Goal: Task Accomplishment & Management: Use online tool/utility

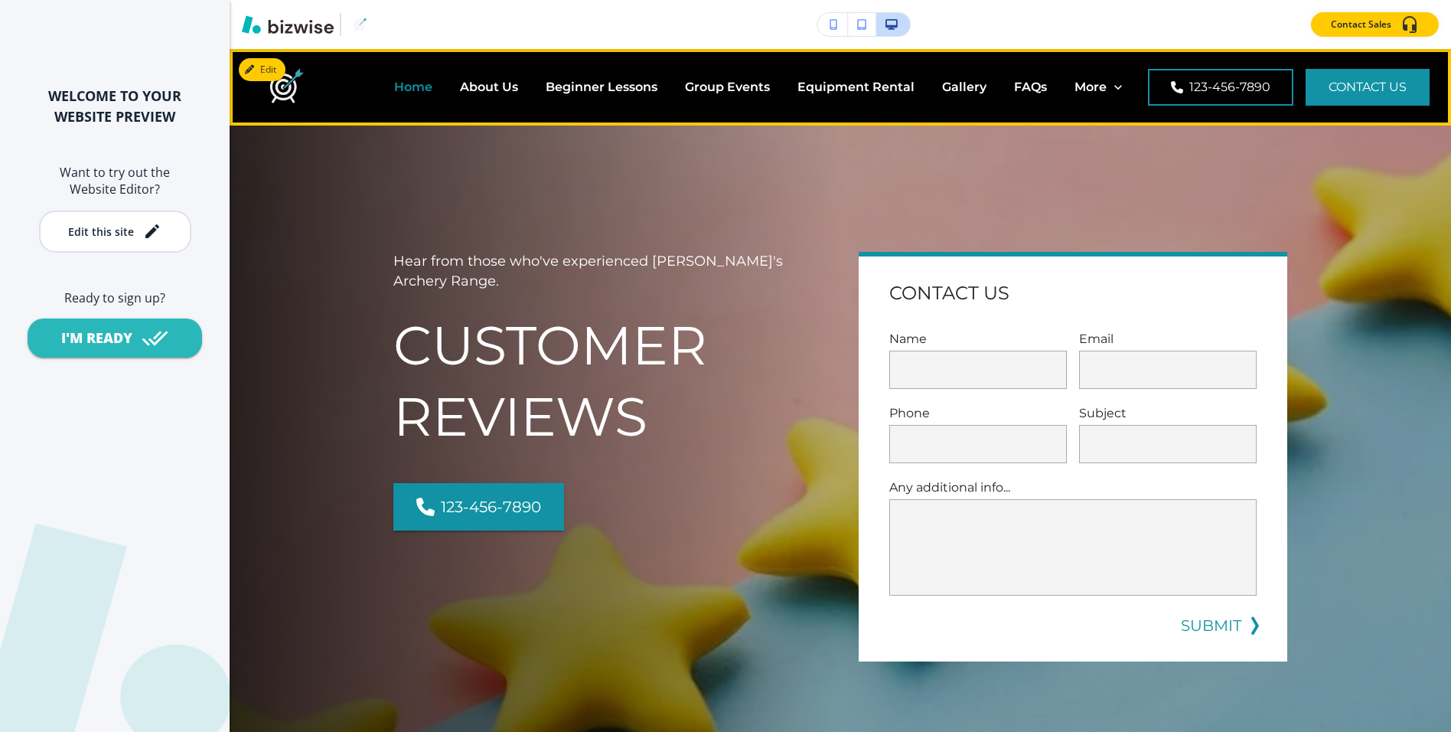
click at [425, 89] on p "Home" at bounding box center [413, 87] width 38 height 18
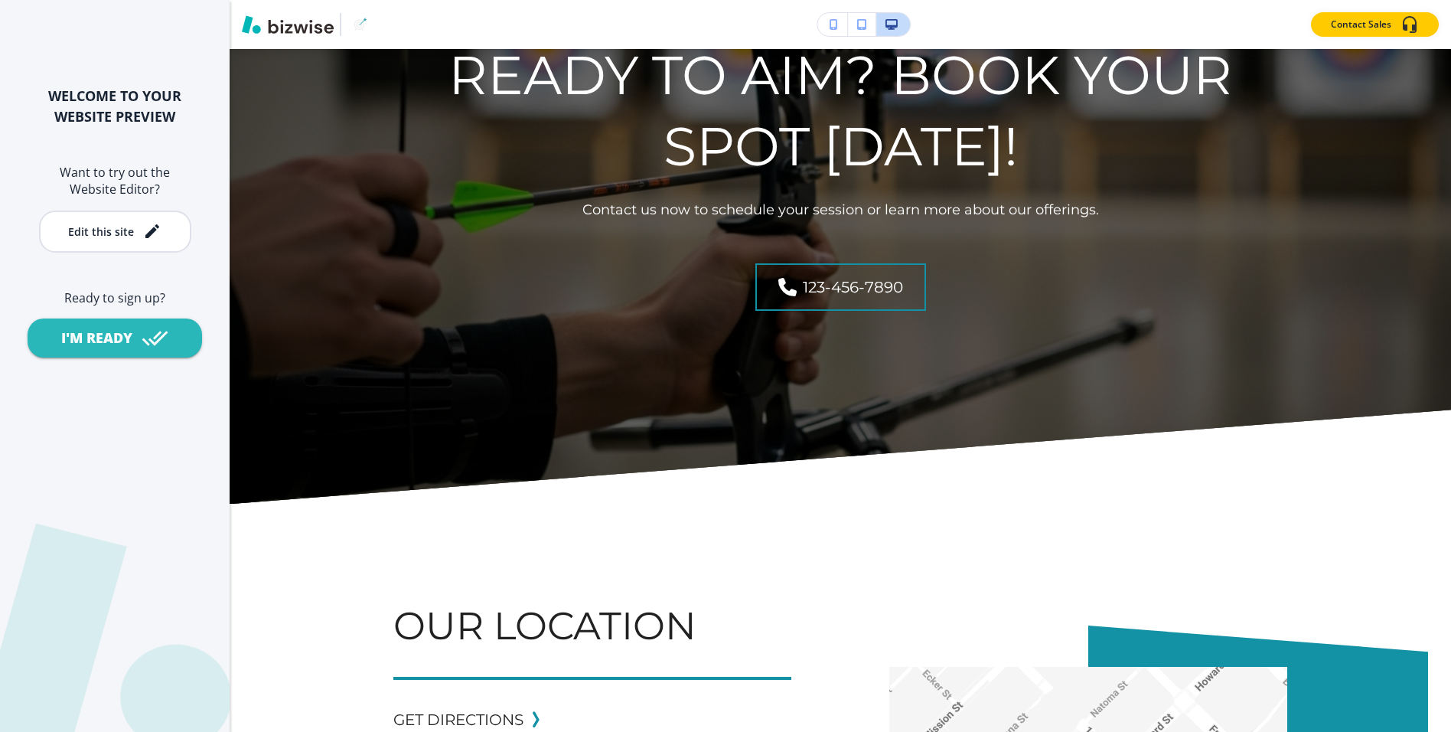
scroll to position [6345, 0]
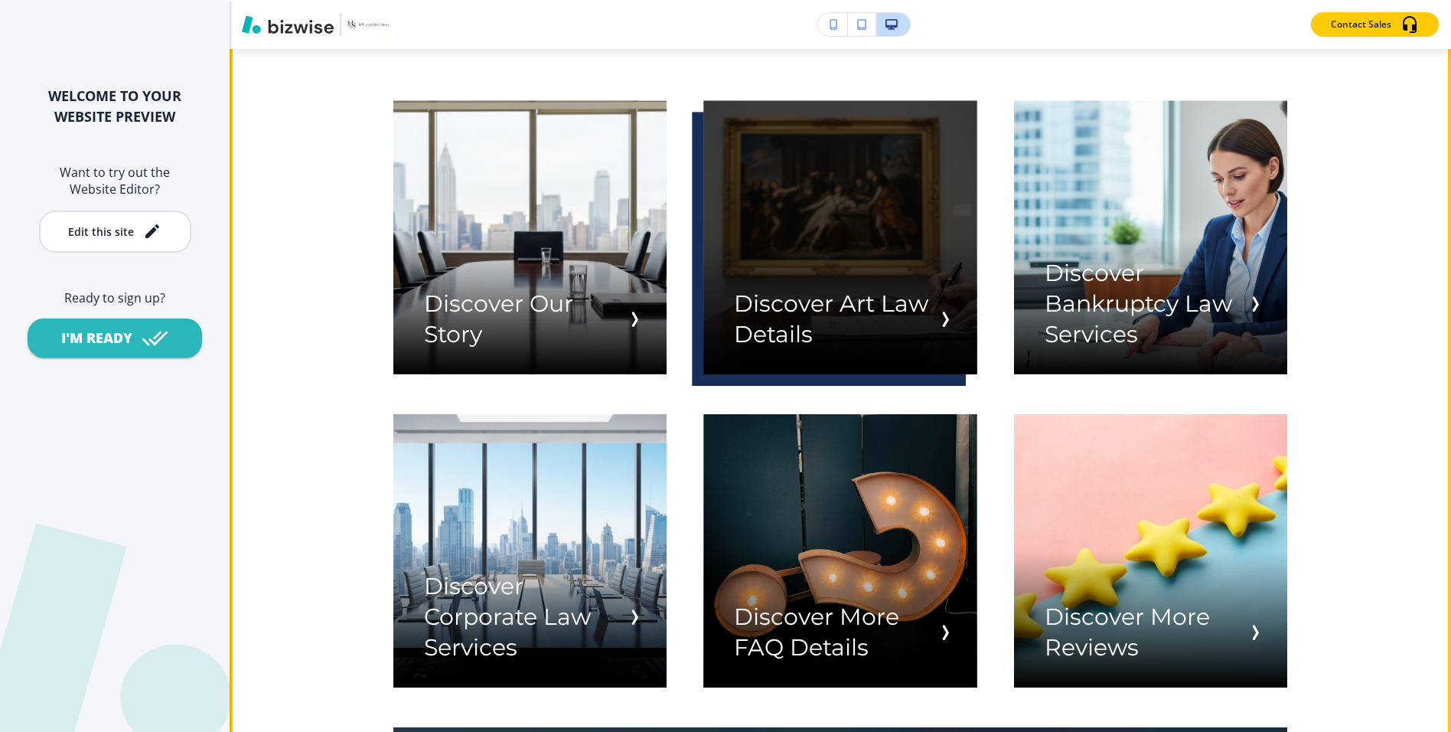
scroll to position [2935, 0]
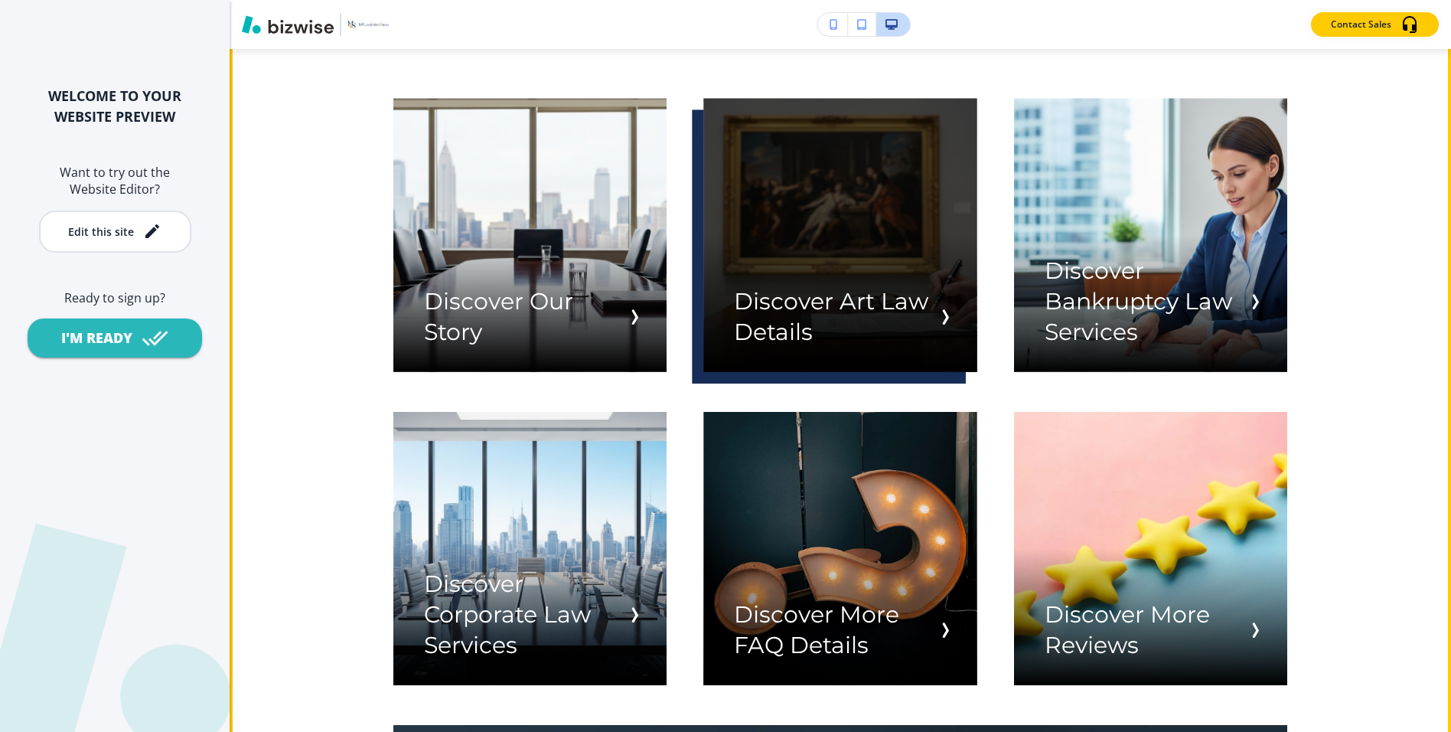
click at [819, 167] on div "button" at bounding box center [839, 234] width 273 height 273
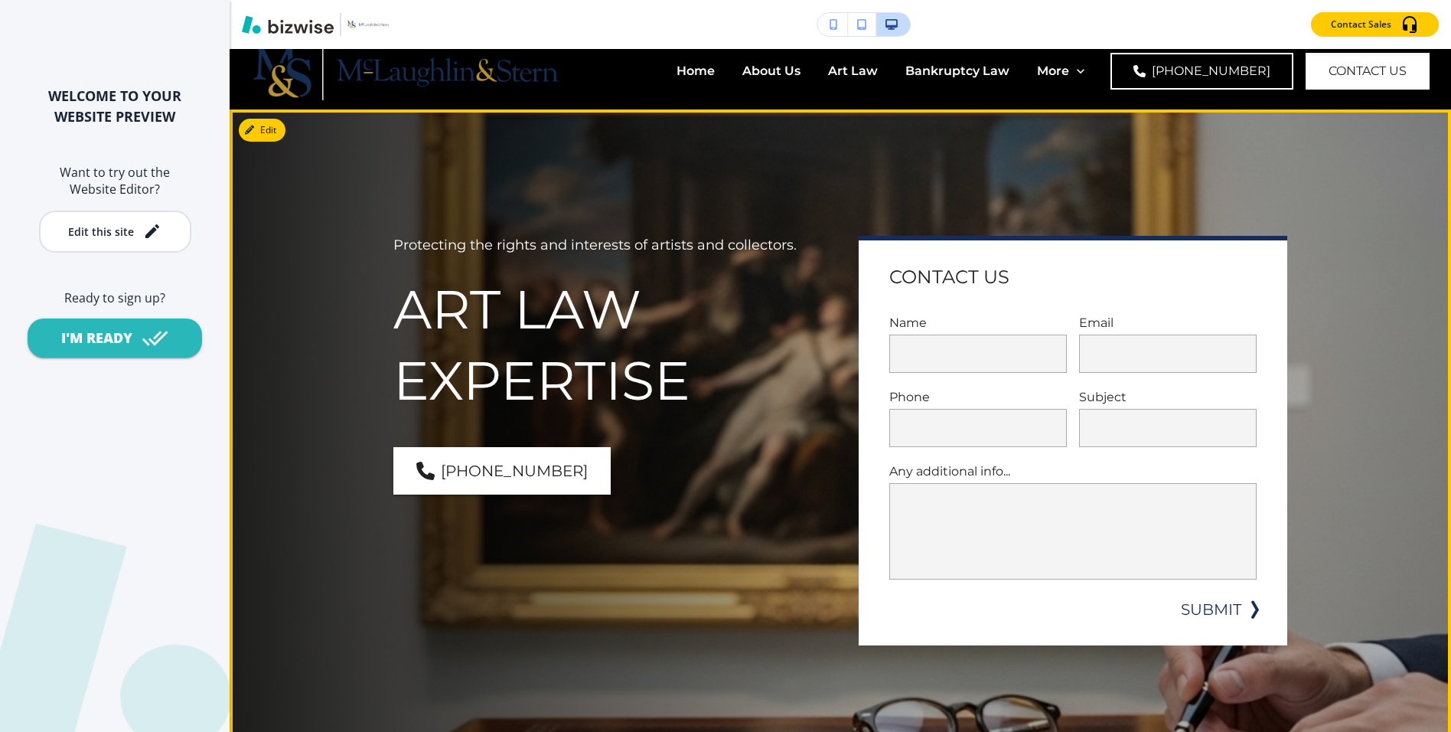
scroll to position [0, 0]
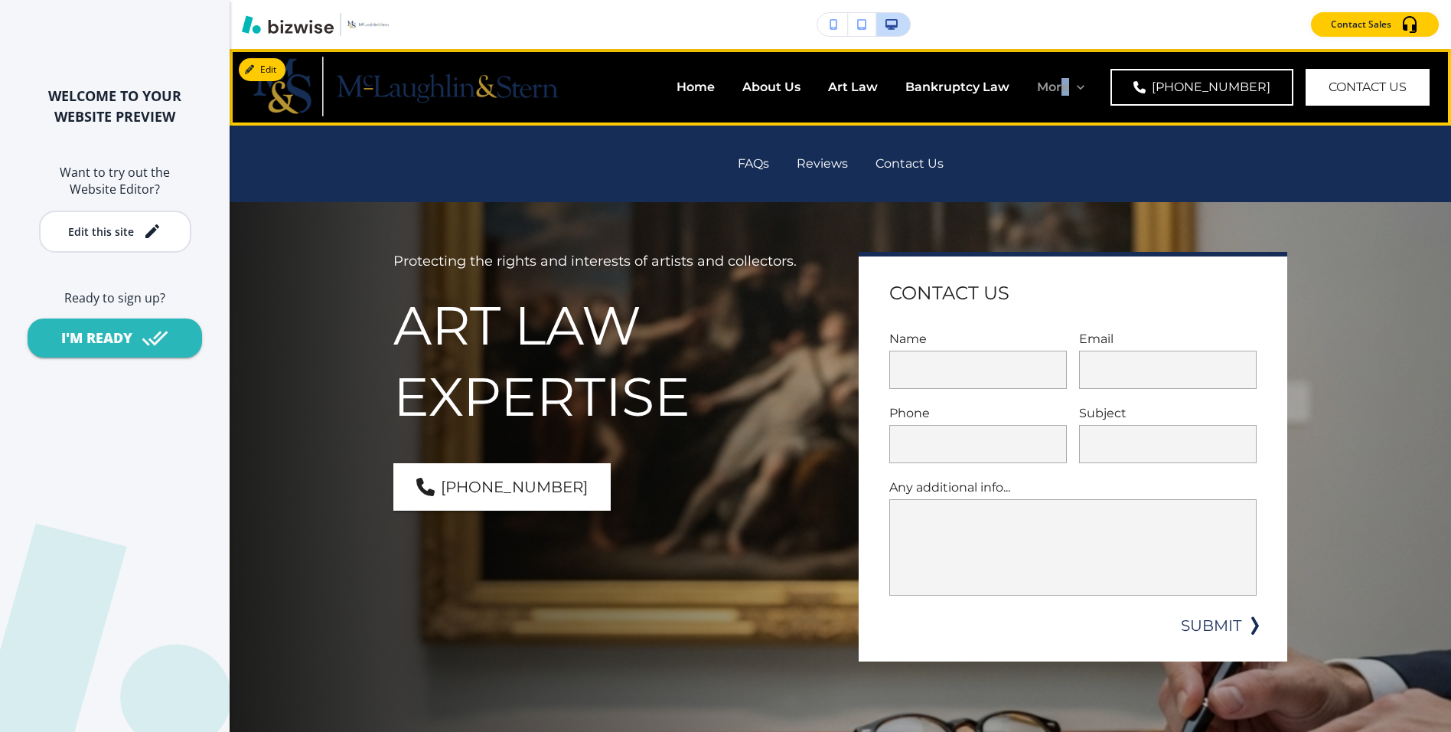
click at [1069, 80] on p "More" at bounding box center [1053, 87] width 32 height 18
click at [735, 174] on div "FAQs" at bounding box center [753, 163] width 59 height 61
click at [761, 166] on p "FAQs" at bounding box center [753, 164] width 31 height 18
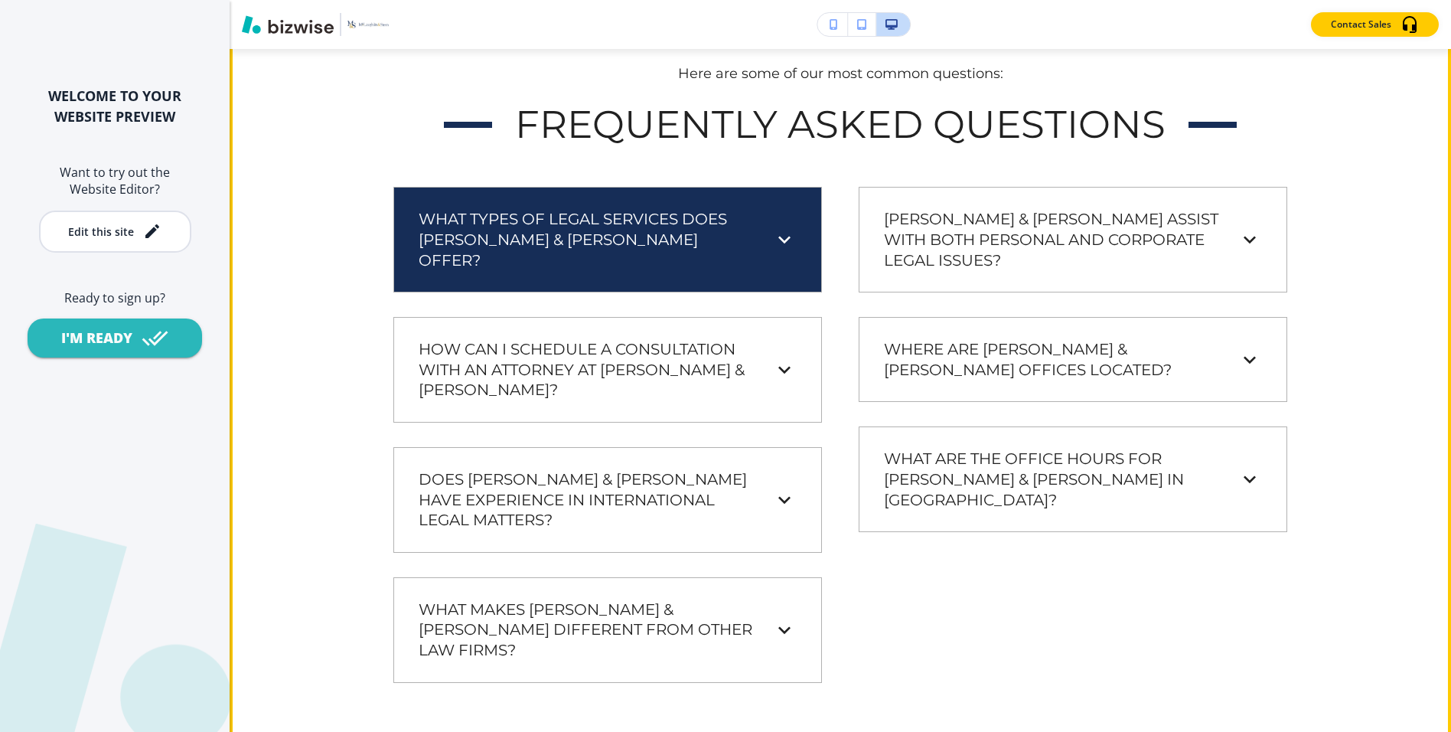
scroll to position [1287, 0]
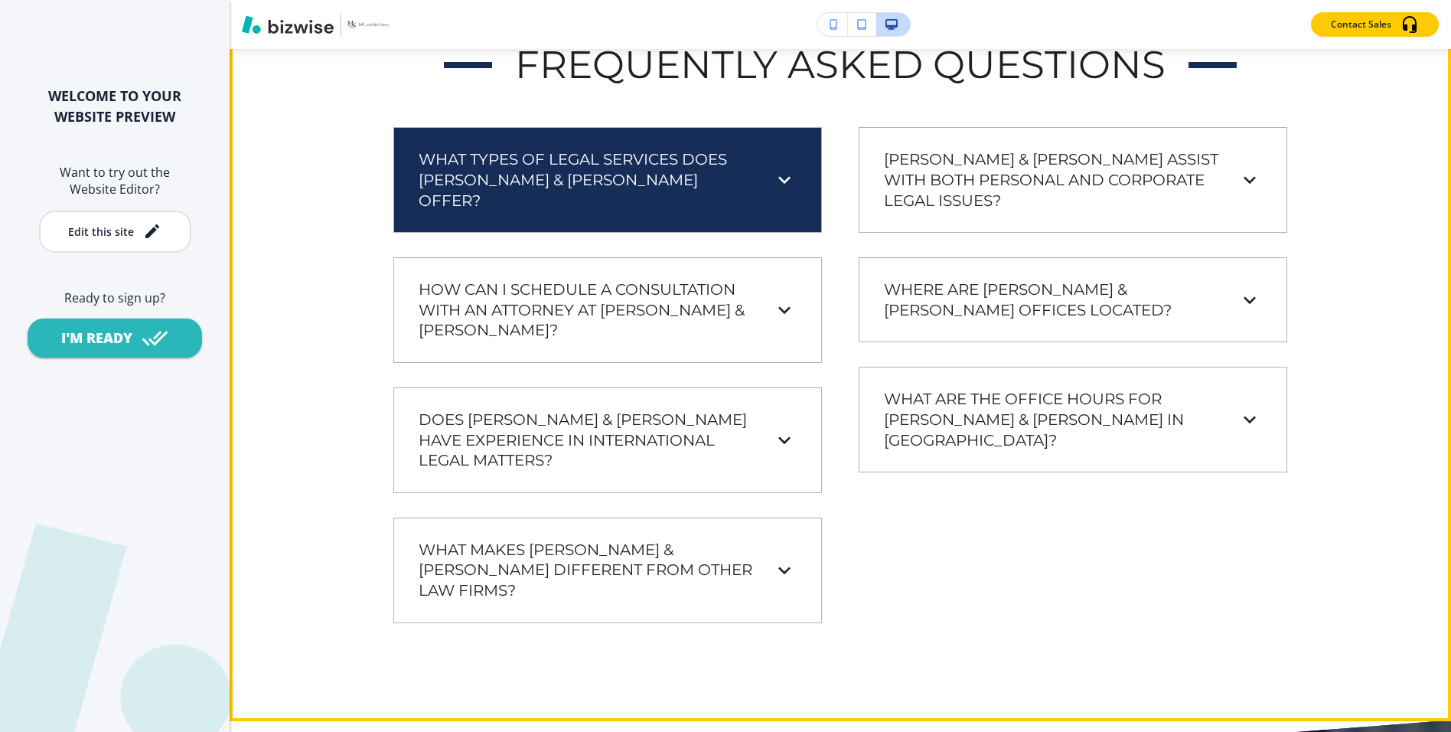
click at [779, 174] on icon at bounding box center [784, 180] width 24 height 24
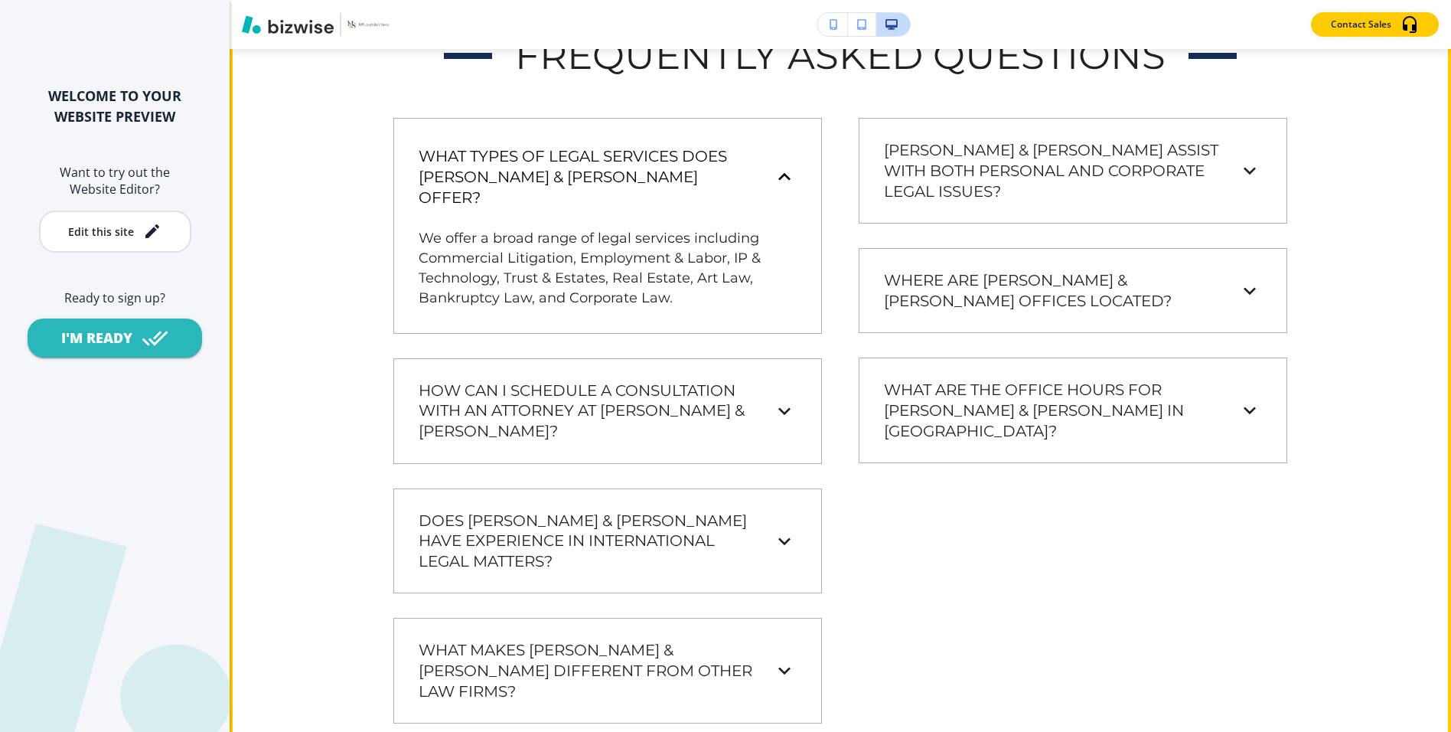
scroll to position [1298, 0]
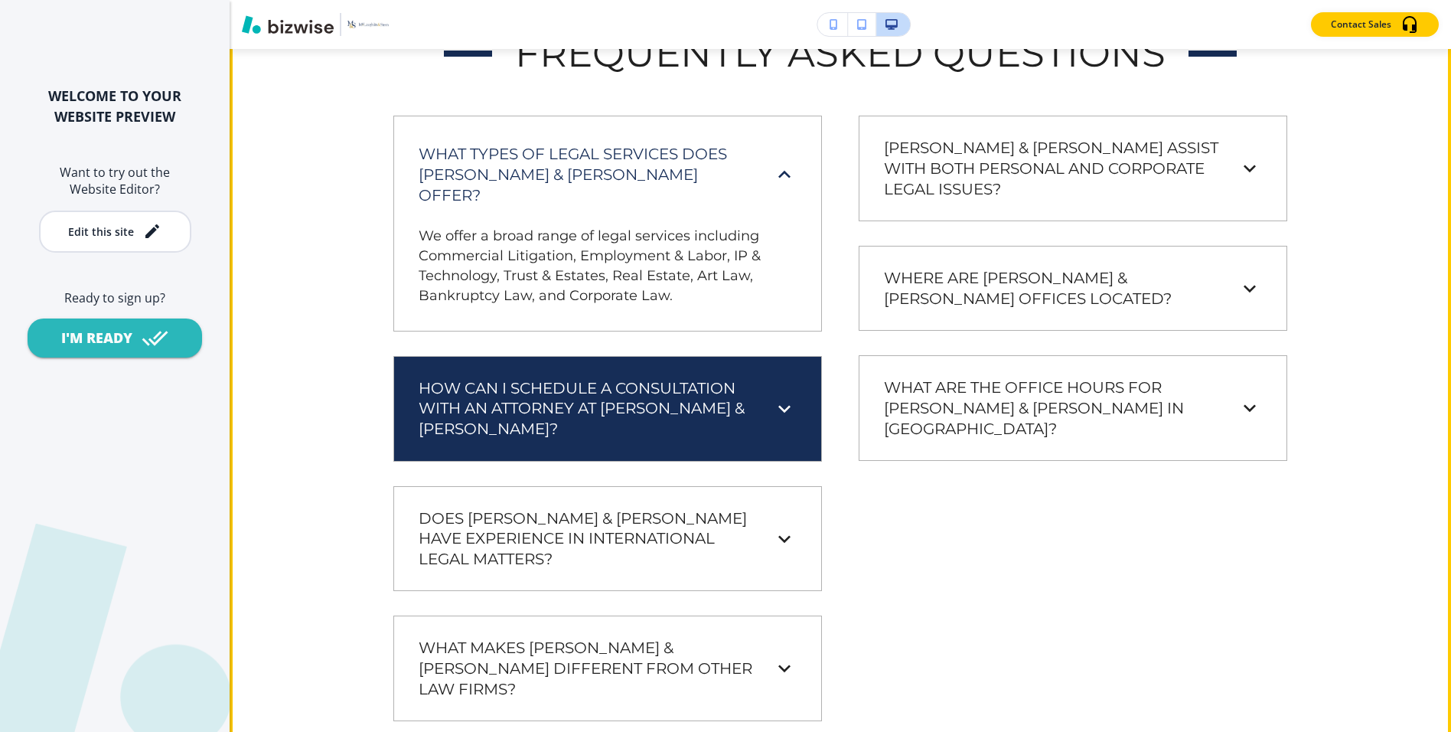
click at [771, 386] on div "How can I schedule a consultation with an attorney at McLaughlin & Stern?" at bounding box center [596, 408] width 354 height 61
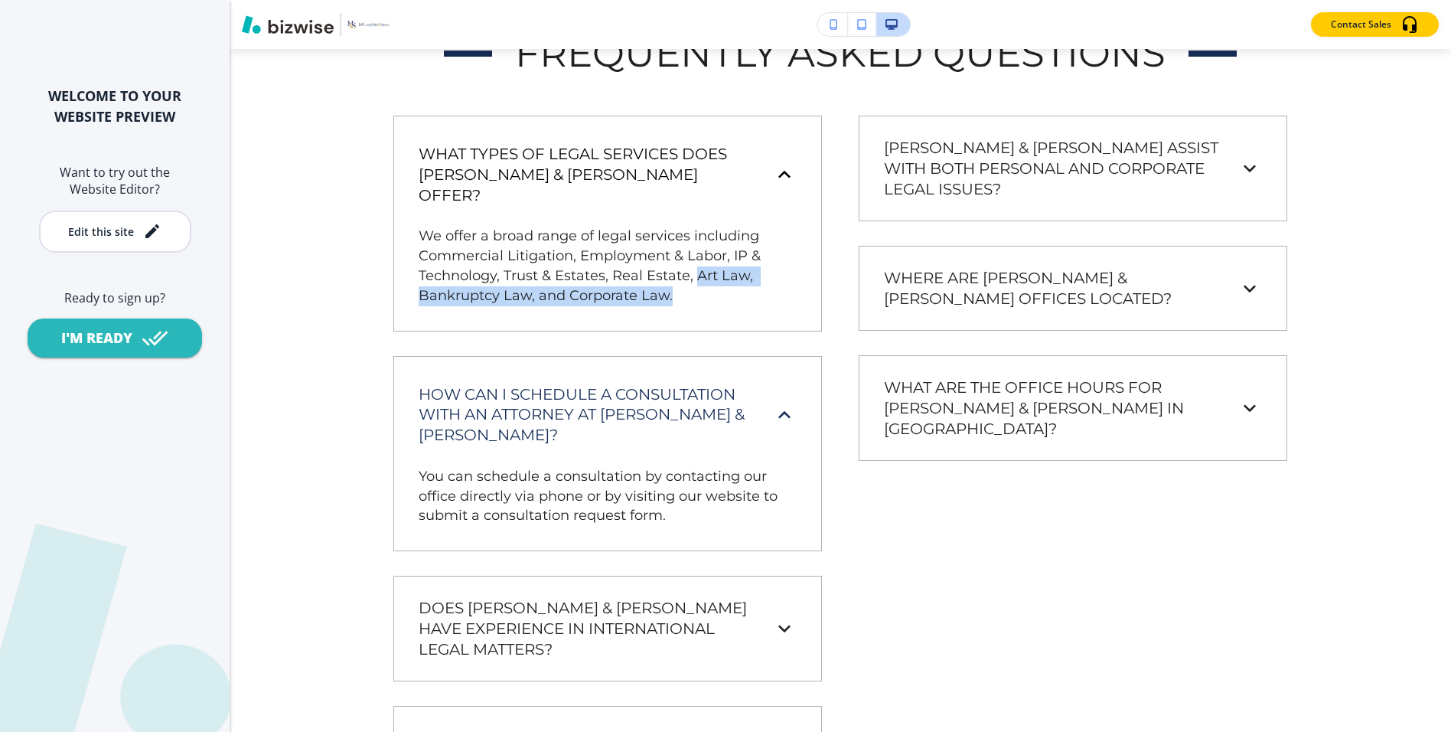
drag, startPoint x: 693, startPoint y: 256, endPoint x: 700, endPoint y: 305, distance: 49.5
click at [700, 305] on div "What types of legal services does McLaughlin & Stern offer? We offer a broad ra…" at bounding box center [607, 223] width 428 height 215
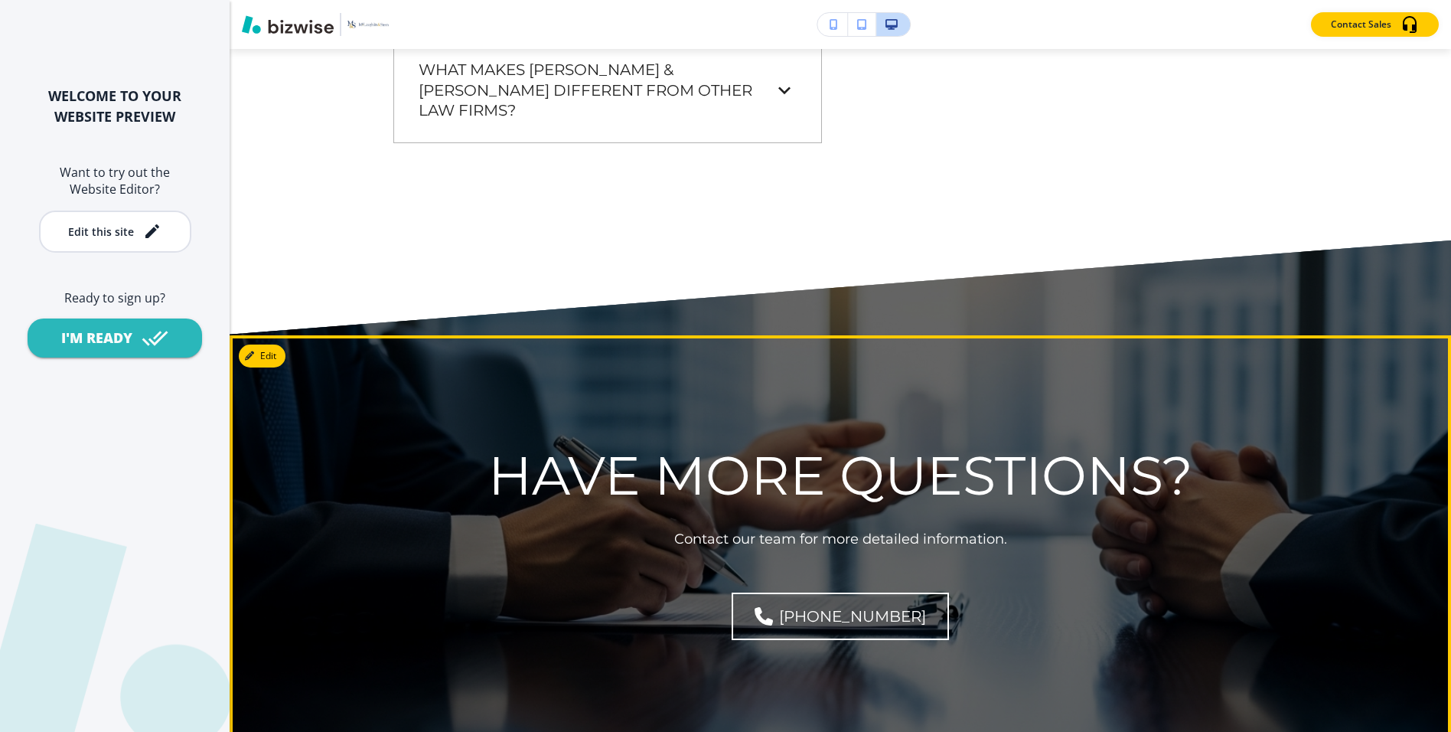
scroll to position [1671, 0]
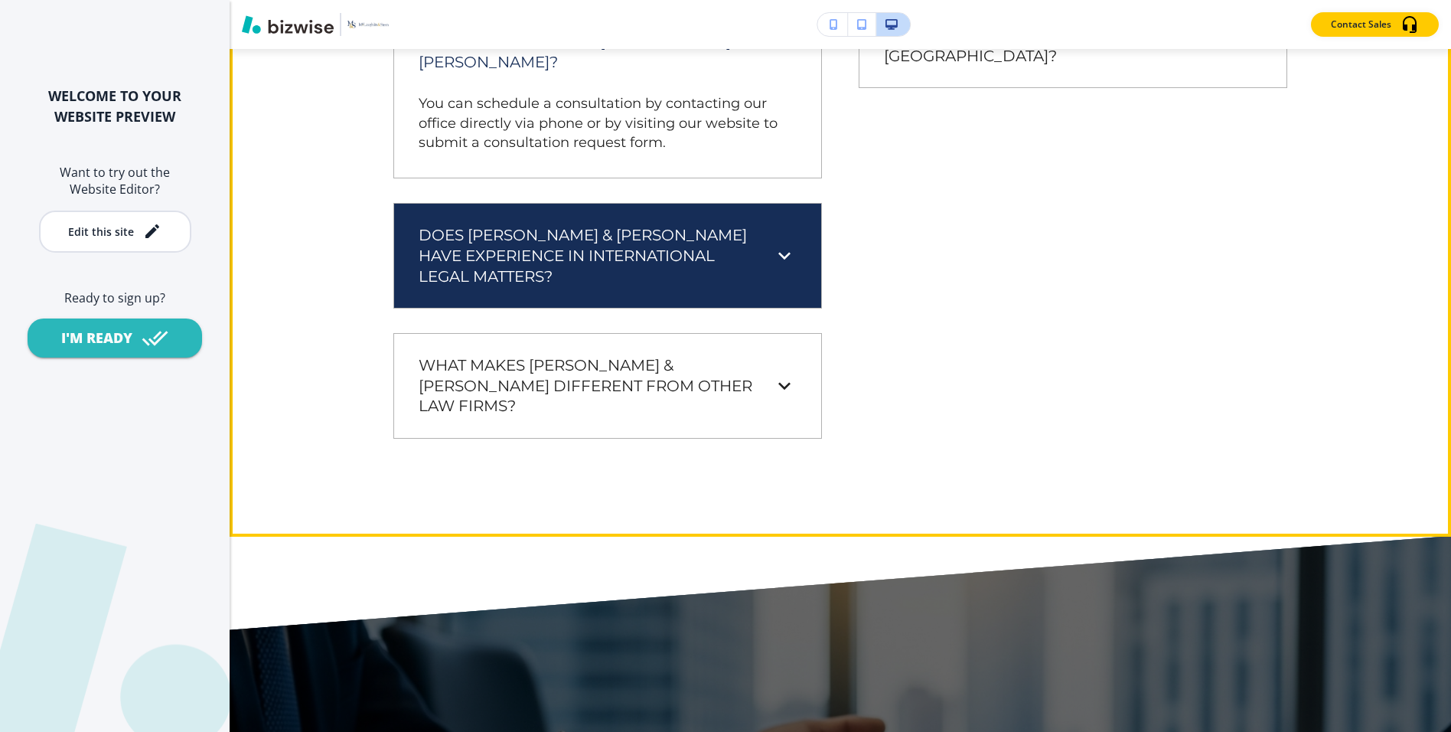
click at [767, 262] on div "Does McLaughlin & Stern have experience in international legal matters?" at bounding box center [596, 255] width 354 height 61
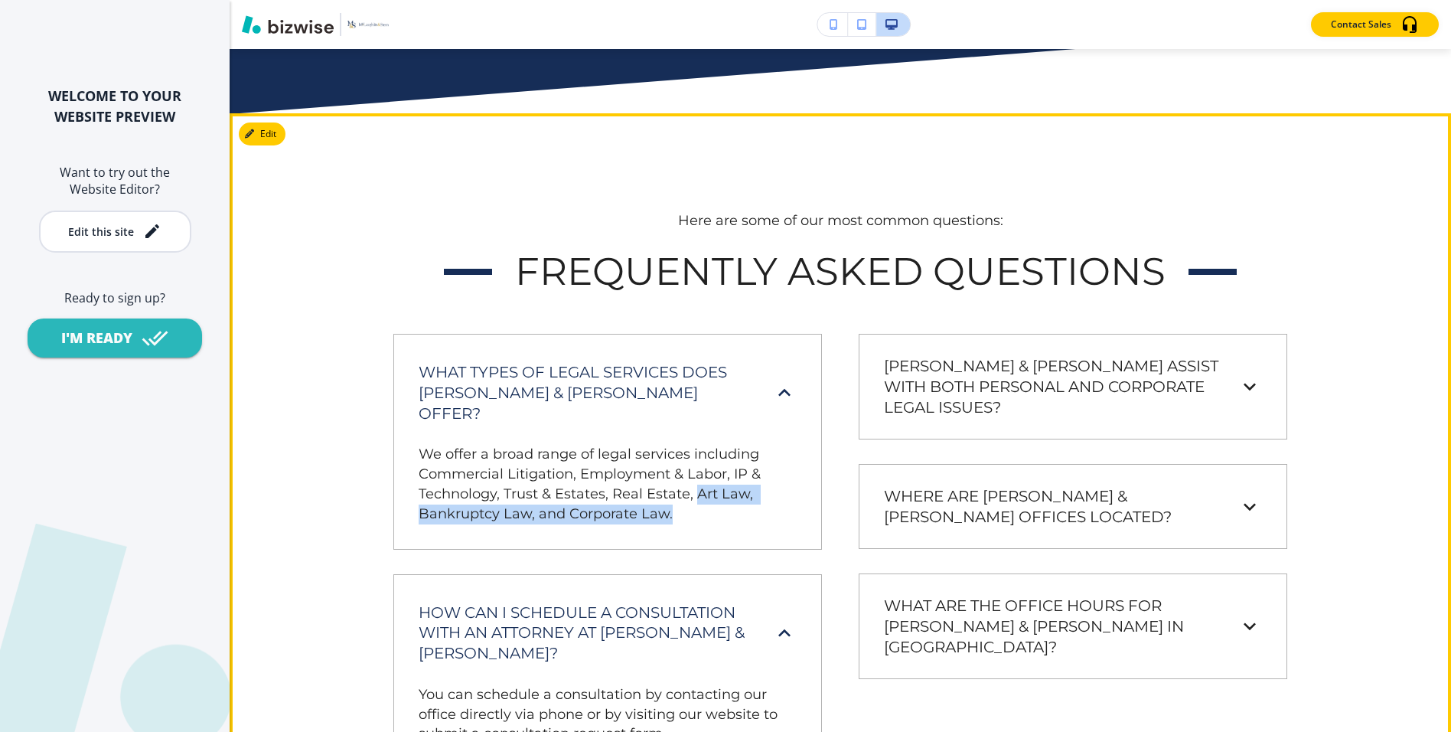
scroll to position [1113, 0]
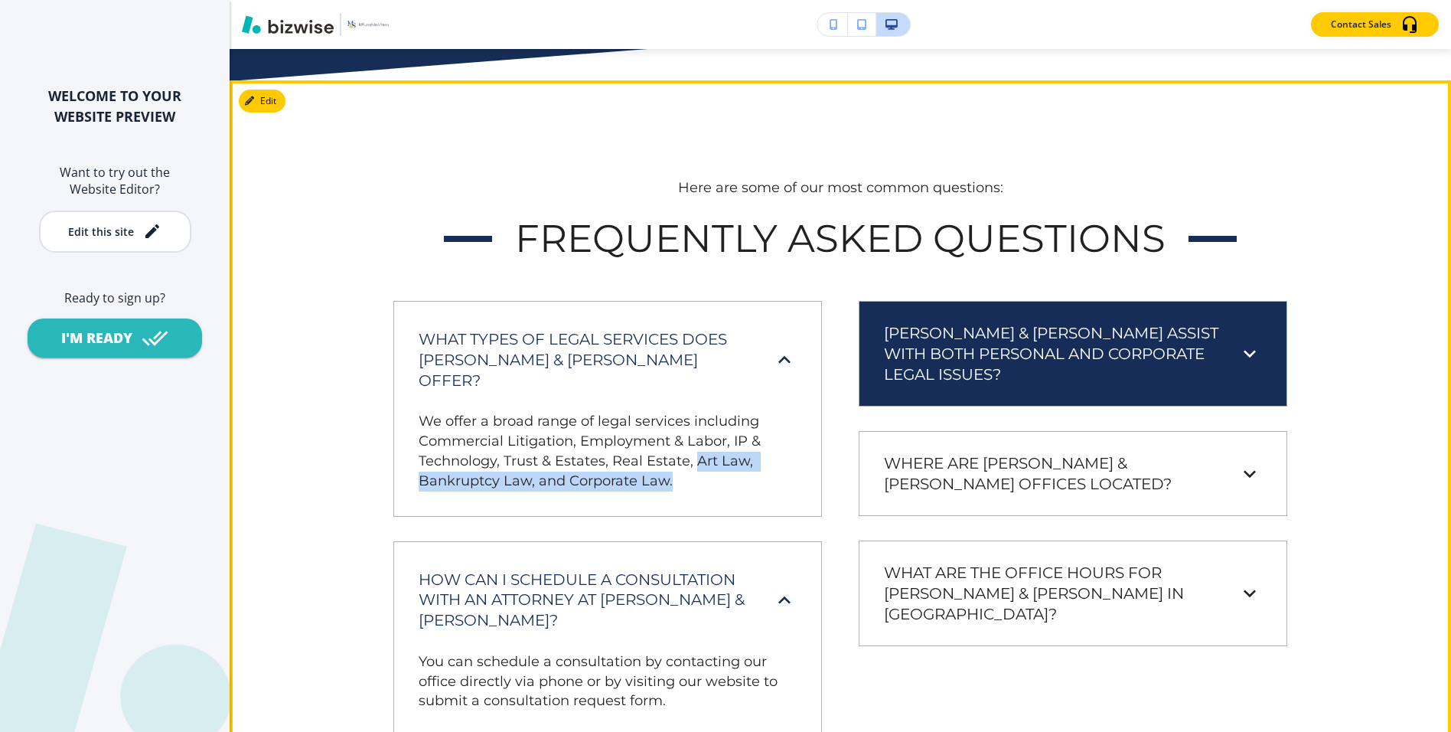
click at [980, 325] on h6 "Can McLaughlin & Stern assist with both personal and corporate legal issues?" at bounding box center [1051, 353] width 335 height 61
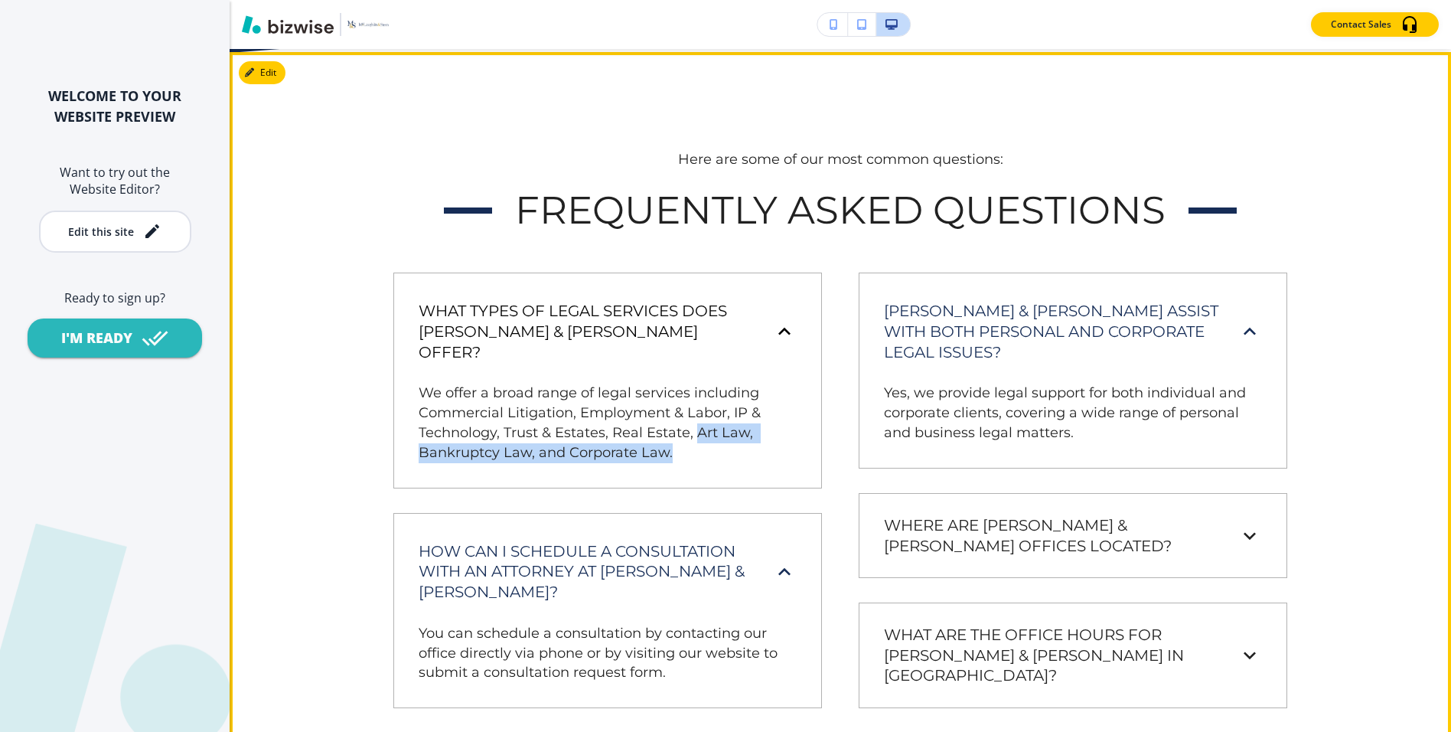
scroll to position [1146, 0]
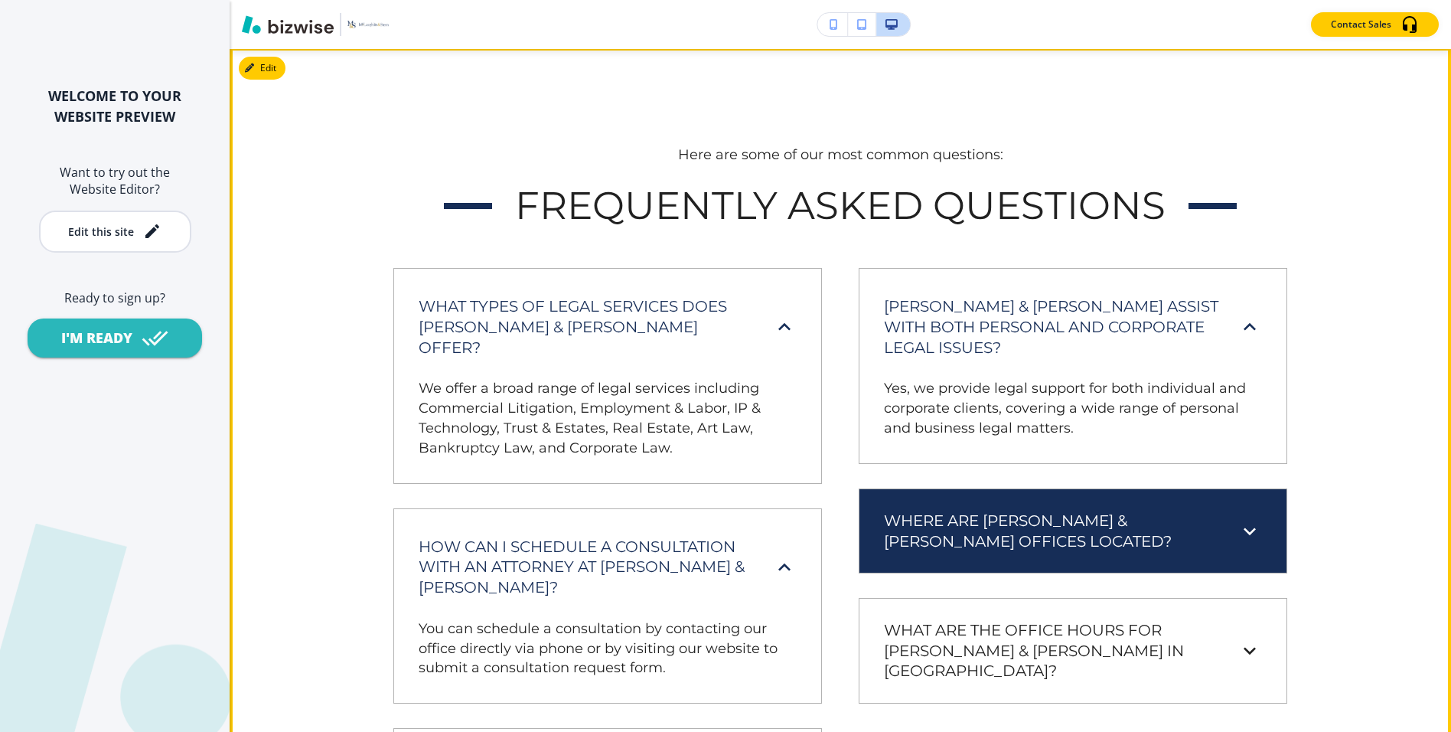
click at [868, 532] on div "Where are McLaughlin & Stern's offices located? We have eight offices across th…" at bounding box center [1073, 530] width 428 height 85
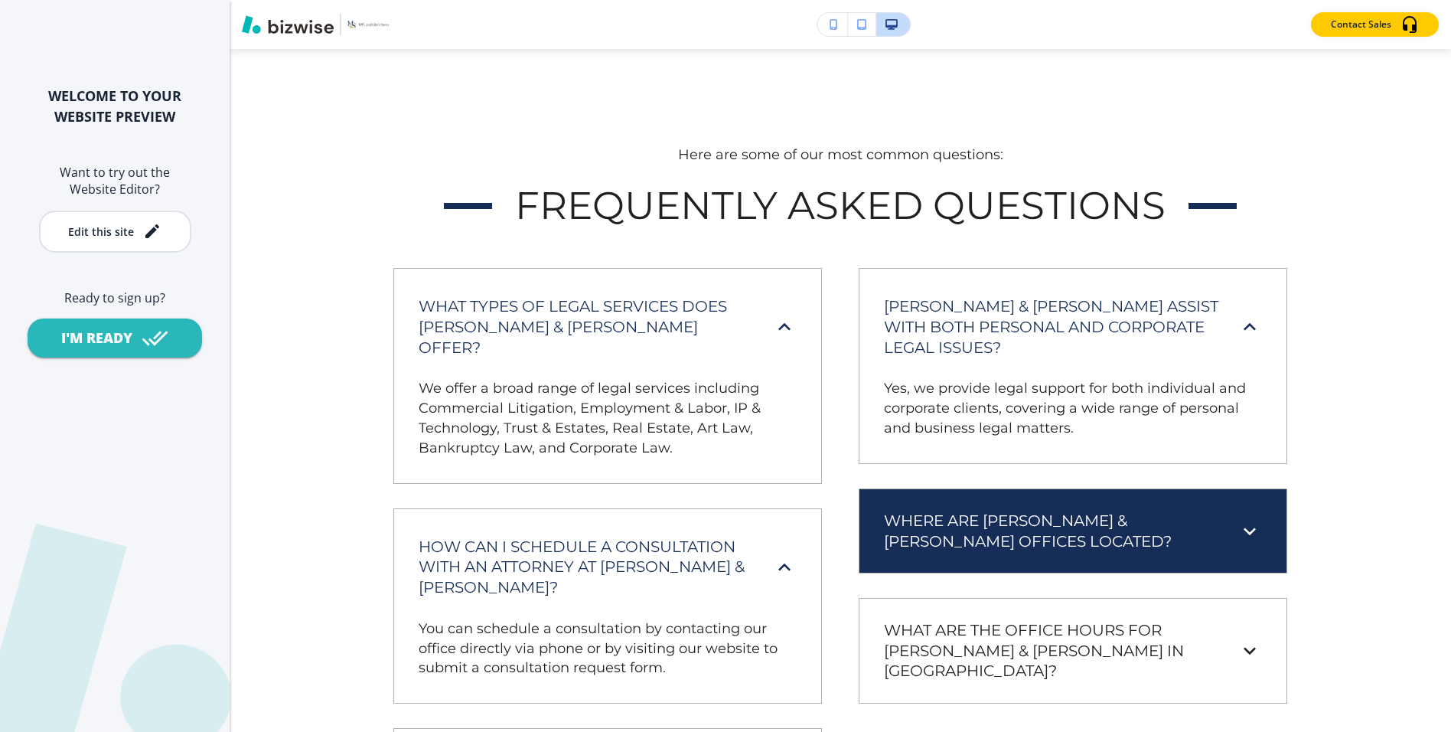
scroll to position [1149, 0]
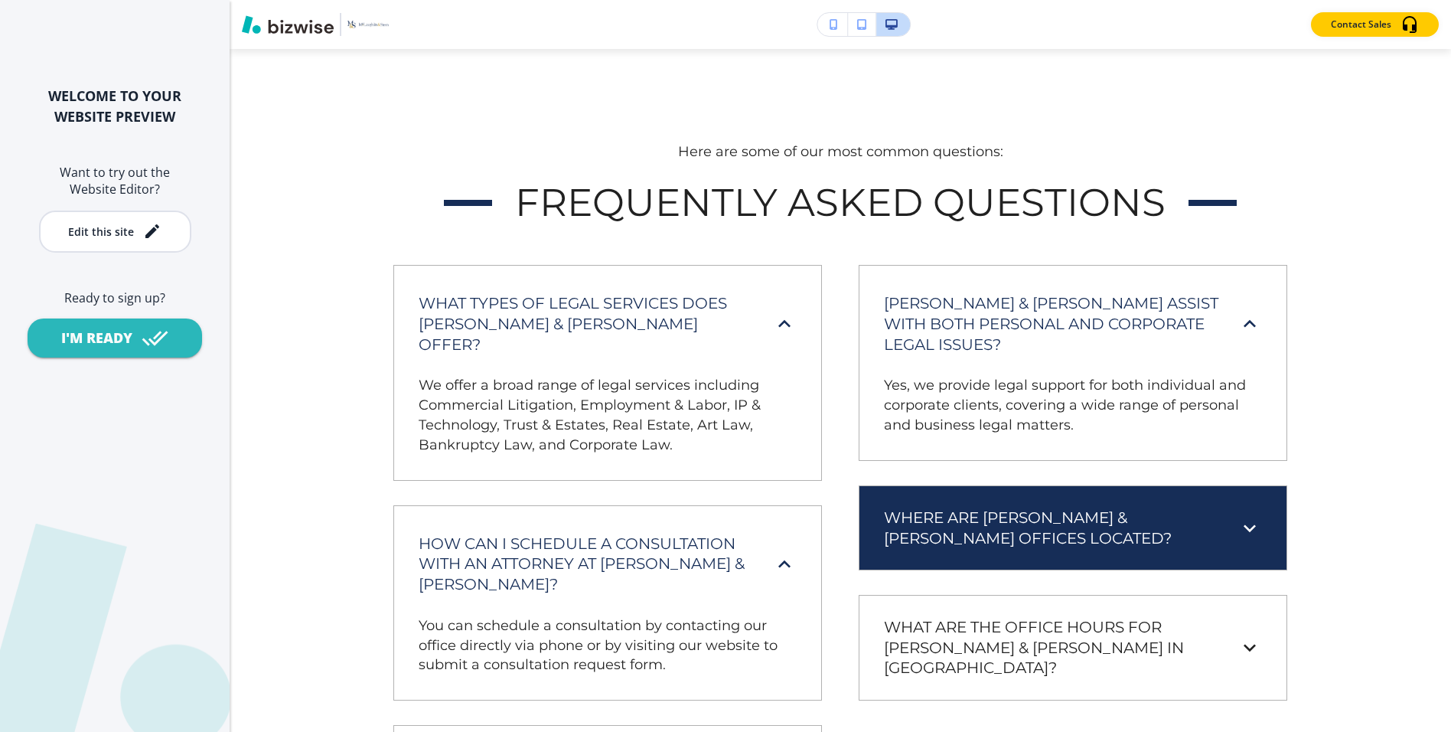
click at [875, 511] on div "Where are McLaughlin & Stern's offices located?" at bounding box center [1073, 527] width 402 height 59
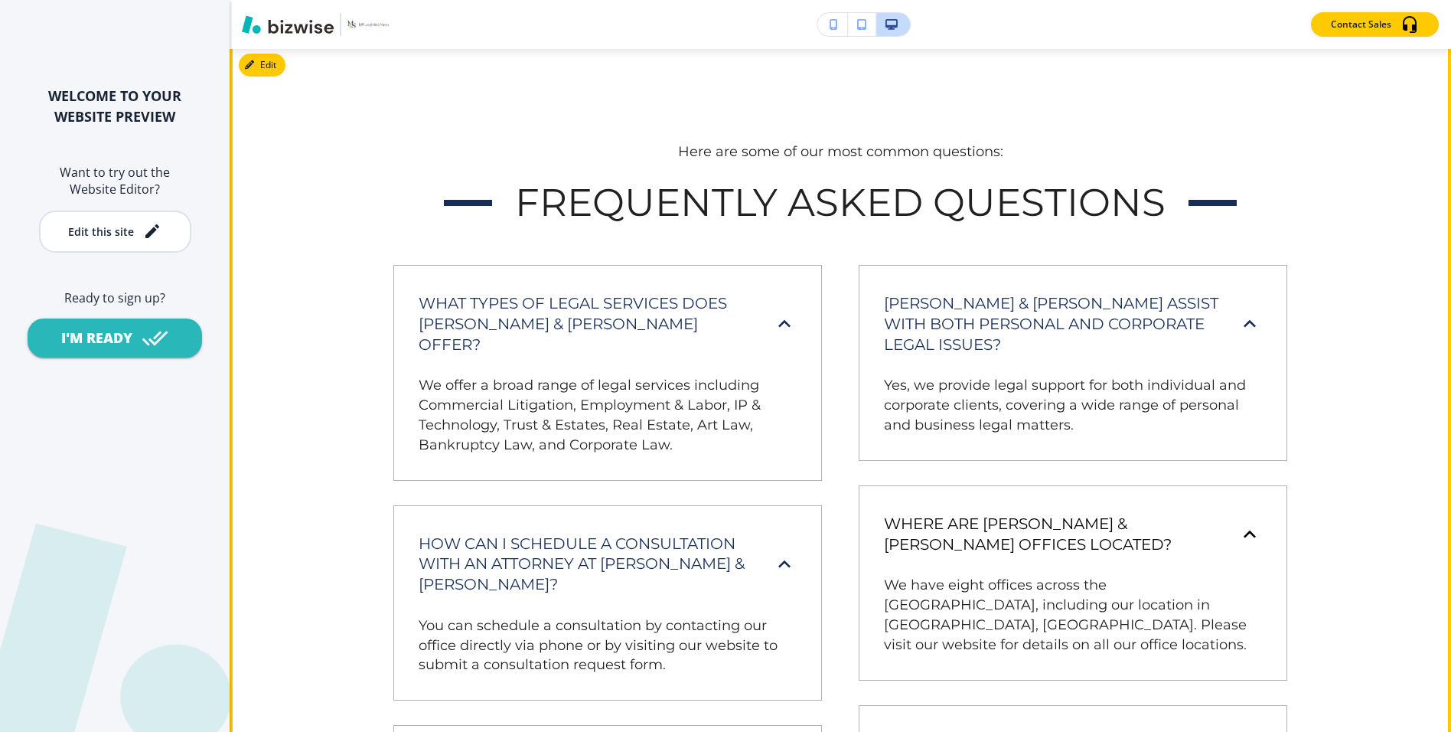
scroll to position [1503, 0]
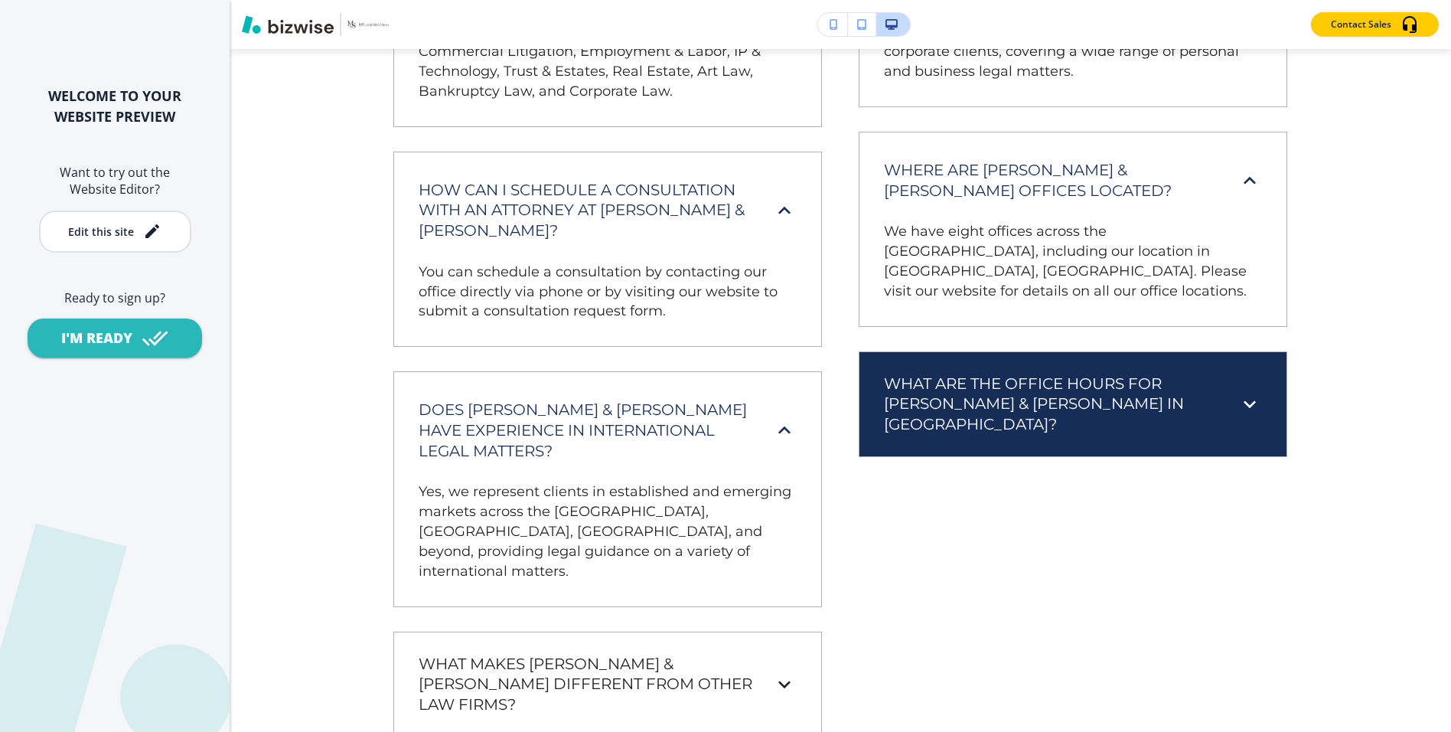
click at [976, 433] on div "What are the office hours for McLaughlin & Stern in West Palm Beach? Our West P…" at bounding box center [1073, 404] width 428 height 106
click at [969, 410] on h6 "What are the office hours for McLaughlin & Stern in West Palm Beach?" at bounding box center [1051, 403] width 335 height 61
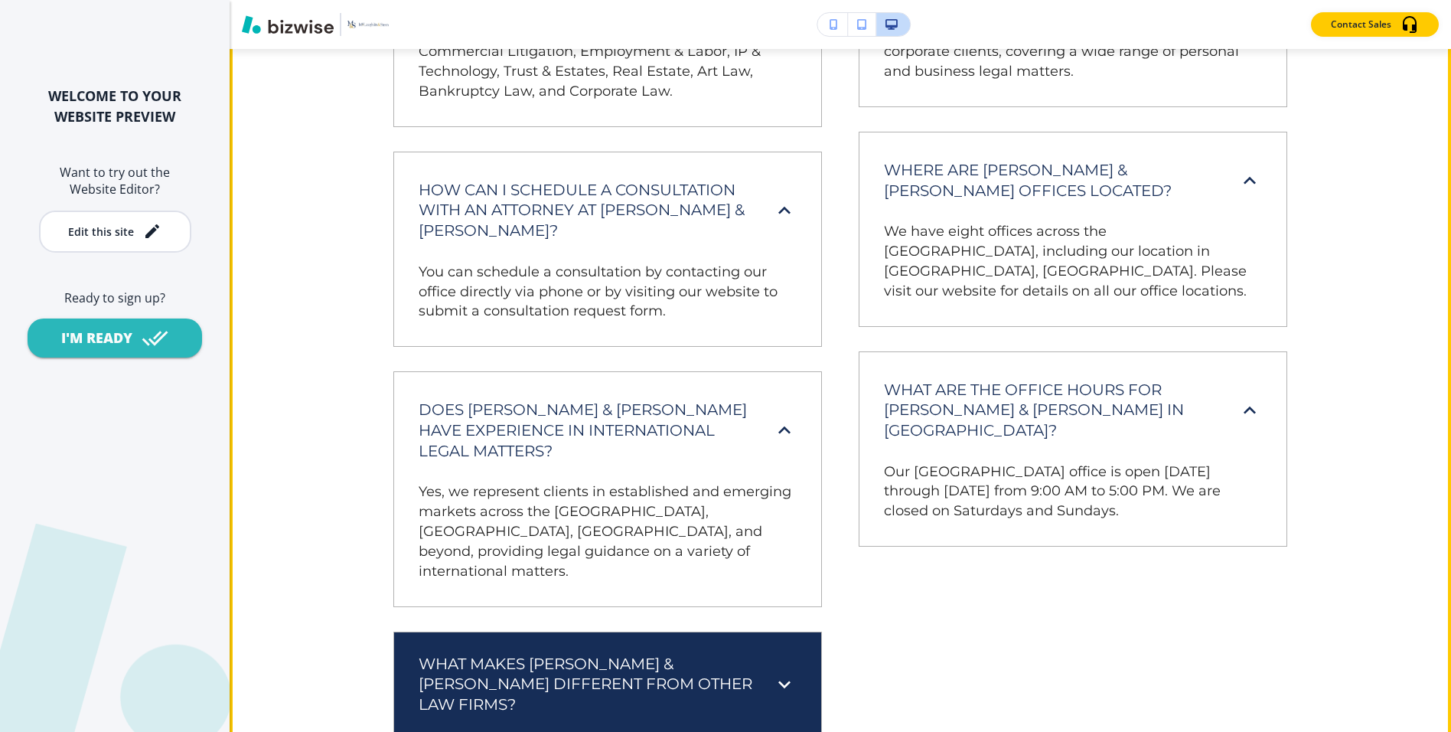
click at [713, 653] on h6 "What makes McLaughlin & Stern different from other law firms?" at bounding box center [586, 683] width 335 height 61
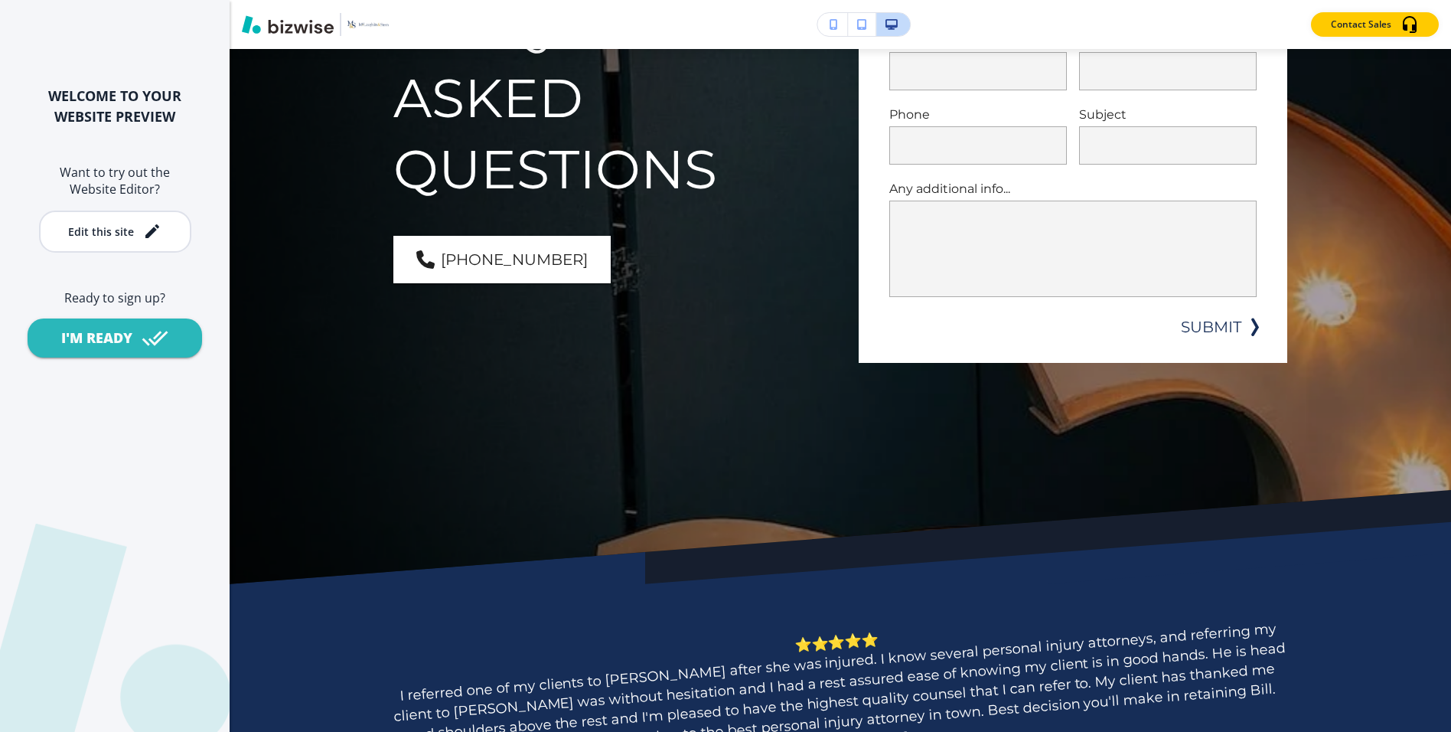
scroll to position [0, 0]
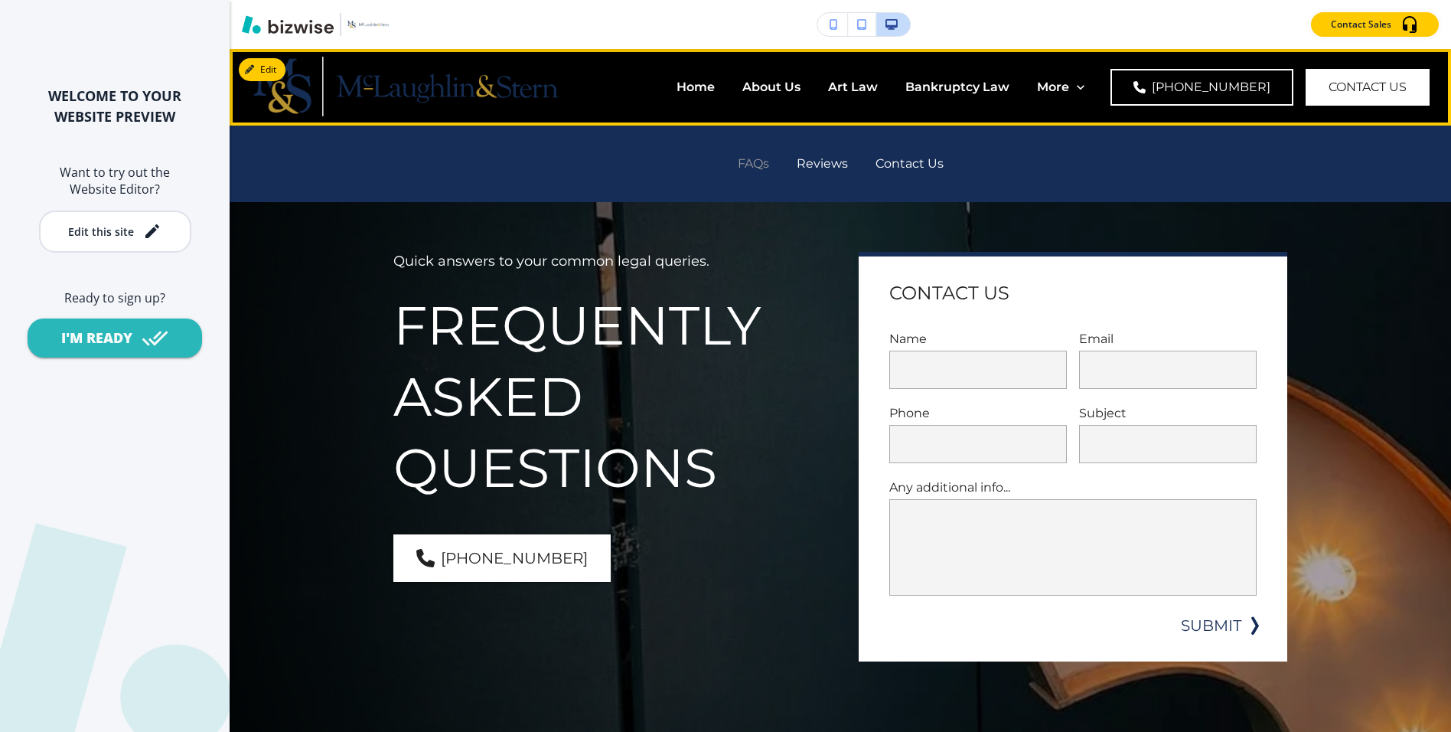
click at [766, 167] on p "FAQs" at bounding box center [753, 164] width 31 height 18
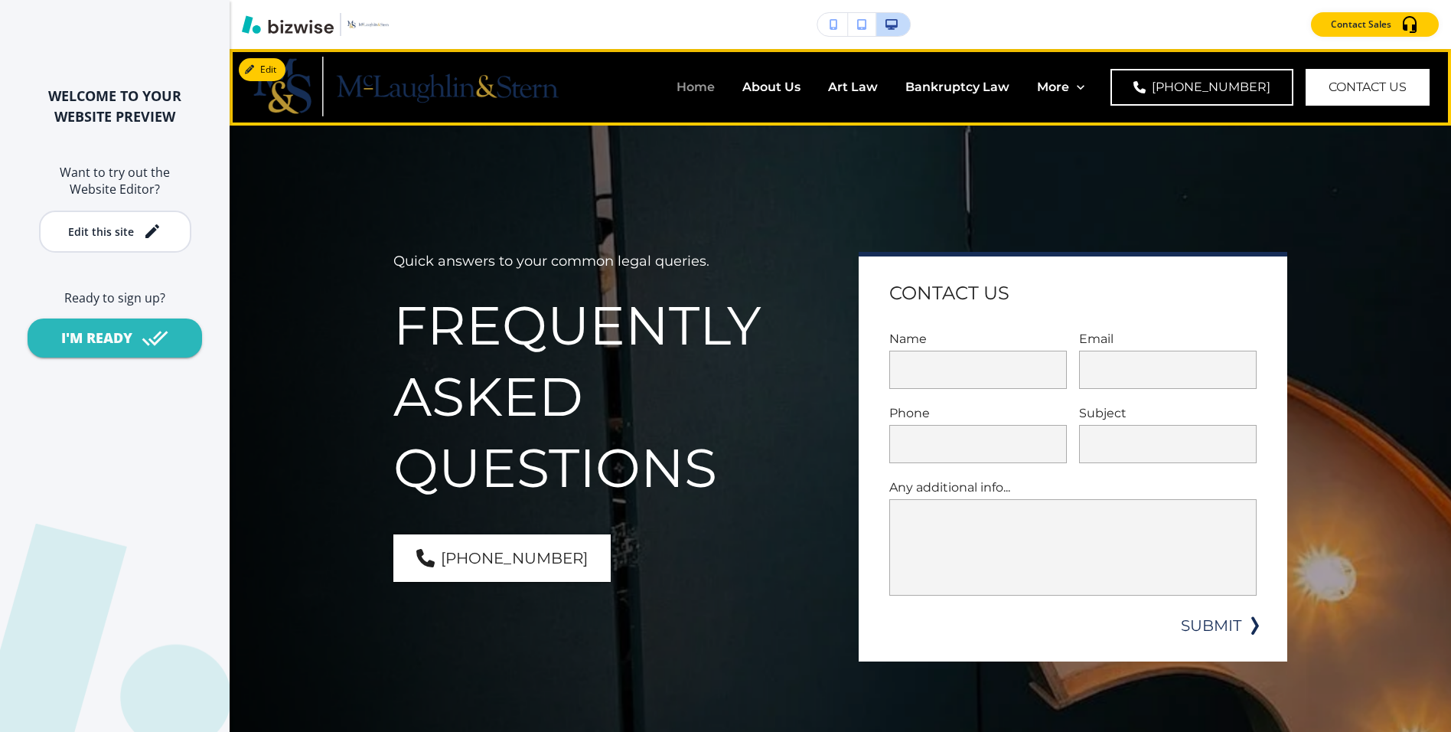
click at [676, 80] on p "Home" at bounding box center [695, 87] width 38 height 18
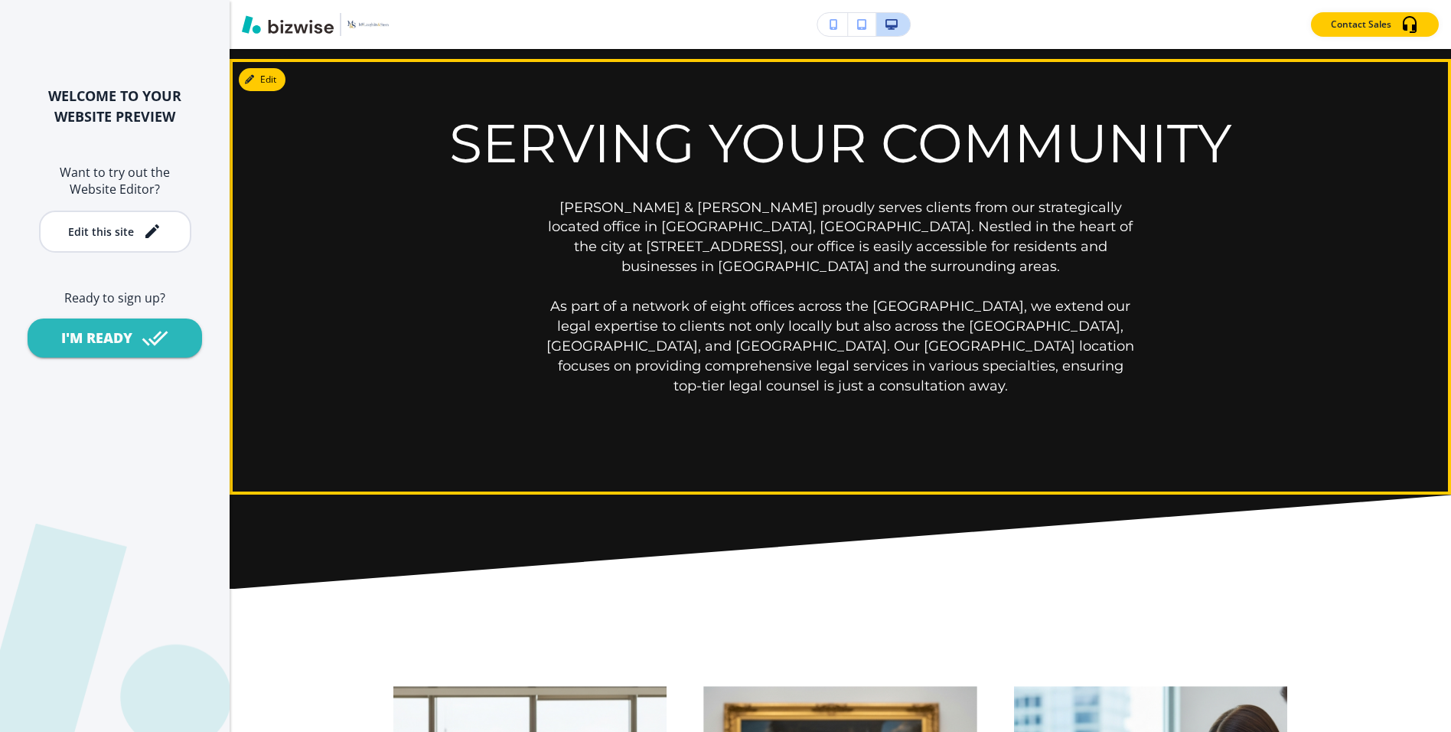
scroll to position [2349, 0]
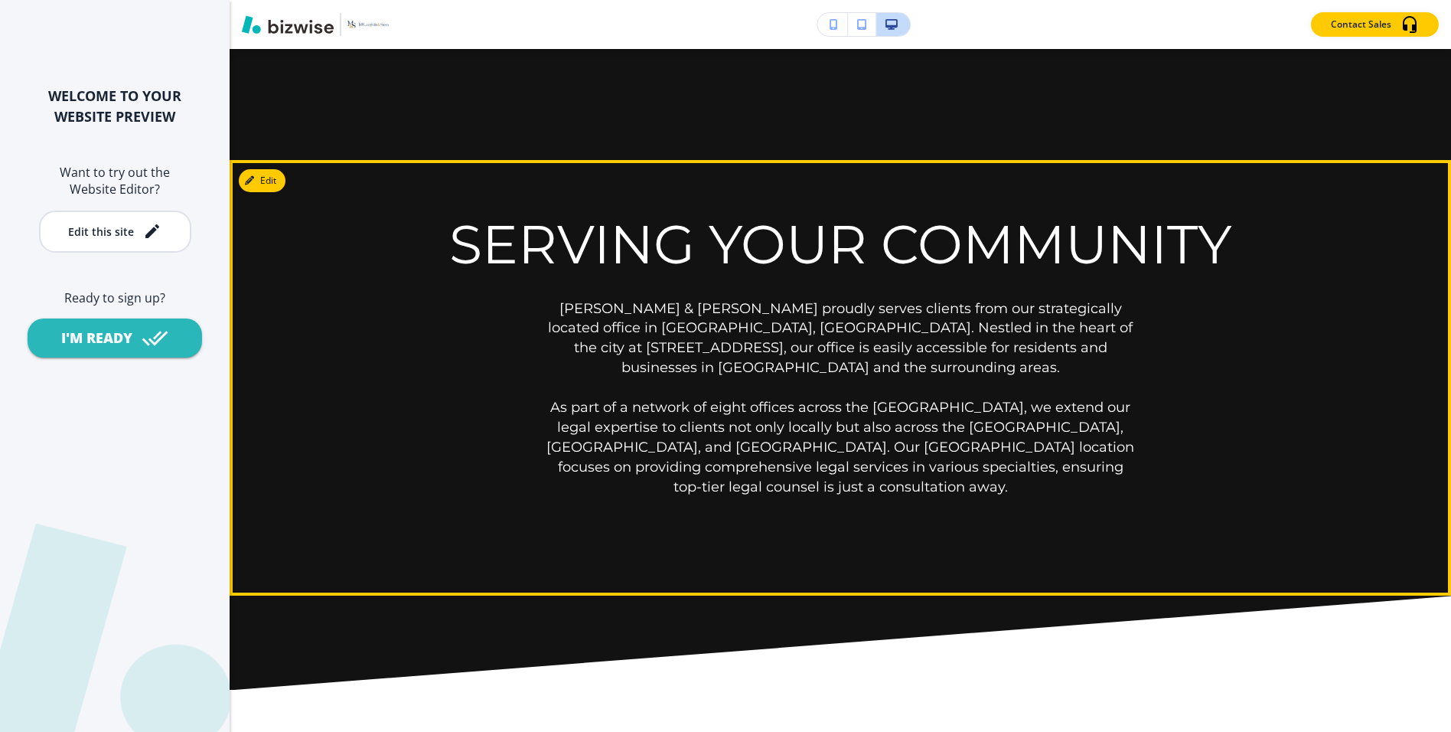
click at [275, 192] on button "Edit" at bounding box center [262, 180] width 47 height 23
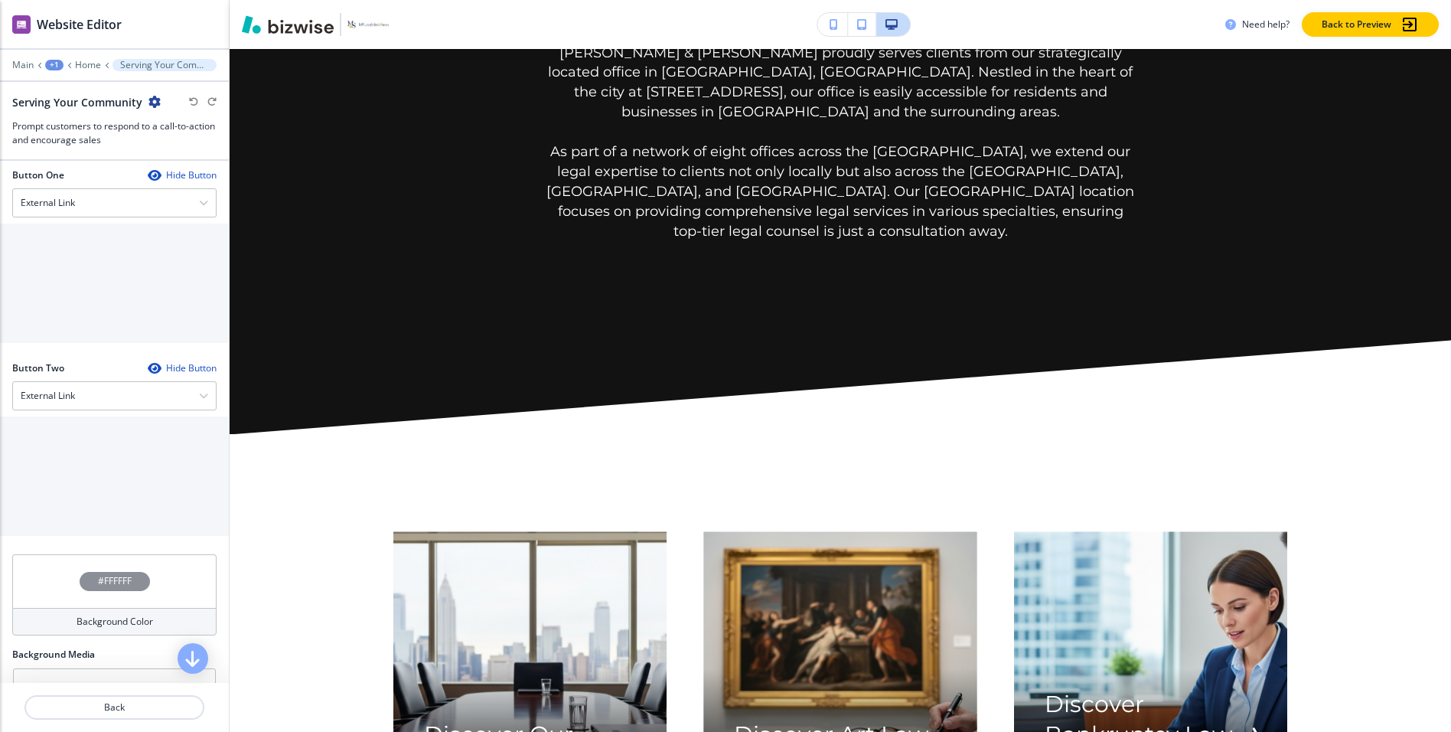
scroll to position [619, 0]
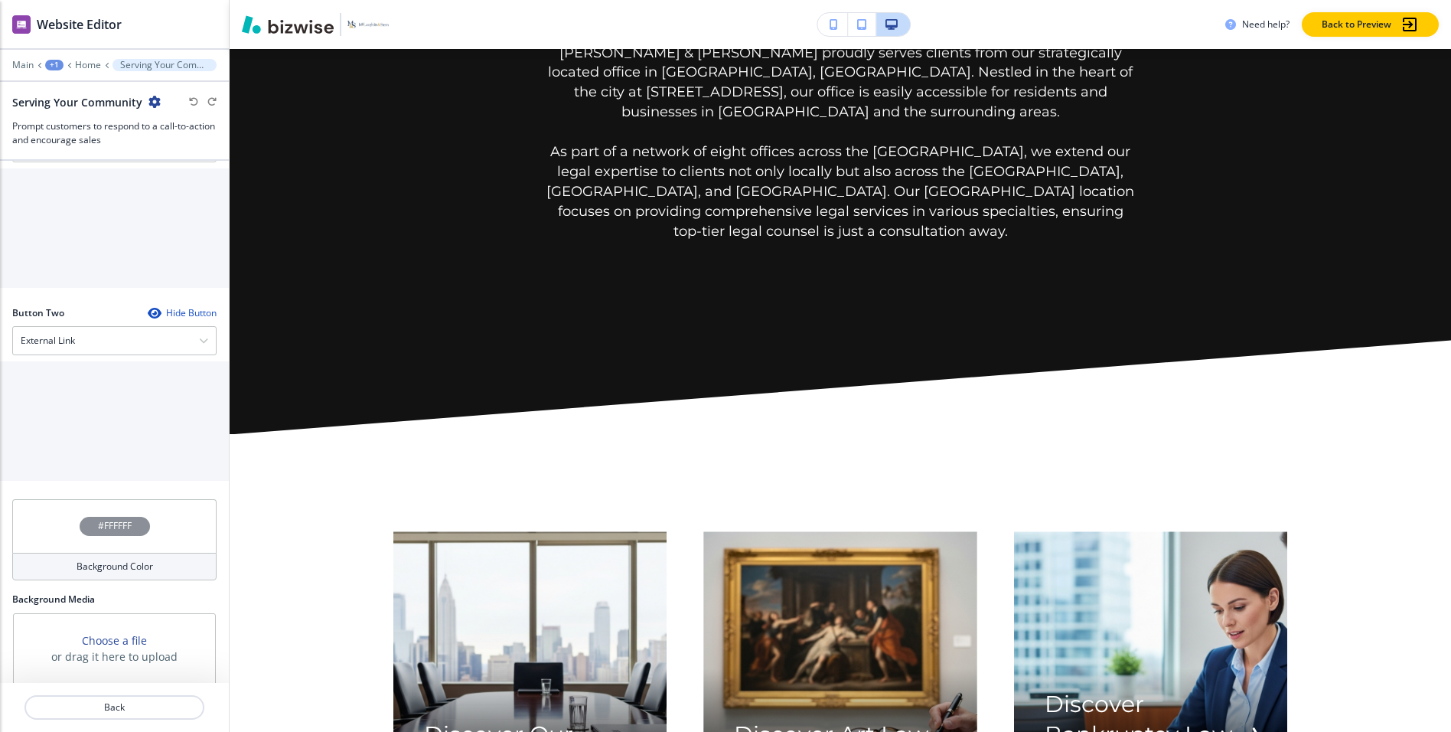
click at [117, 519] on h4 "#FFFFFF" at bounding box center [115, 526] width 34 height 14
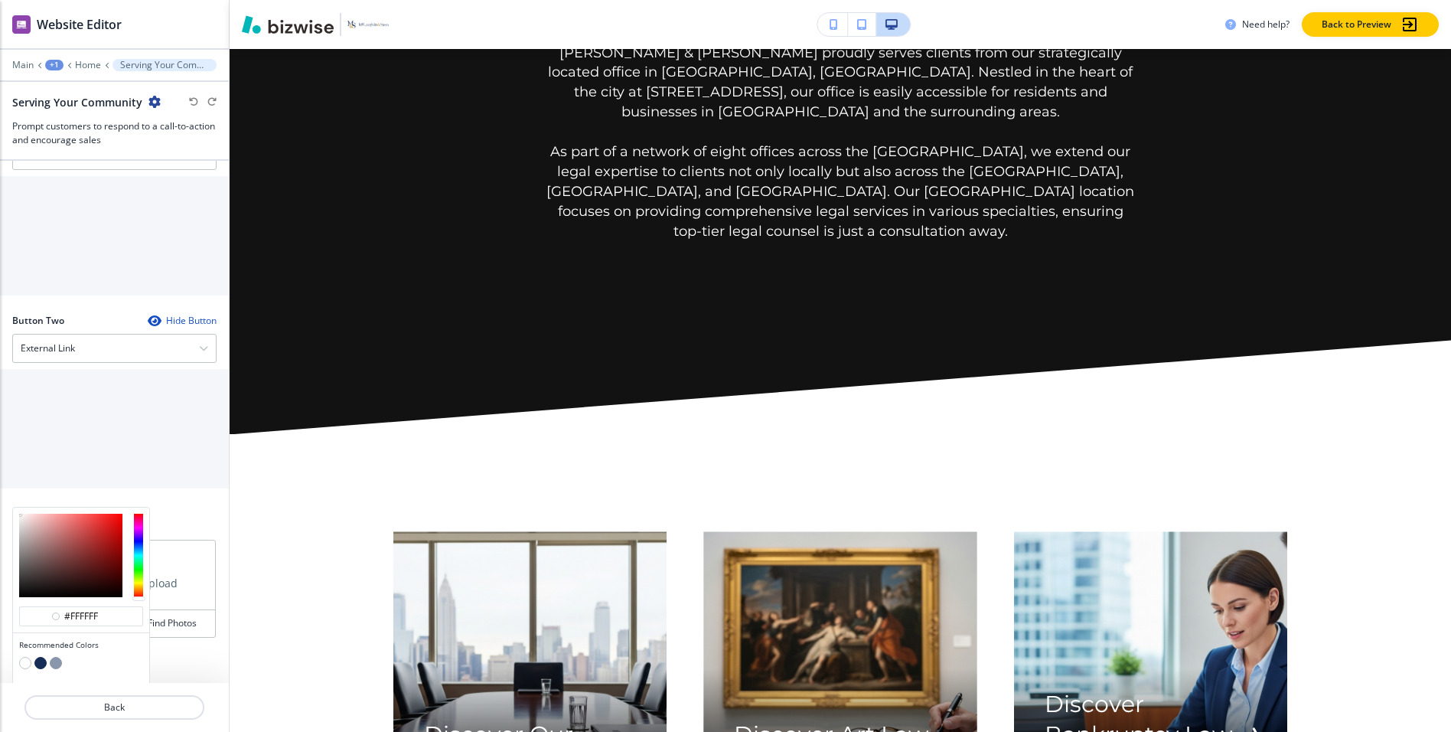
click at [56, 657] on button "button" at bounding box center [56, 663] width 12 height 12
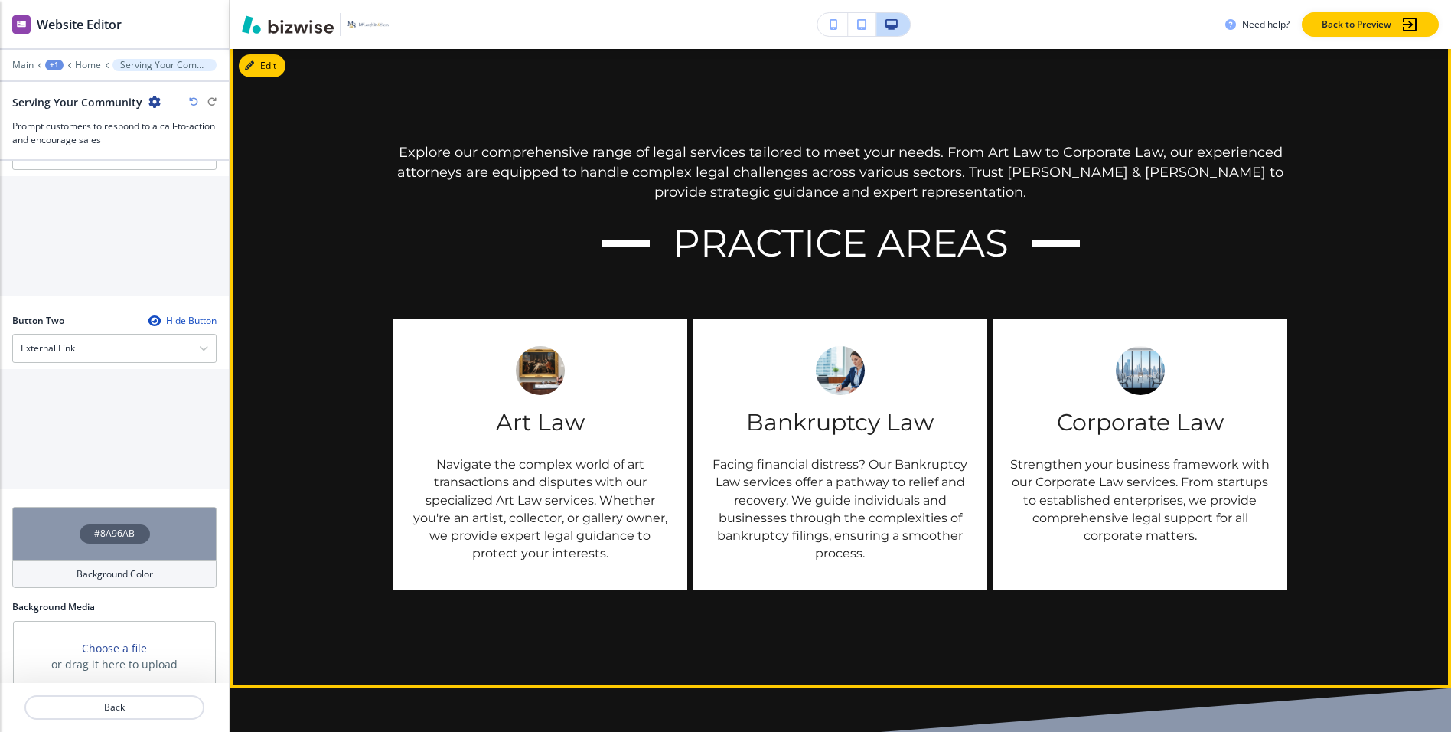
scroll to position [2050, 0]
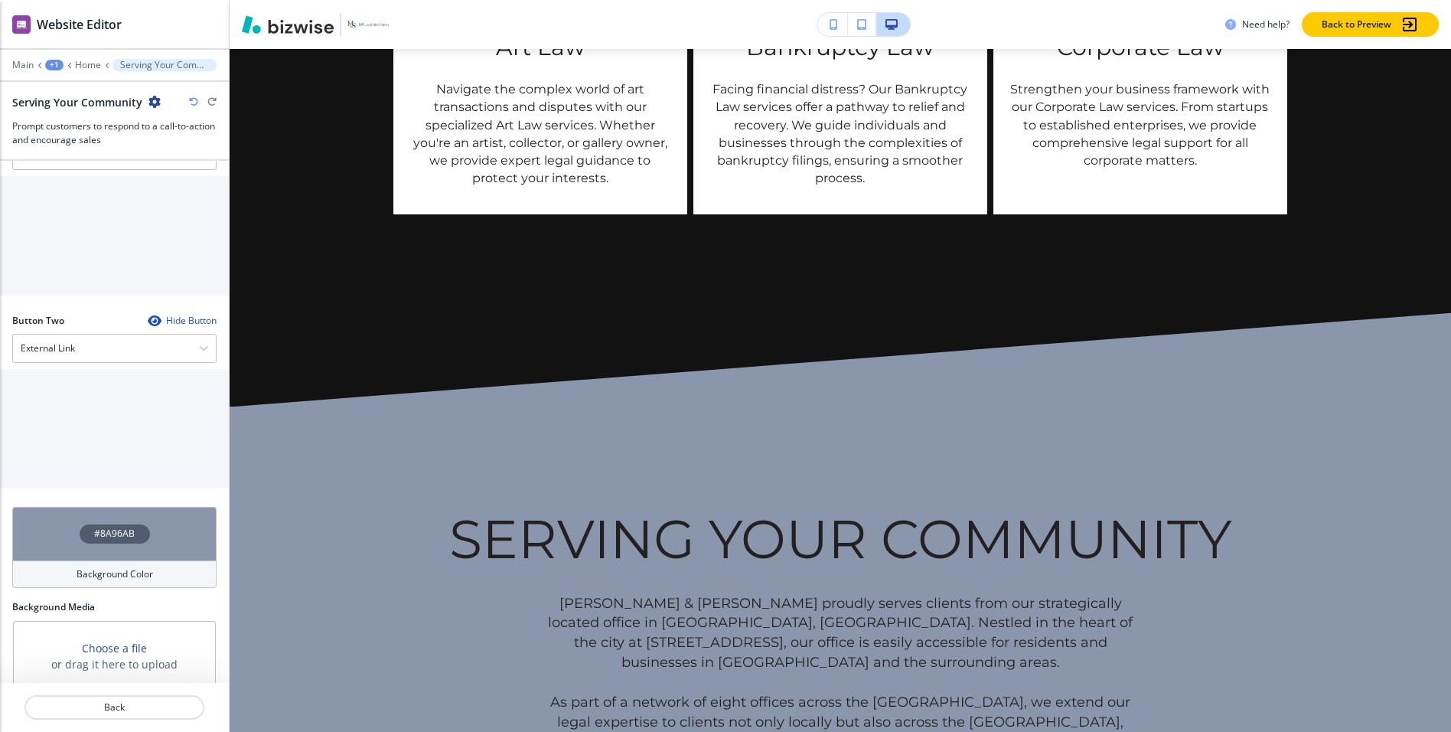
click at [125, 513] on div "#8A96AB" at bounding box center [114, 534] width 204 height 54
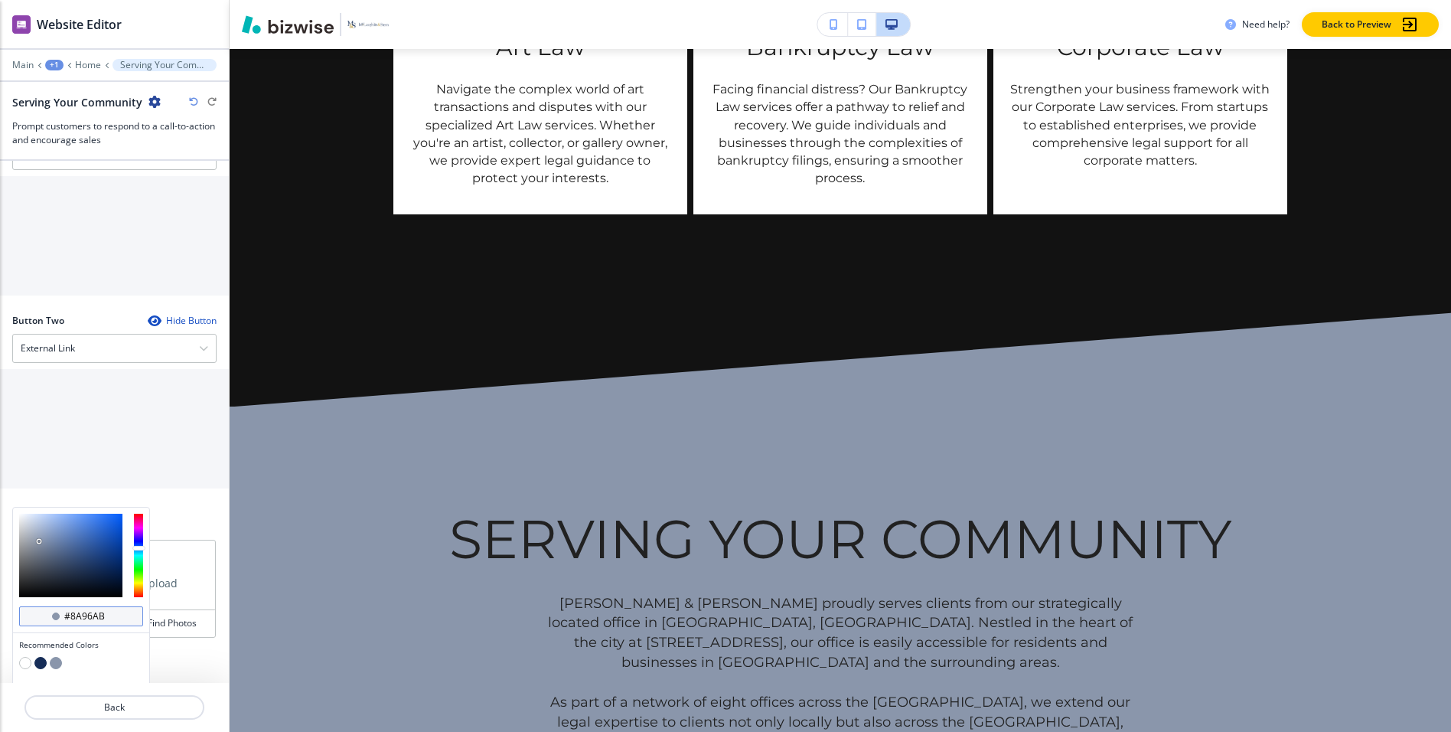
scroll to position [611, 0]
click at [40, 657] on button "button" at bounding box center [40, 663] width 12 height 12
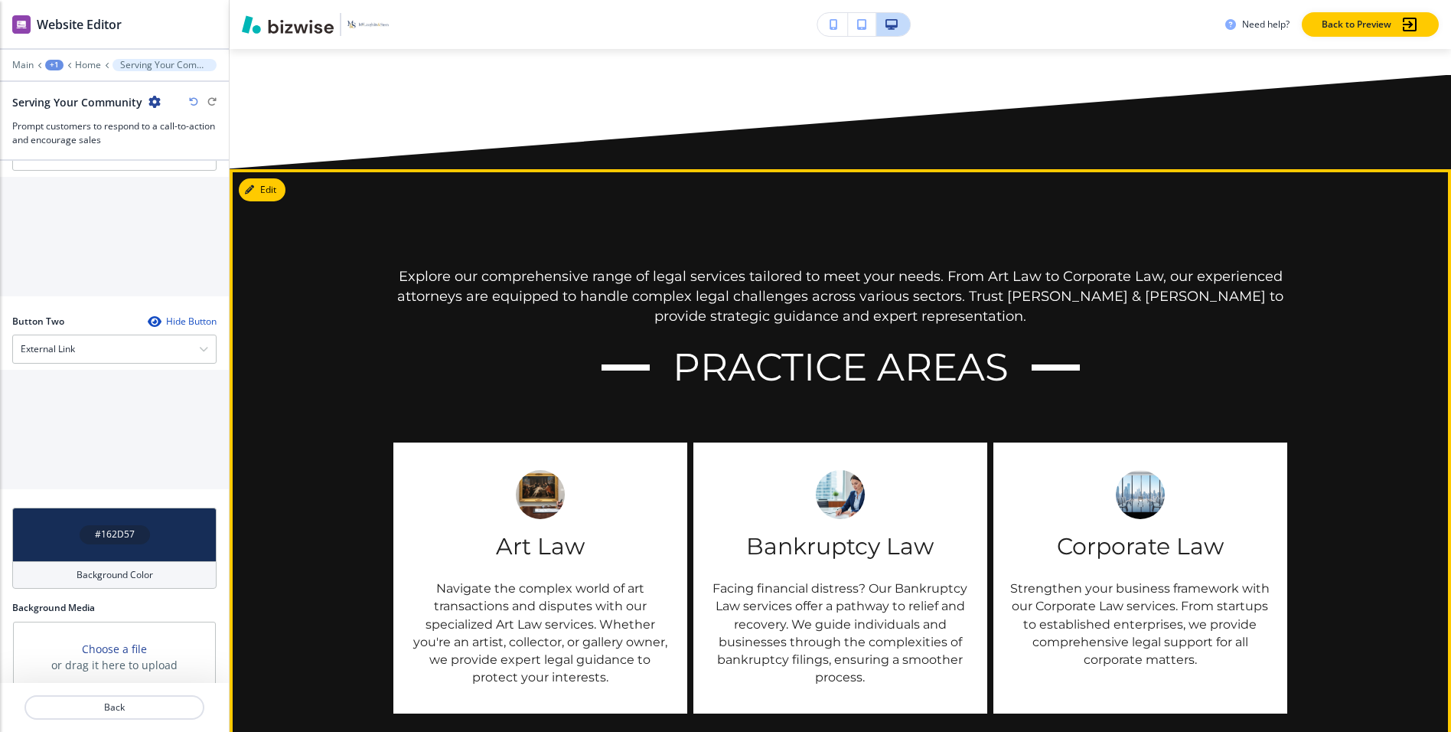
scroll to position [1464, 0]
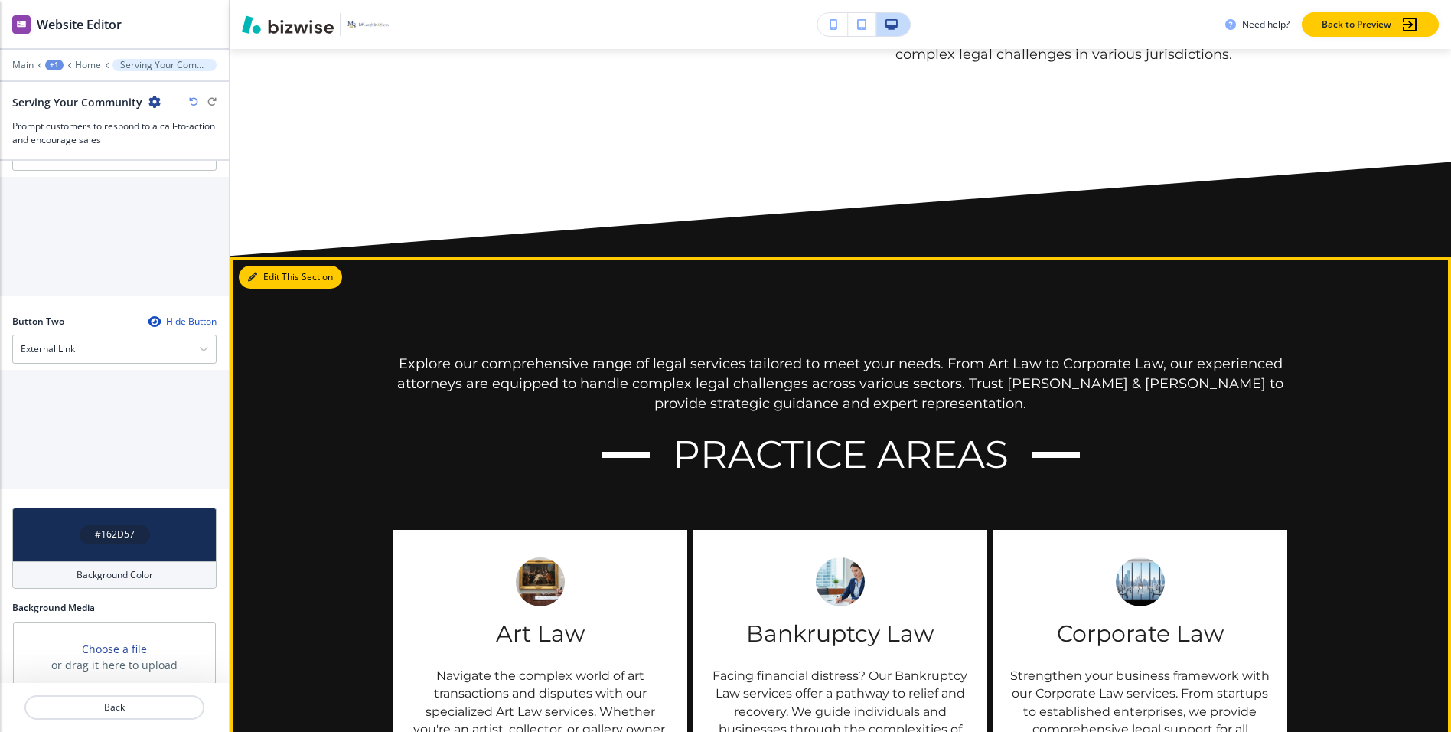
click at [272, 288] on button "Edit This Section" at bounding box center [290, 277] width 103 height 23
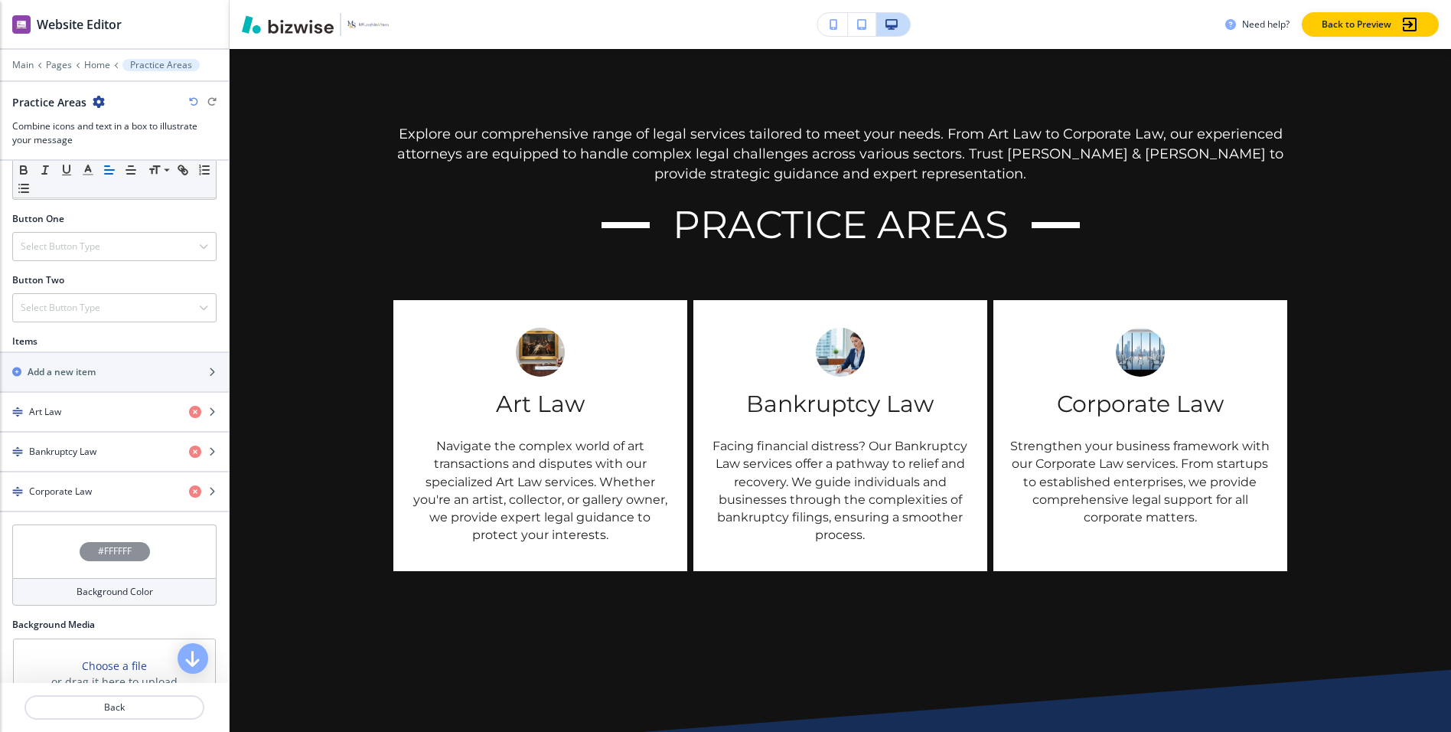
scroll to position [595, 0]
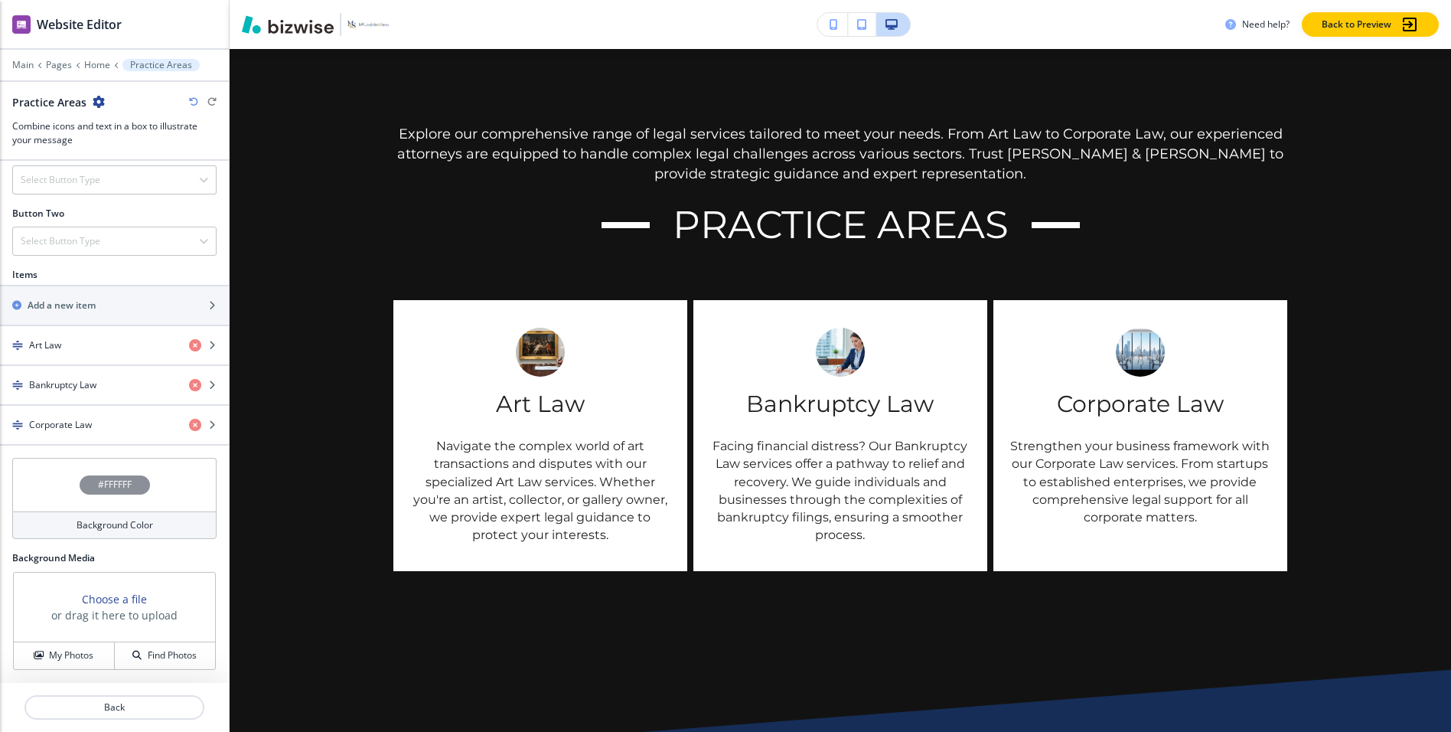
click at [69, 490] on div "#FFFFFF" at bounding box center [114, 485] width 204 height 54
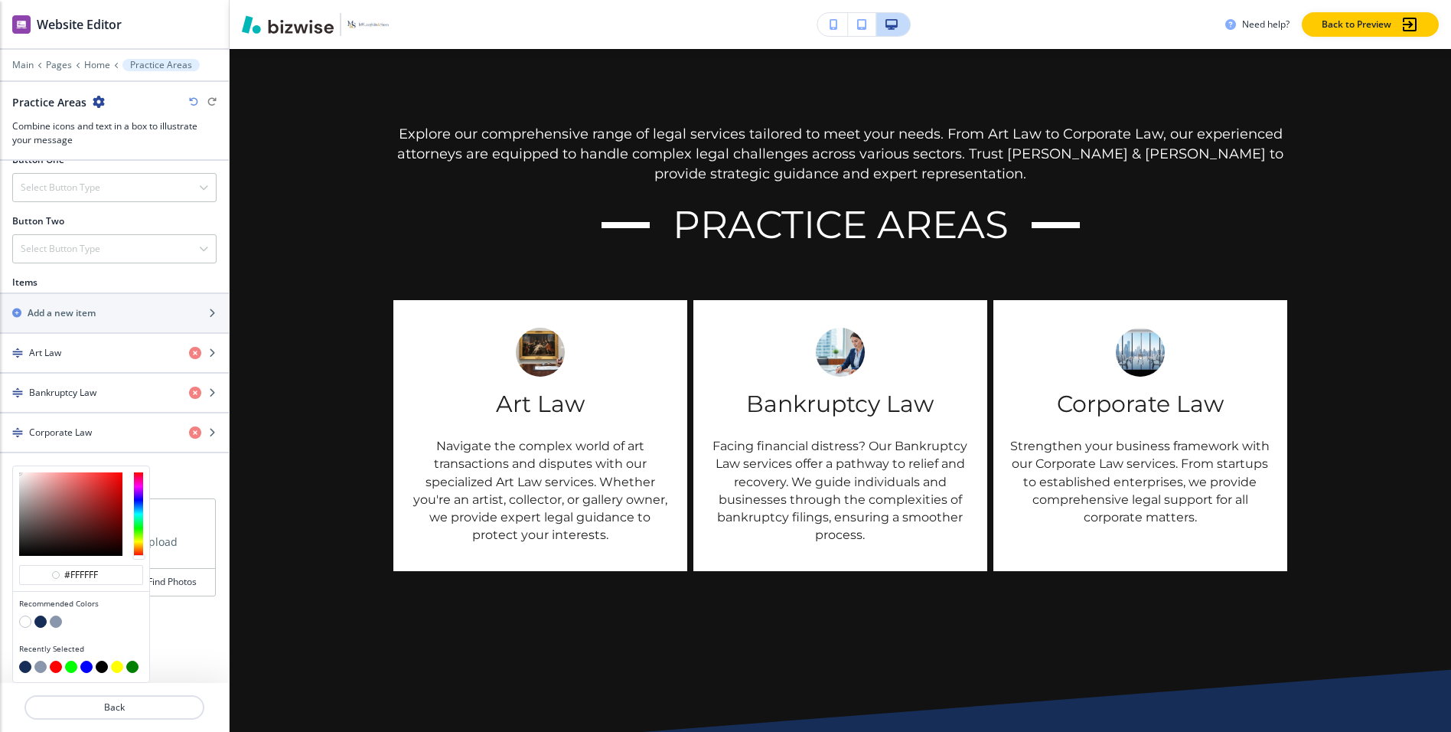
scroll to position [587, 0]
click at [54, 620] on button "button" at bounding box center [56, 621] width 12 height 12
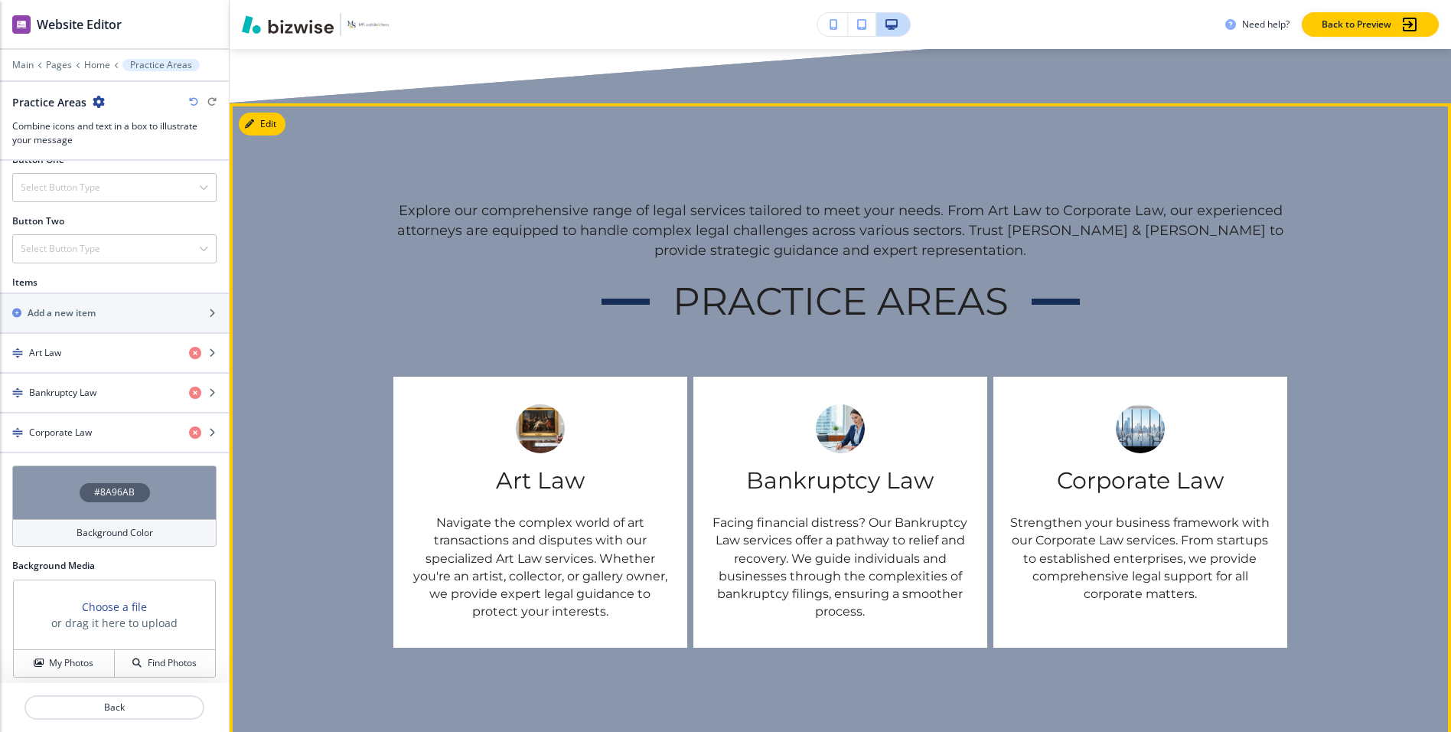
scroll to position [1614, 0]
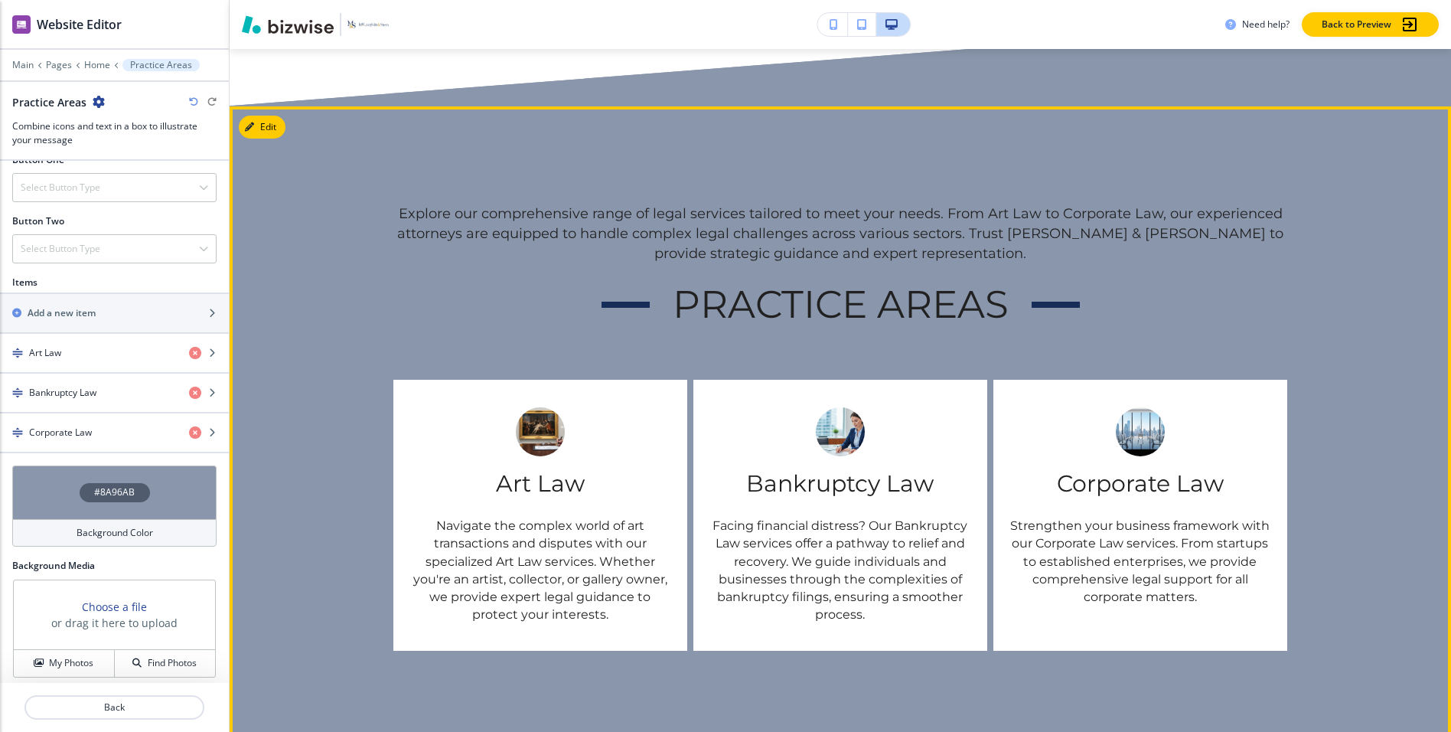
click at [279, 135] on div "Explore our comprehensive range of legal services tailored to meet your needs. …" at bounding box center [840, 426] width 1221 height 641
click at [272, 138] on button "Edit This Section" at bounding box center [290, 127] width 103 height 23
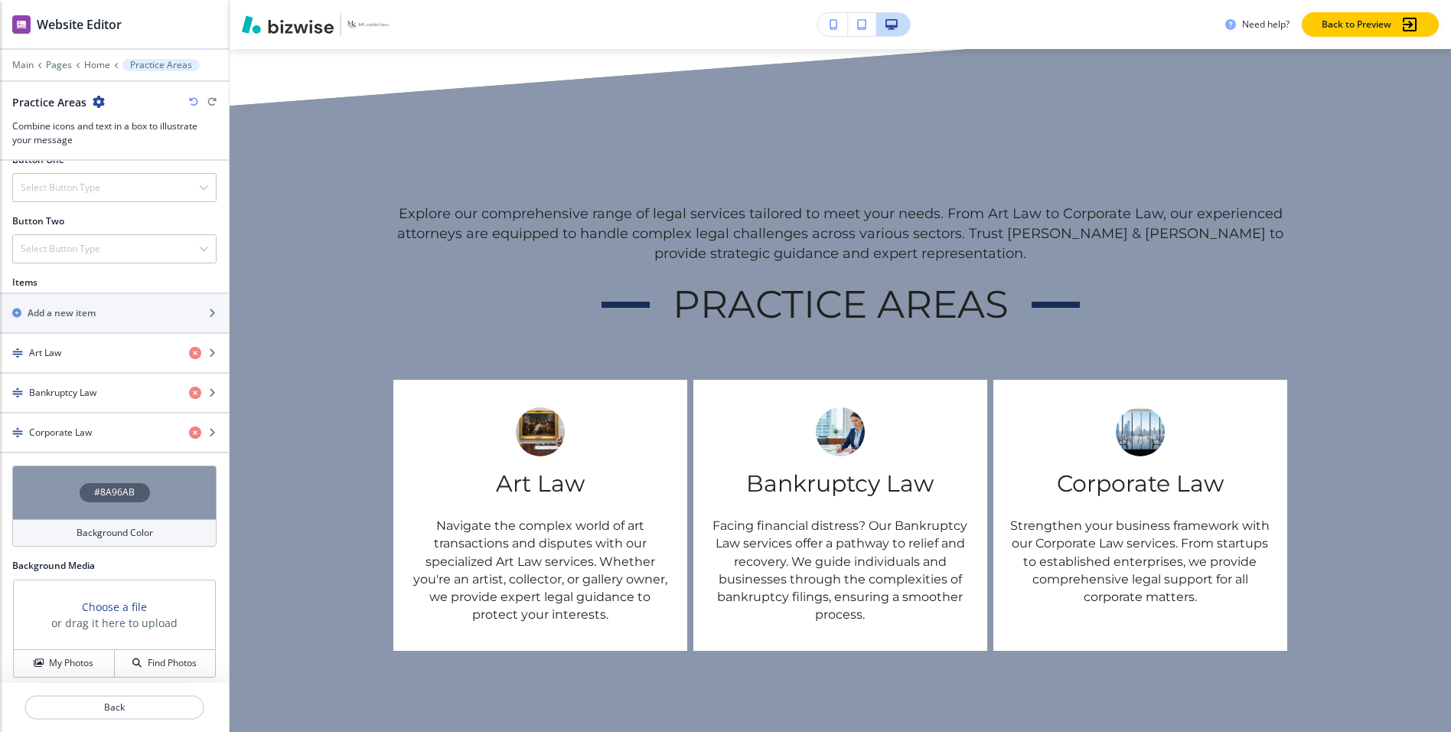
click at [47, 506] on div "#8A96AB" at bounding box center [114, 492] width 204 height 54
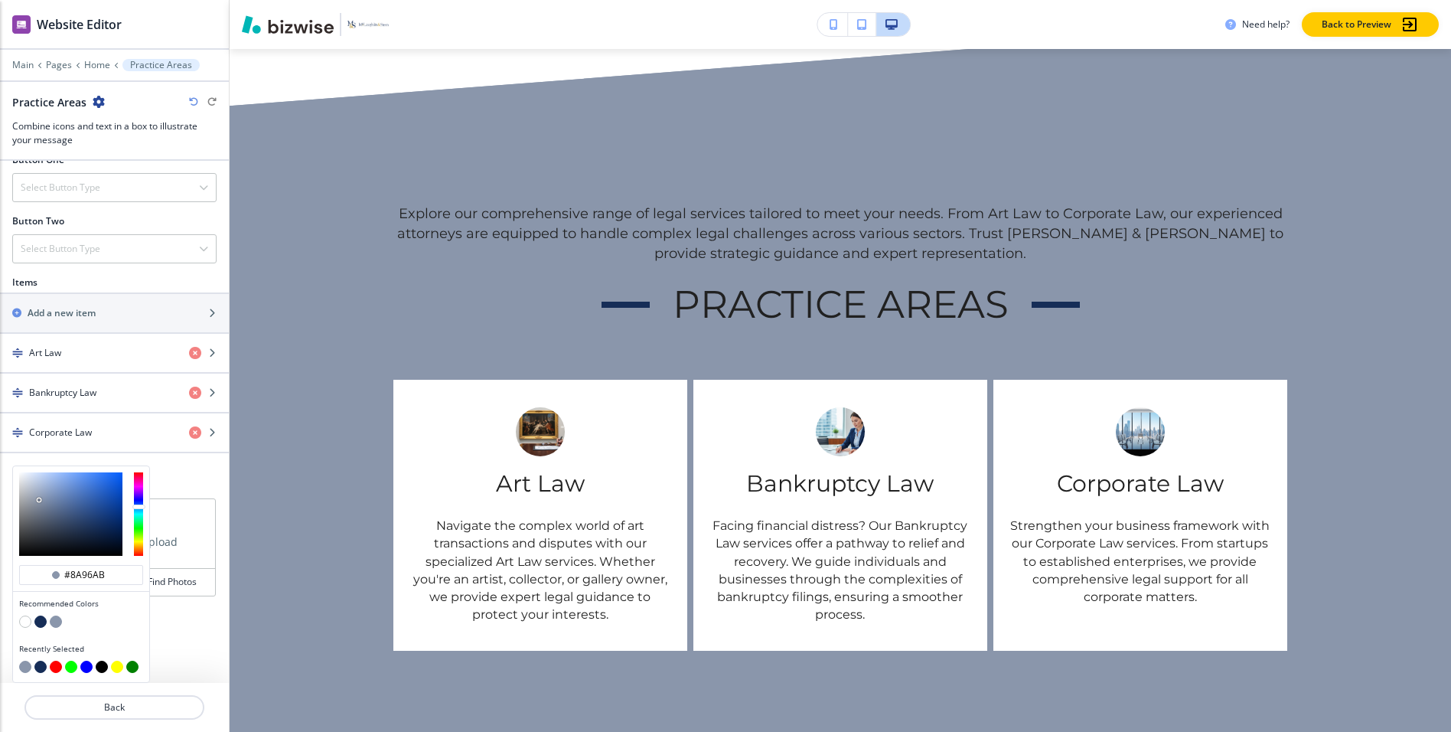
click at [42, 624] on button "button" at bounding box center [40, 621] width 12 height 12
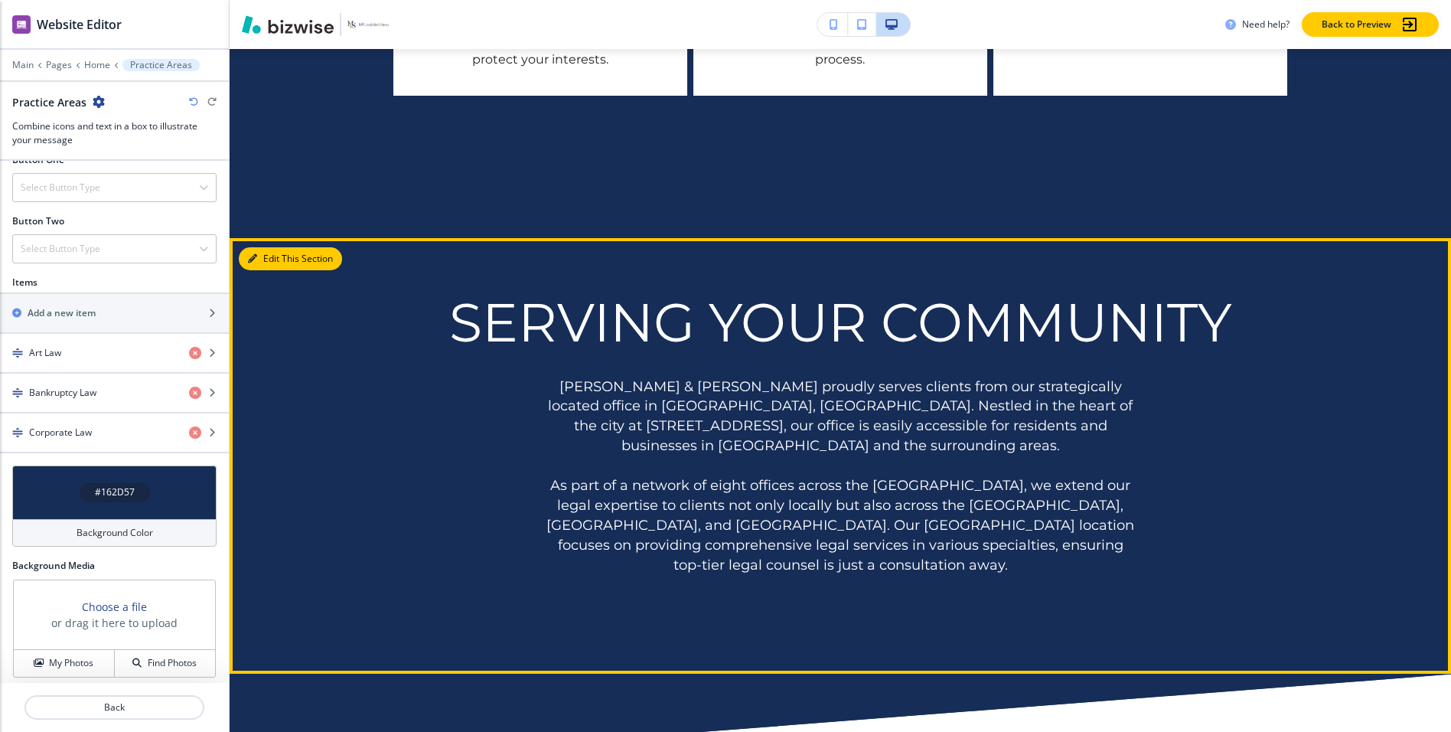
click at [265, 270] on button "Edit This Section" at bounding box center [290, 258] width 103 height 23
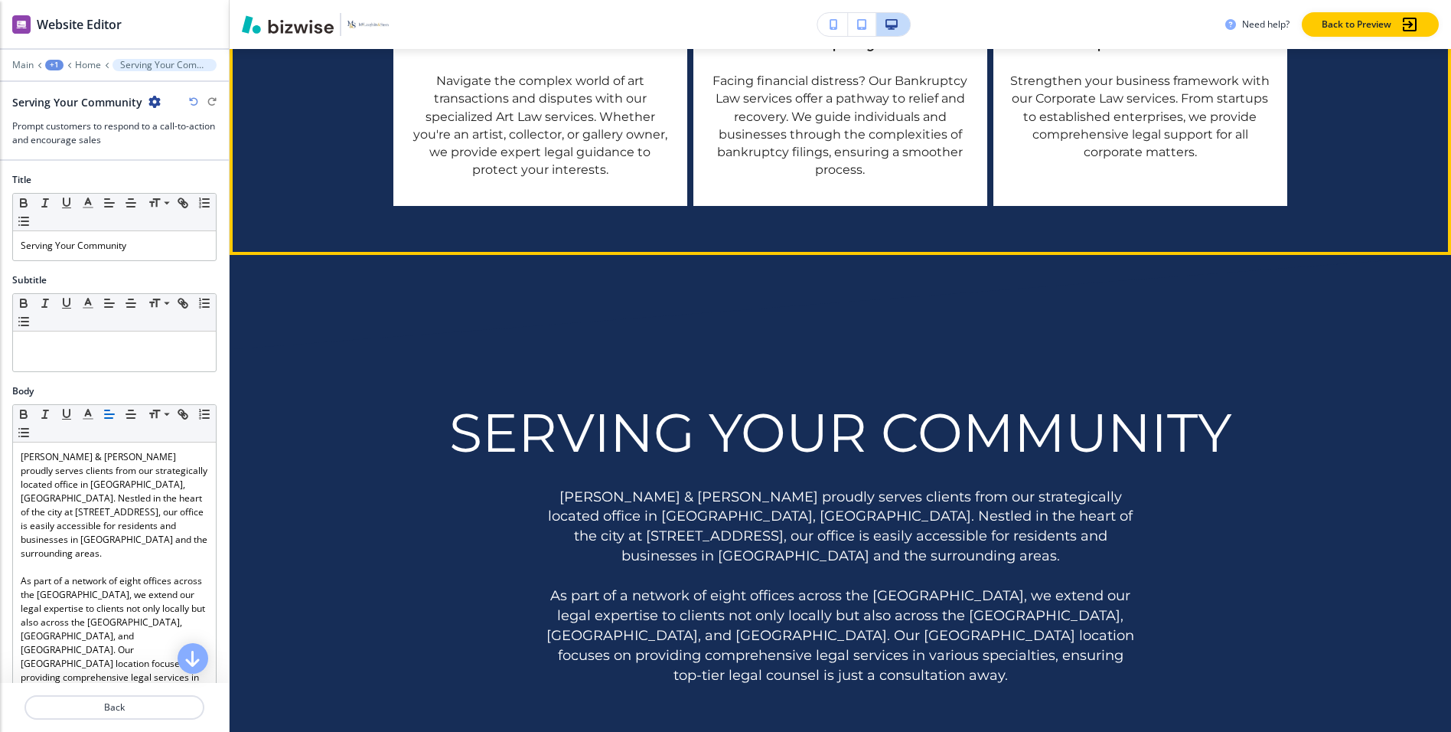
scroll to position [2106, 0]
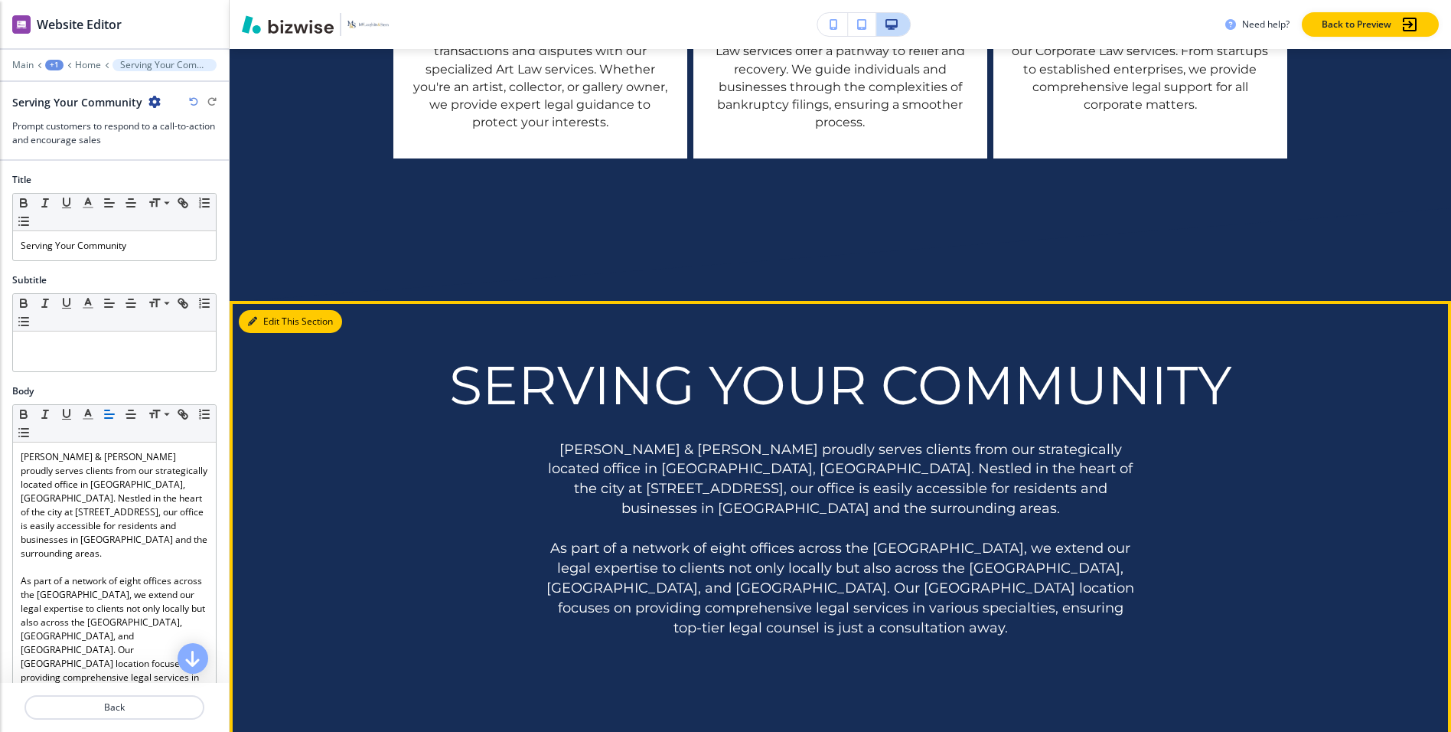
click at [269, 333] on button "Edit This Section" at bounding box center [290, 321] width 103 height 23
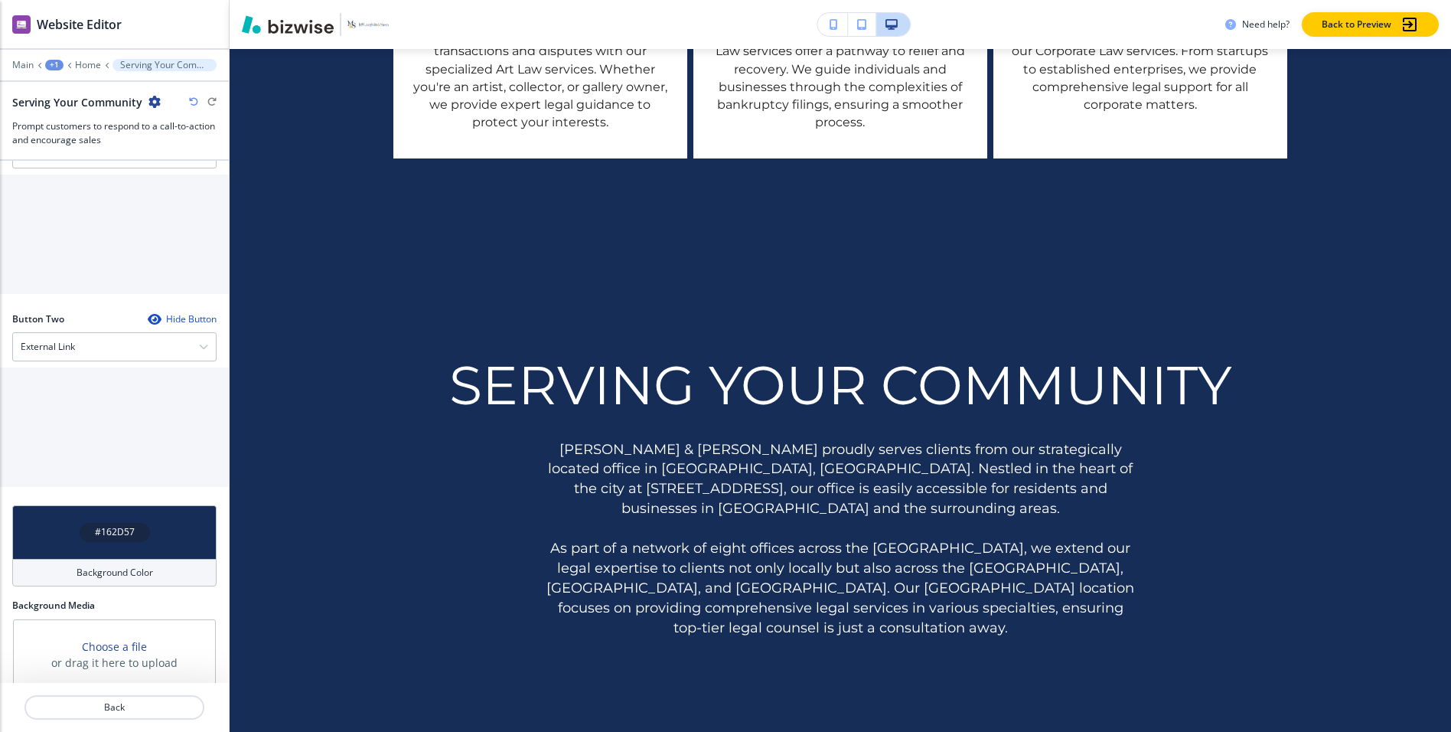
scroll to position [619, 0]
click at [93, 614] on div "Choose a file or drag it here to upload" at bounding box center [114, 649] width 201 height 70
click at [103, 632] on h3 "Choose a file" at bounding box center [114, 640] width 65 height 16
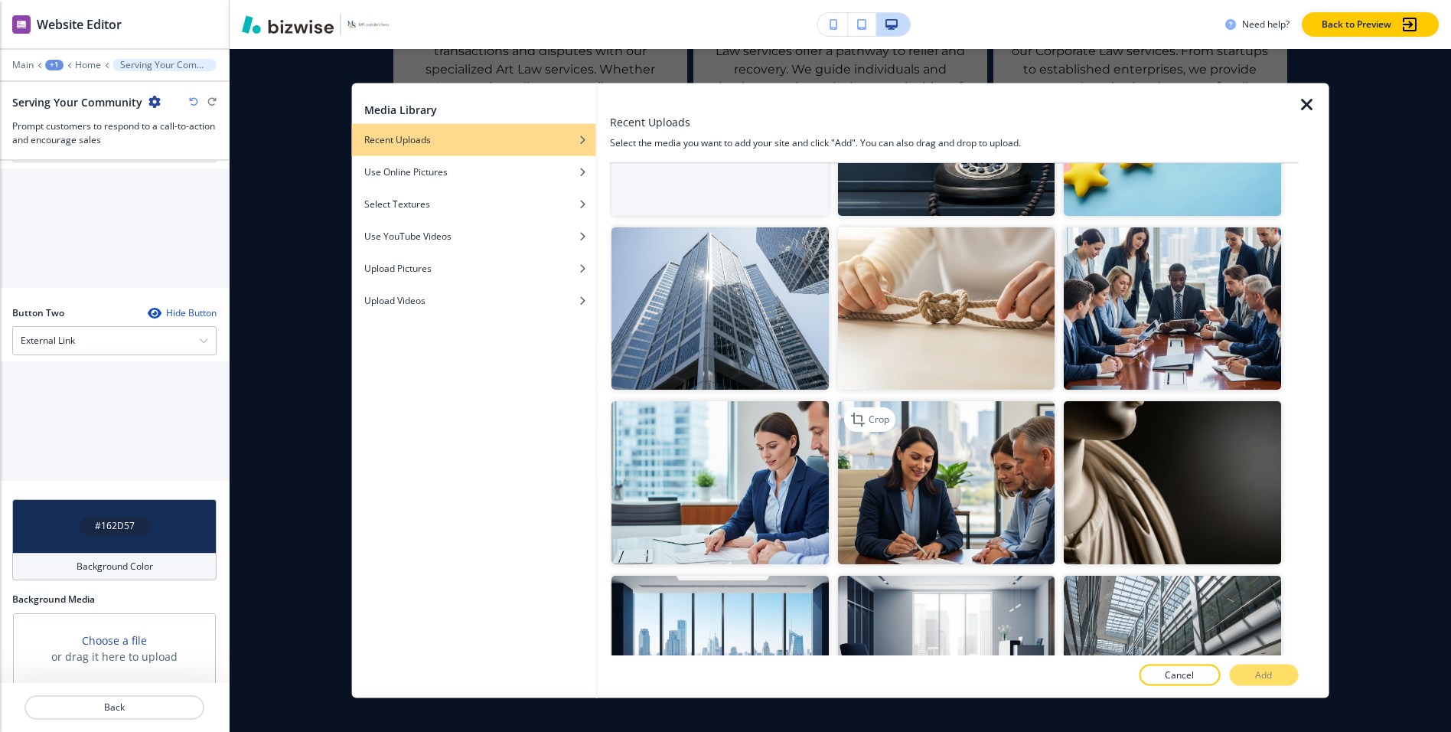
scroll to position [122, 0]
click at [1144, 438] on img "button" at bounding box center [1172, 481] width 217 height 163
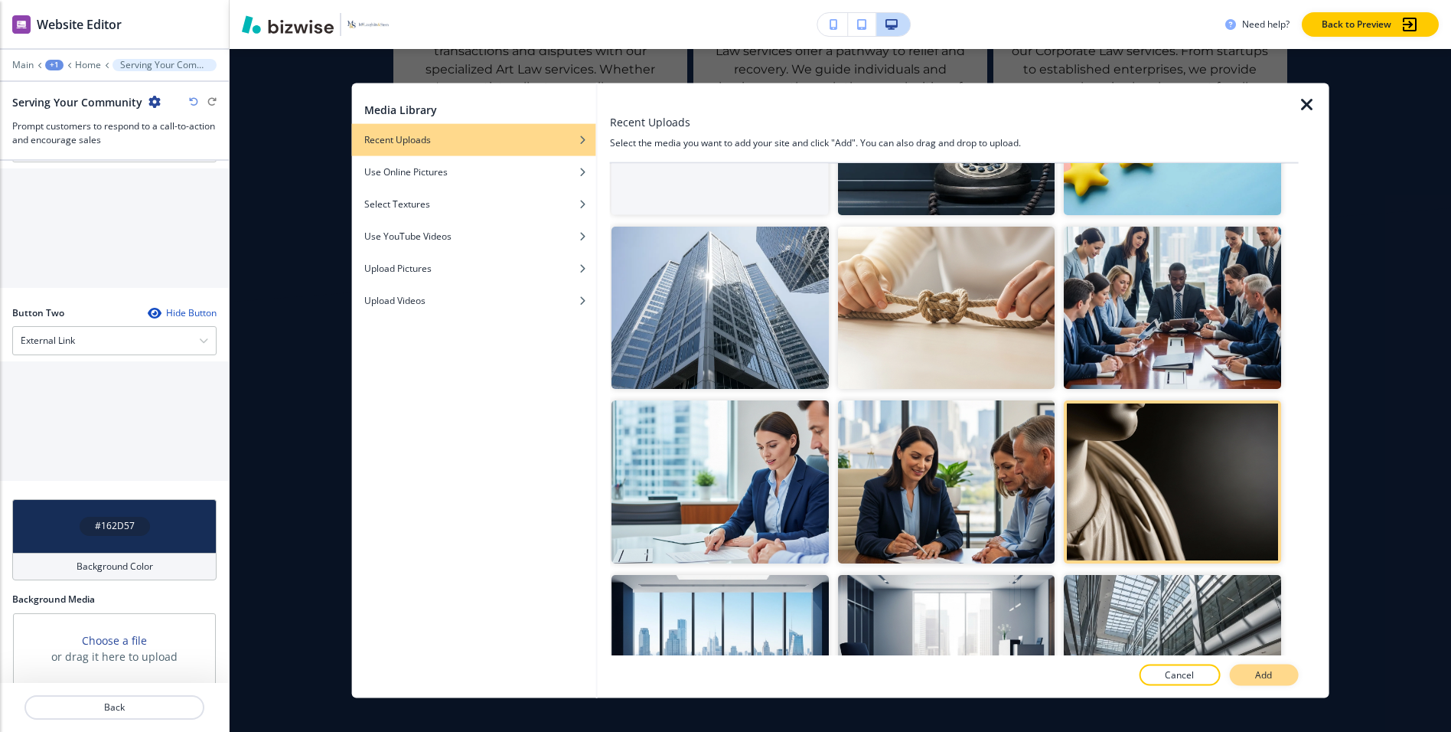
click at [1255, 670] on p "Add" at bounding box center [1263, 674] width 17 height 14
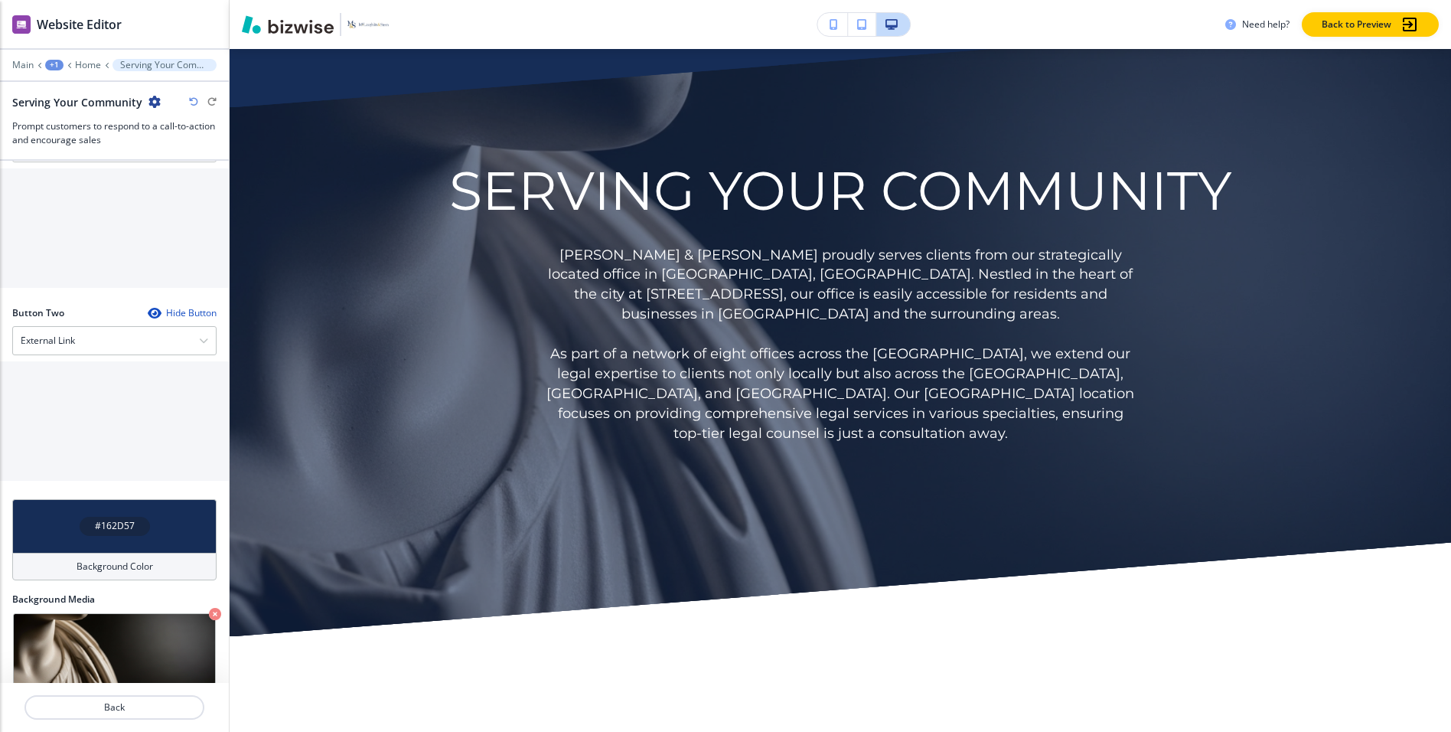
scroll to position [2351, 0]
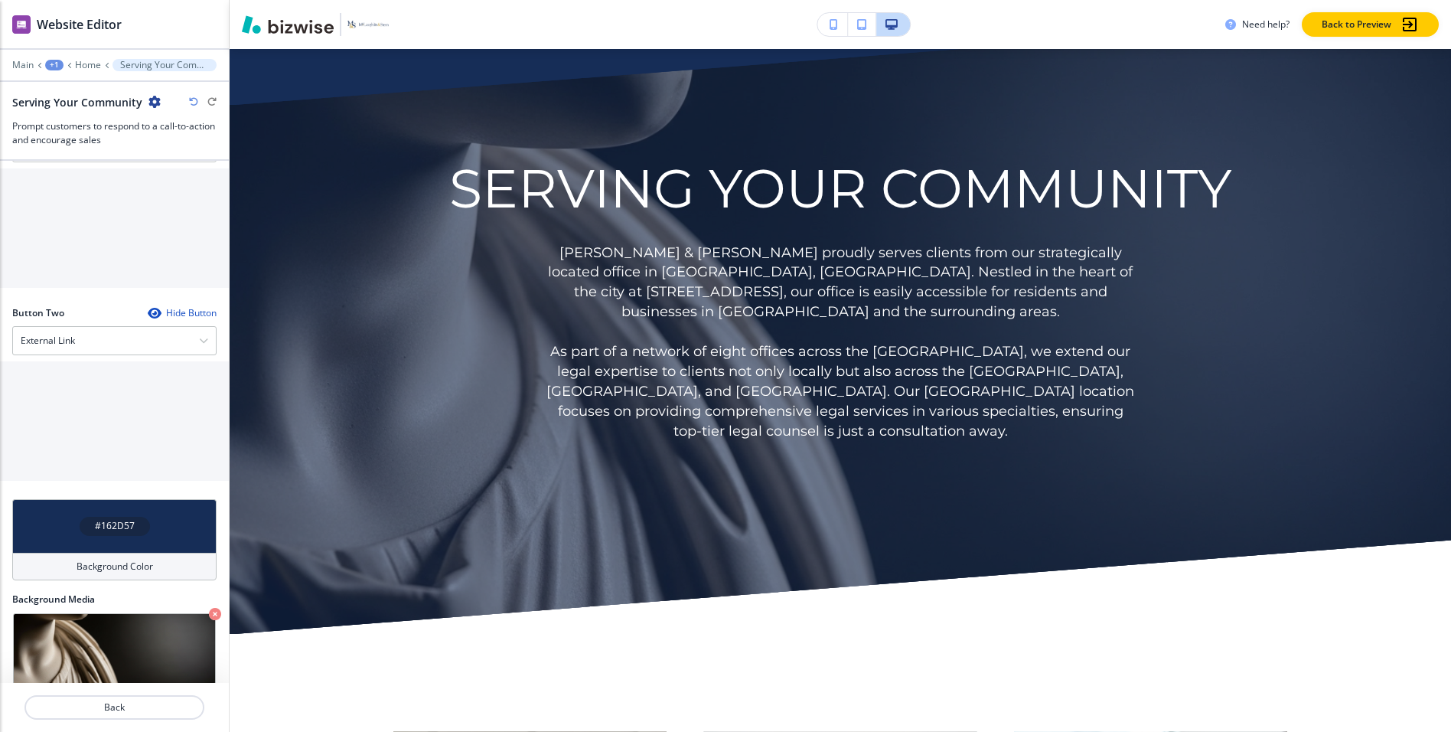
click at [92, 559] on h4 "Background Color" at bounding box center [115, 566] width 77 height 14
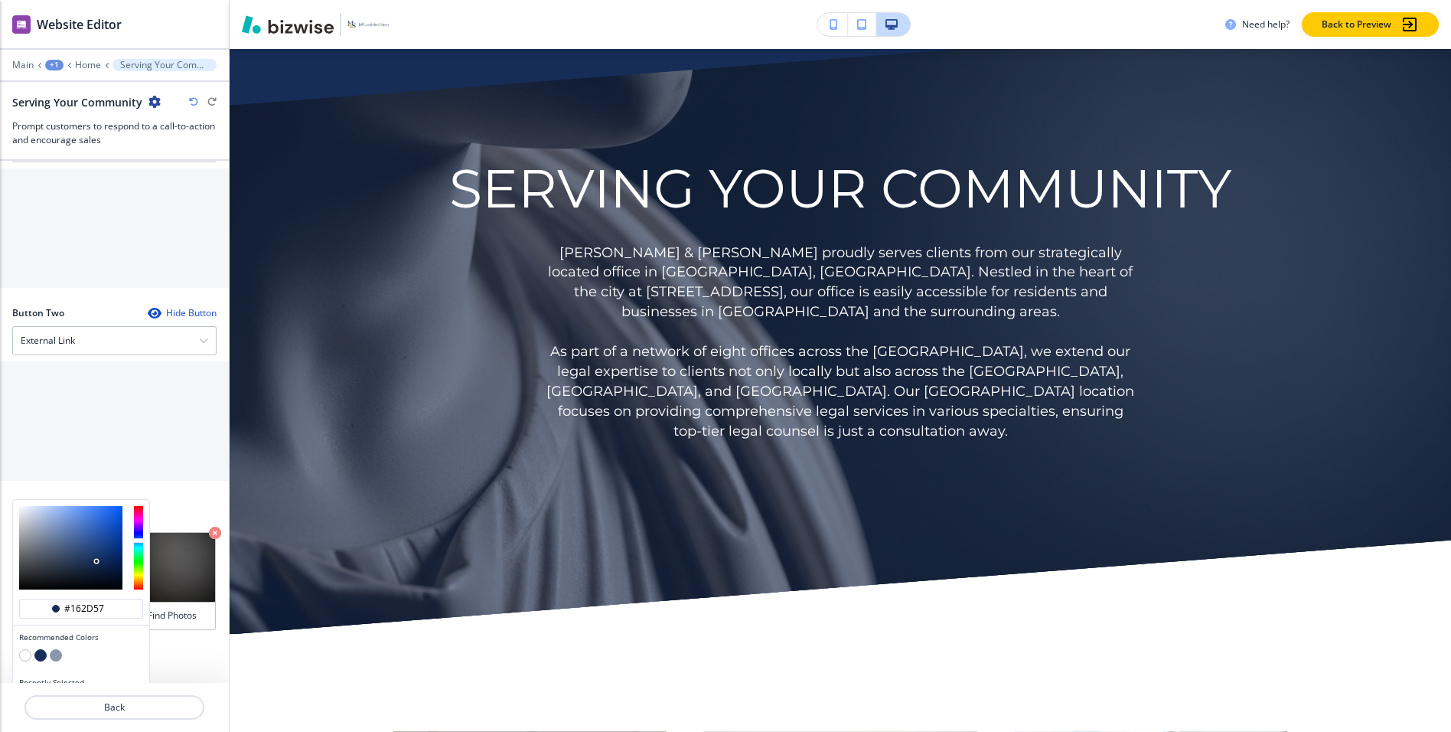
scroll to position [611, 0]
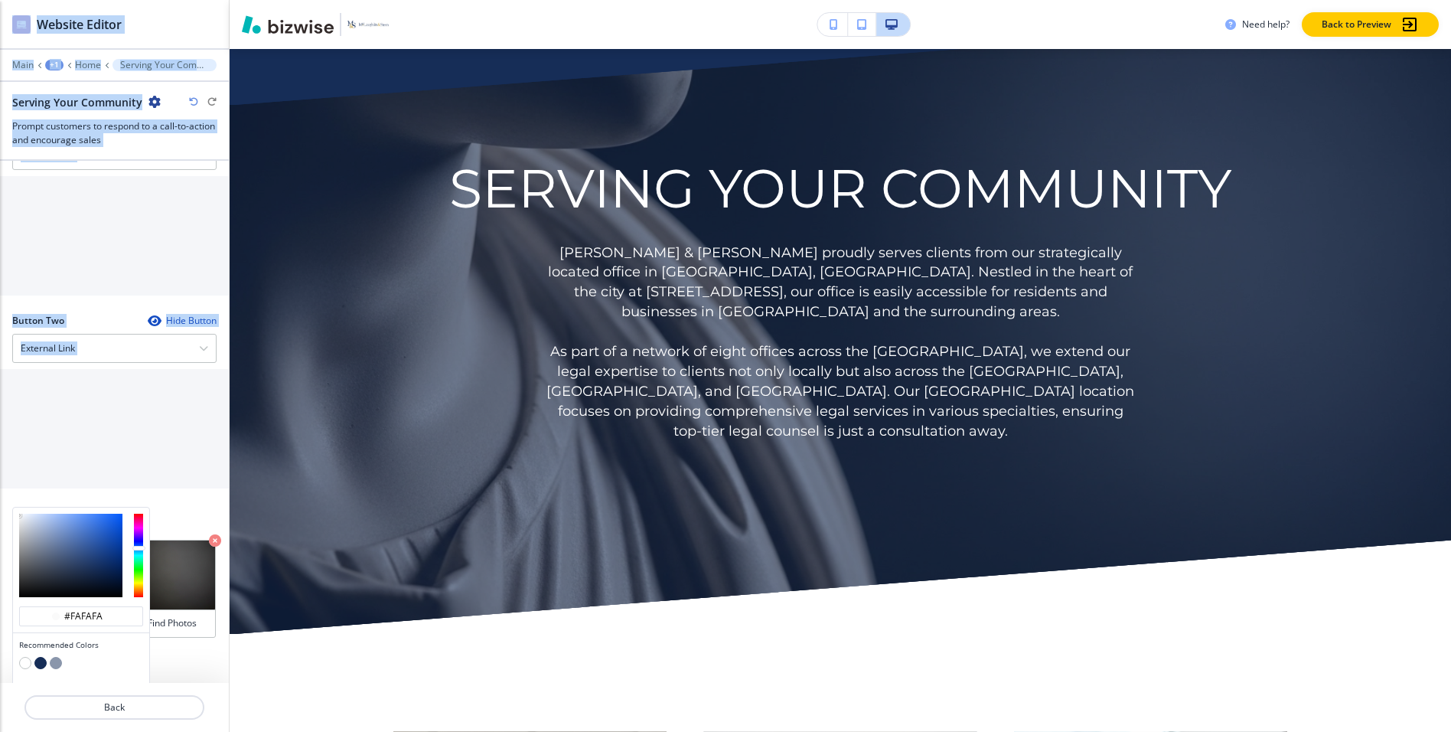
drag, startPoint x: 96, startPoint y: 529, endPoint x: -2, endPoint y: 454, distance: 124.0
click at [0, 0] on html "WELCOME TO YOUR WEBSITE PREVIEW Want to try out the Website Editor? Edit this s…" at bounding box center [725, 0] width 1451 height 0
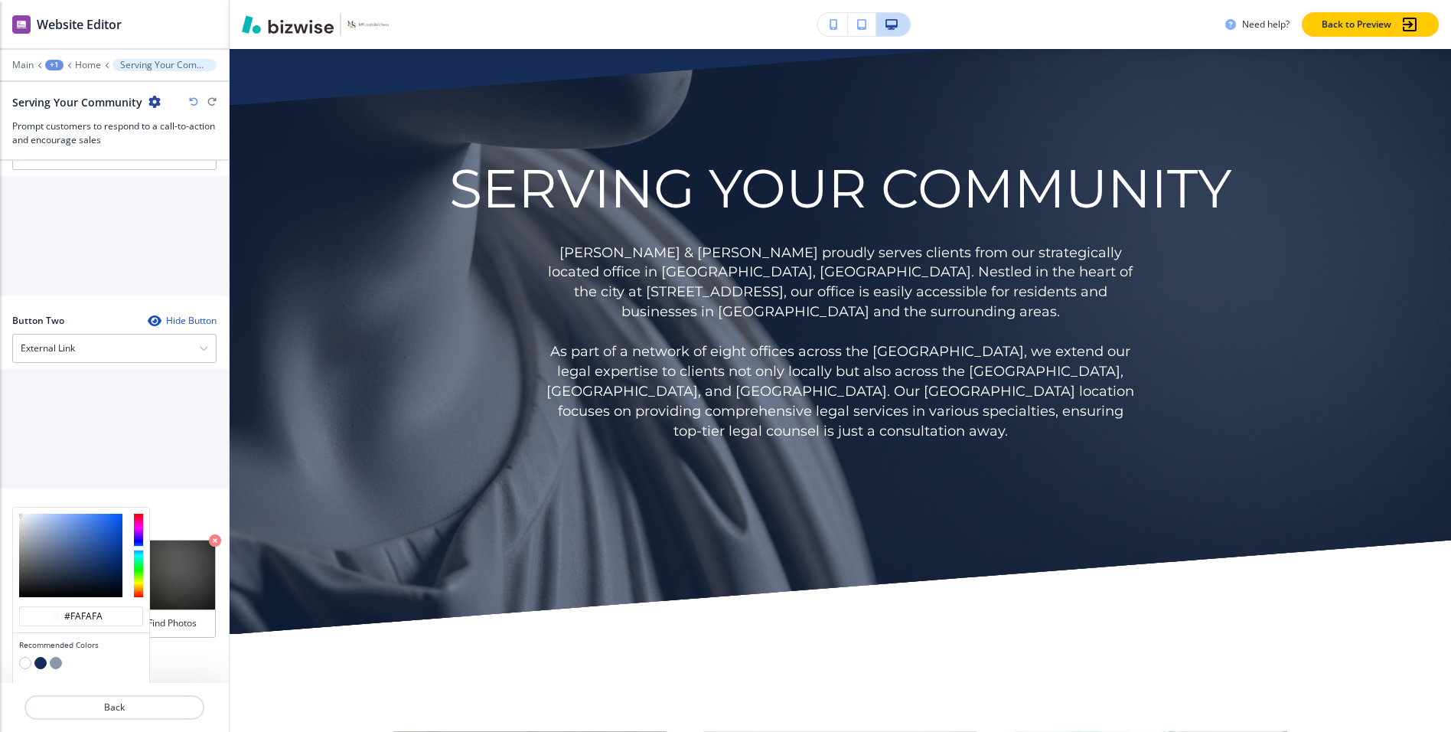
click at [76, 606] on div "#fafafa" at bounding box center [81, 619] width 136 height 27
click at [84, 610] on input "#fafafa" at bounding box center [90, 616] width 54 height 12
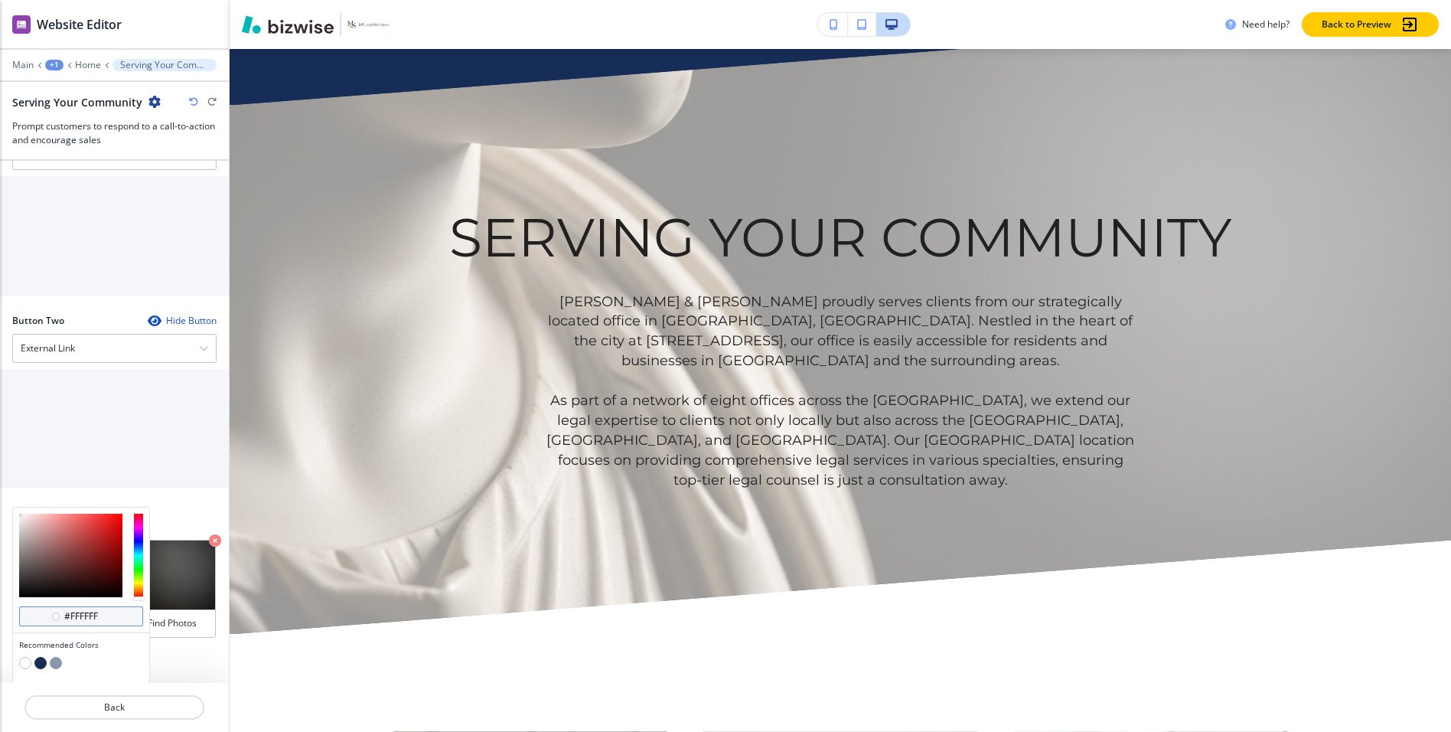
click at [82, 610] on input "#FFFFFF" at bounding box center [90, 616] width 54 height 12
click at [83, 610] on input "#FFFFFF" at bounding box center [90, 616] width 54 height 12
type input "#000000"
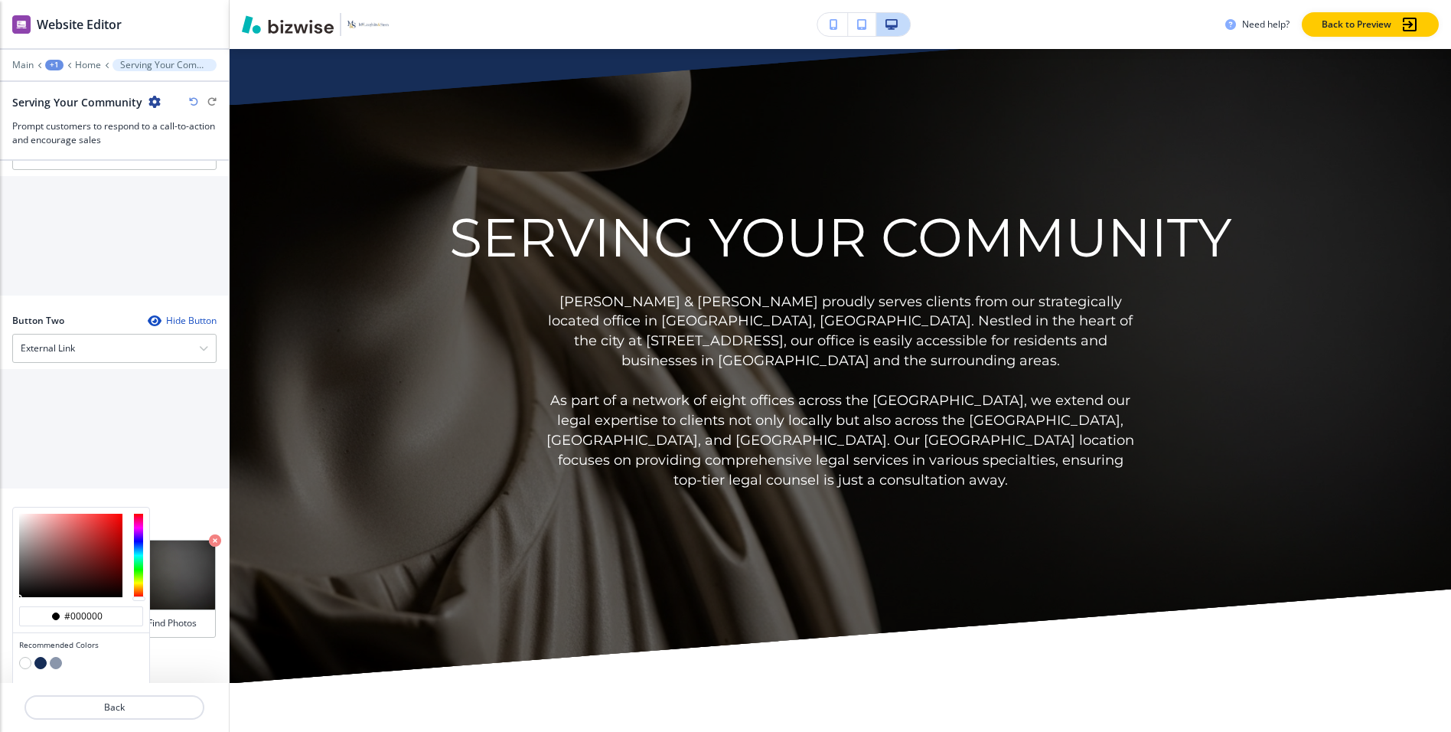
click at [140, 395] on input "text" at bounding box center [114, 410] width 229 height 31
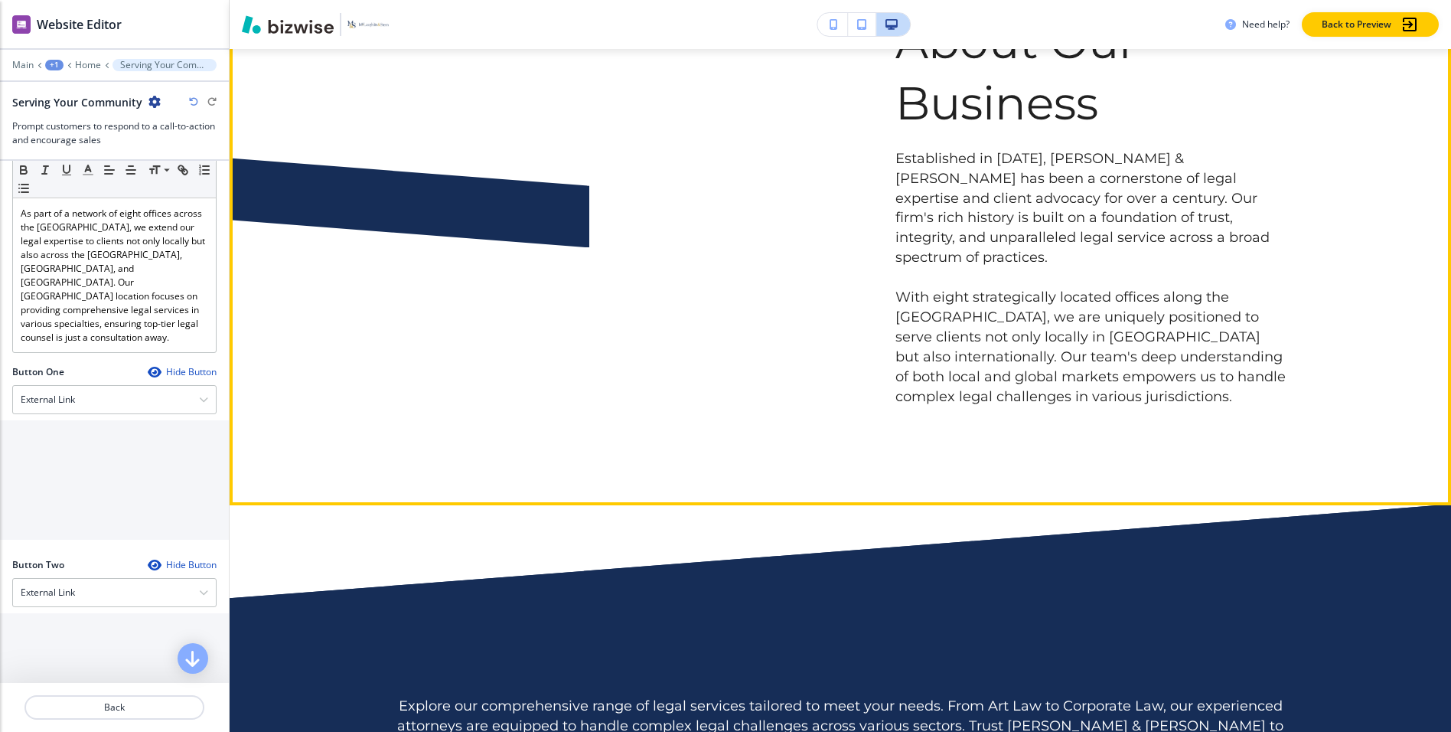
scroll to position [0, 0]
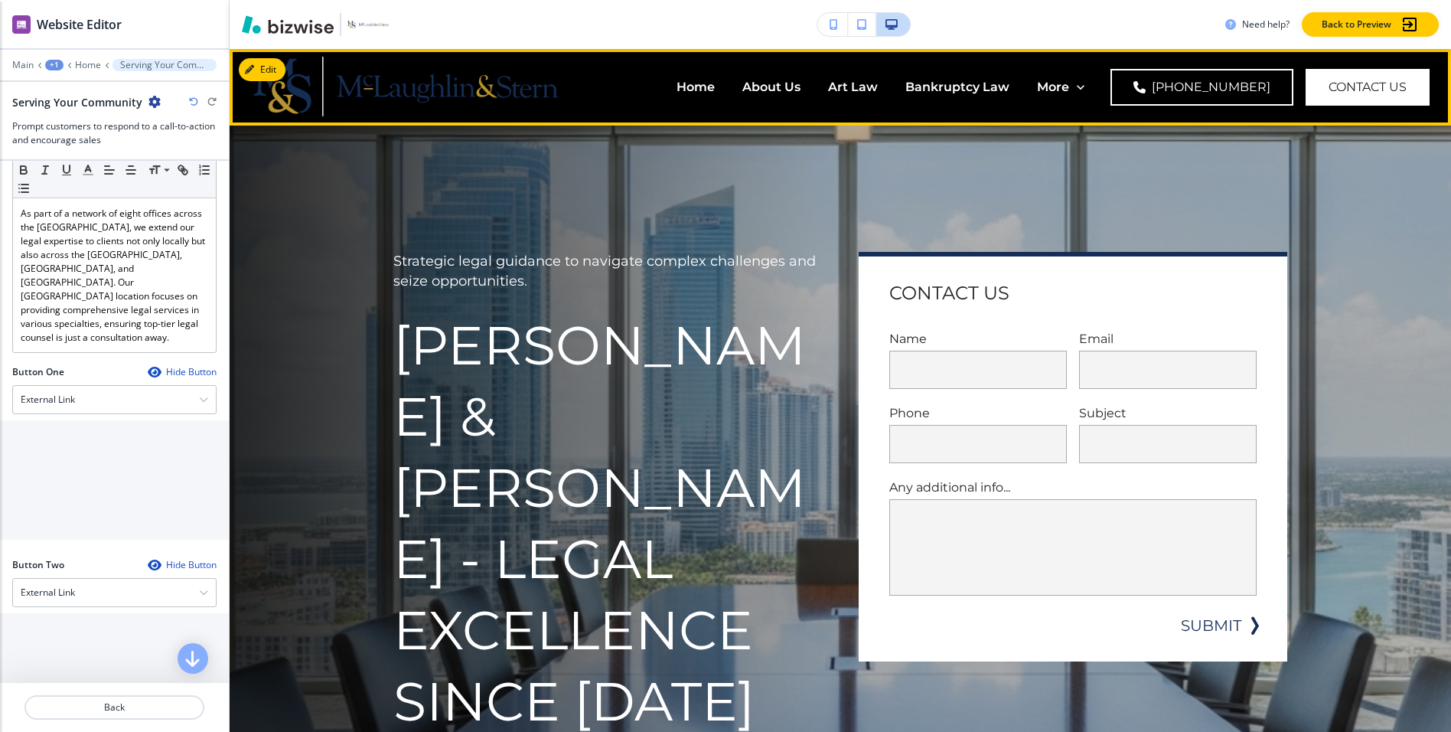
click at [728, 77] on div "About Us" at bounding box center [771, 87] width 86 height 61
click at [742, 91] on p "About Us" at bounding box center [771, 87] width 58 height 18
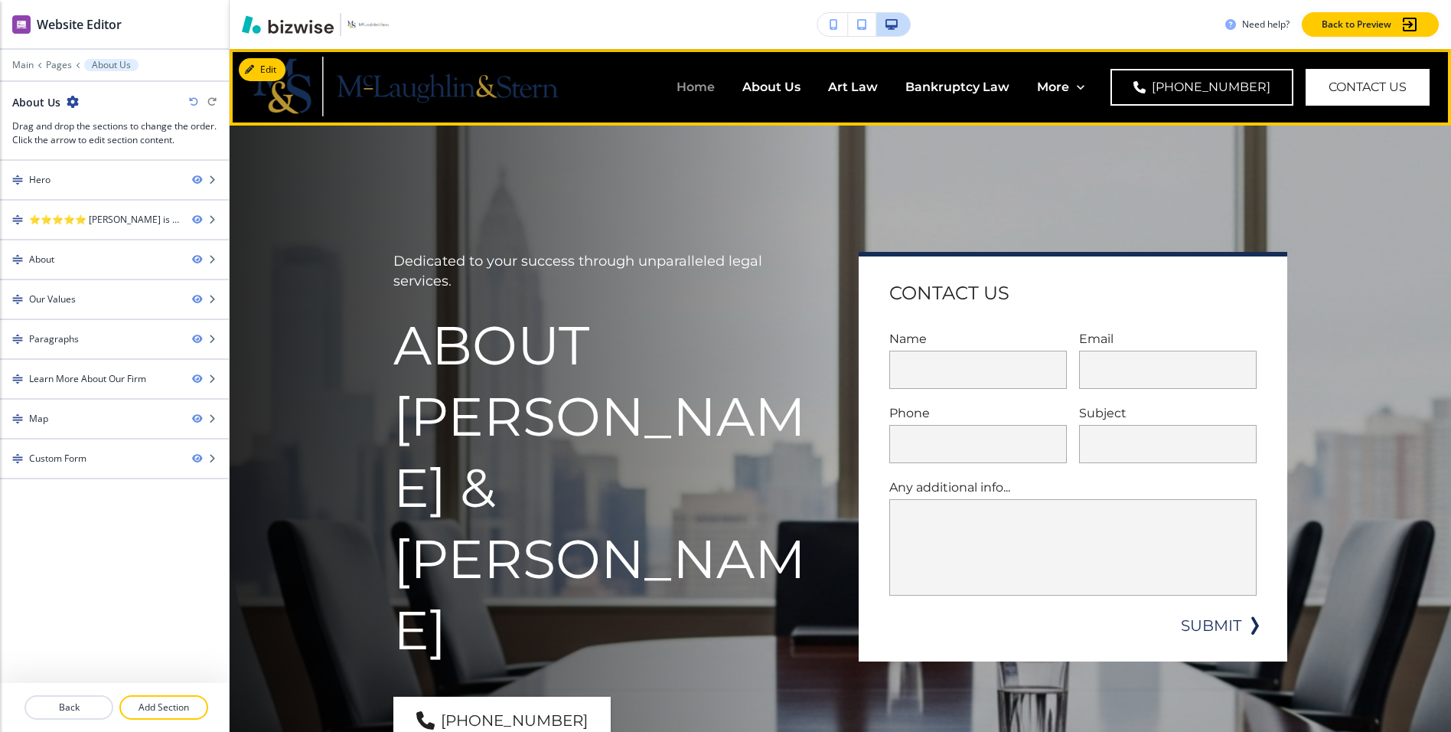
click at [676, 89] on p "Home" at bounding box center [695, 87] width 38 height 18
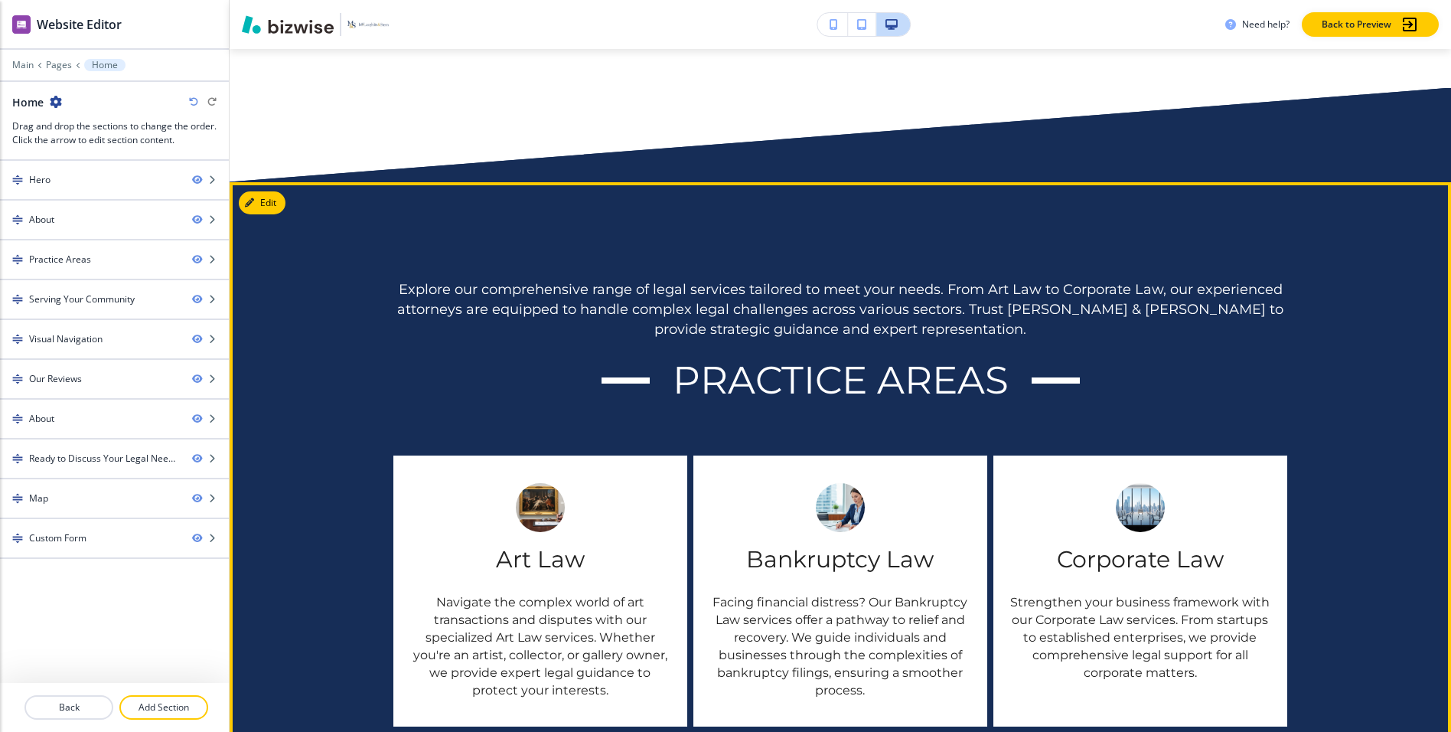
scroll to position [1688, 0]
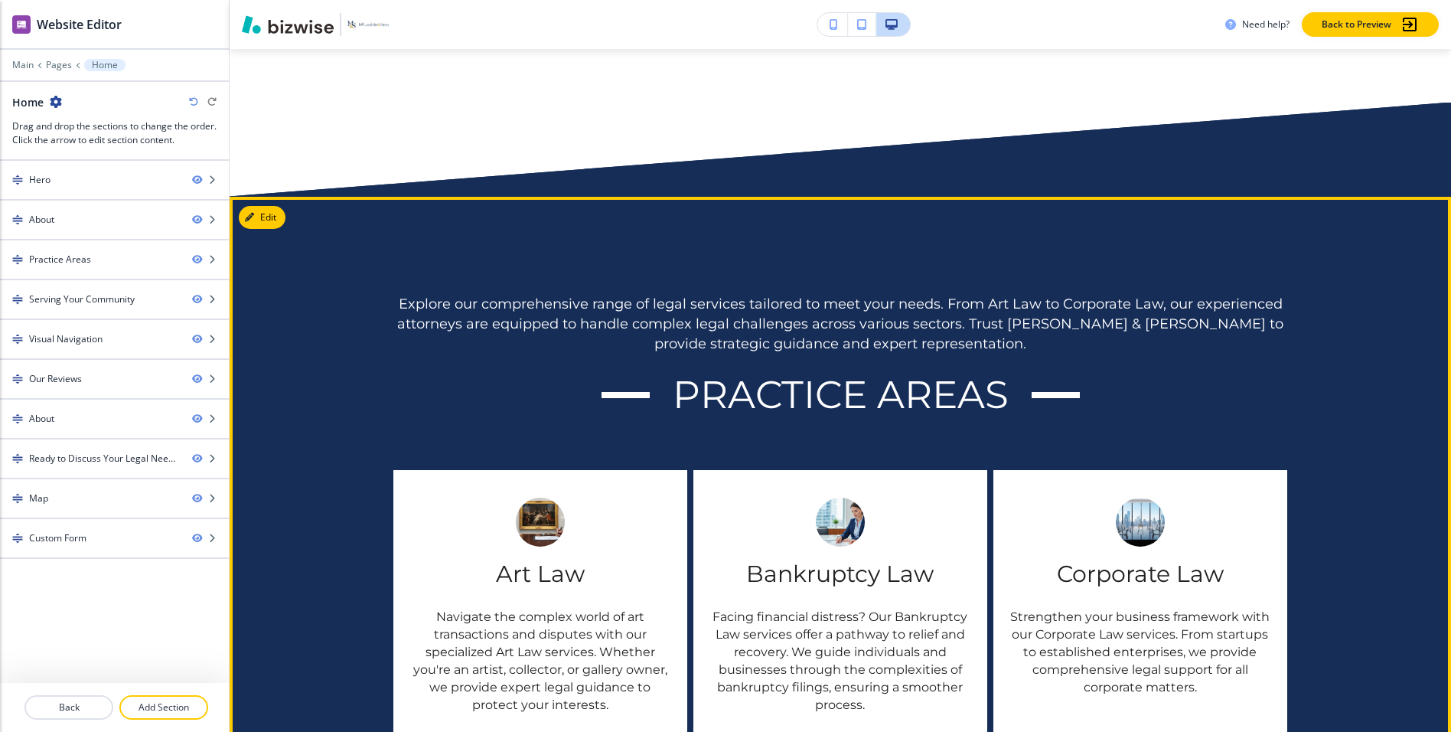
click at [566, 470] on div "Art Law Navigate the complex world of art transactions and disputes with our sp…" at bounding box center [540, 605] width 294 height 271
click at [261, 206] on button "Edit This Section" at bounding box center [290, 217] width 103 height 23
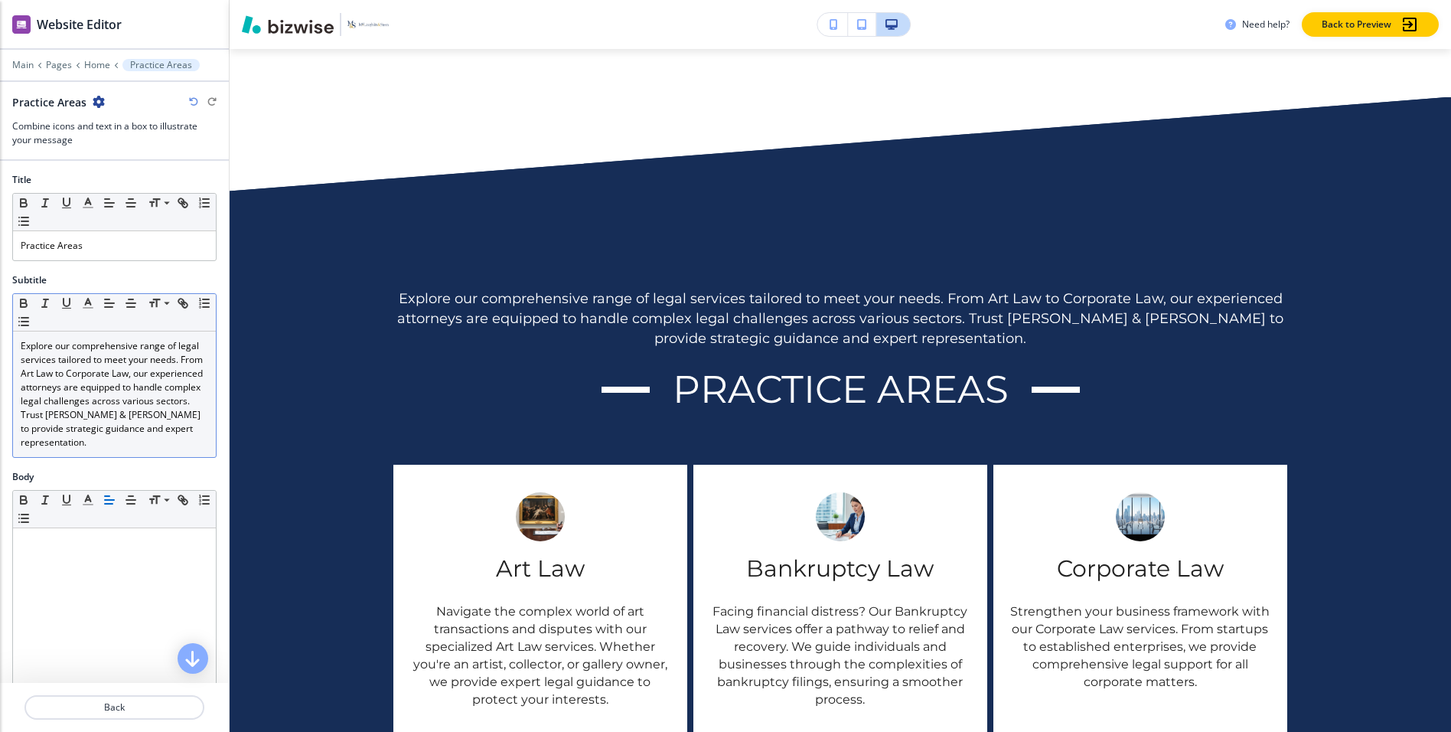
scroll to position [499, 0]
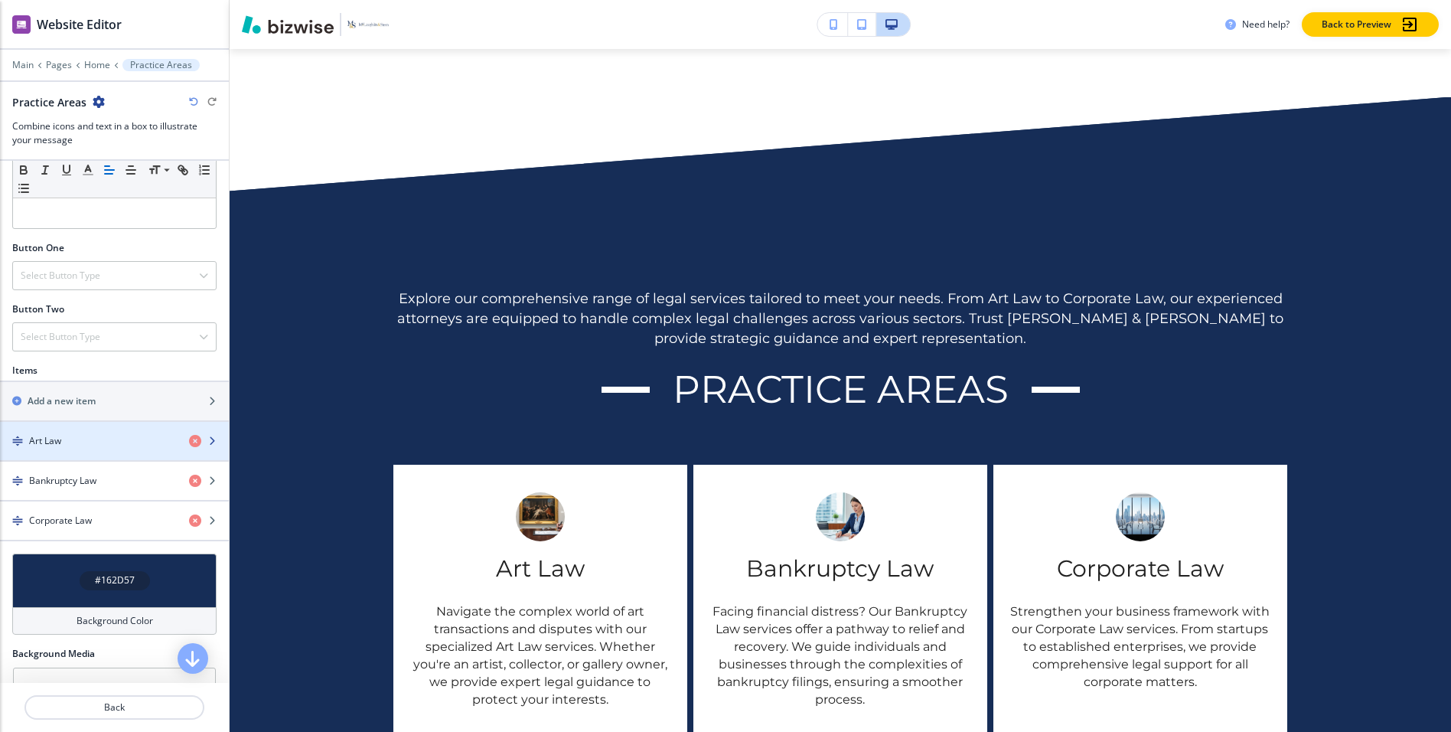
click at [90, 446] on div "Art Law" at bounding box center [88, 441] width 177 height 14
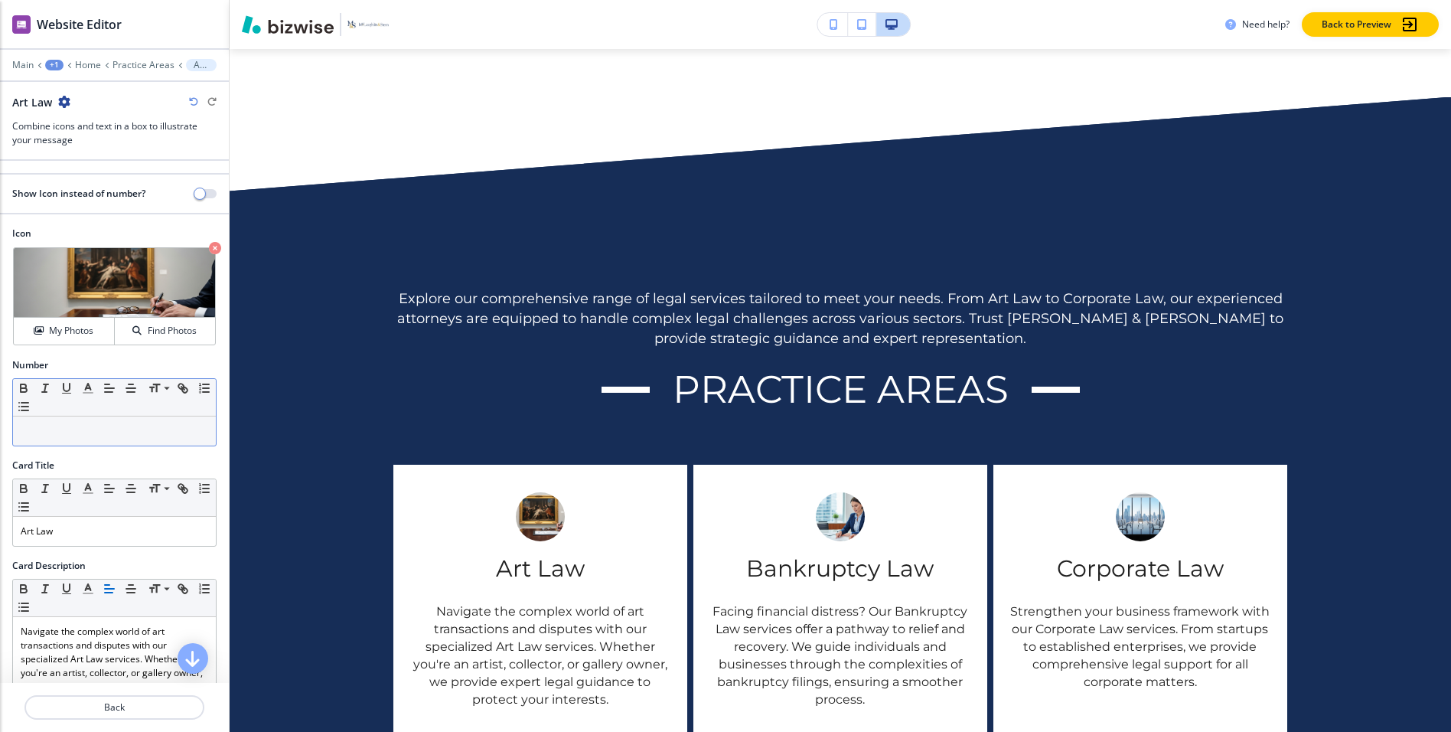
scroll to position [14, 0]
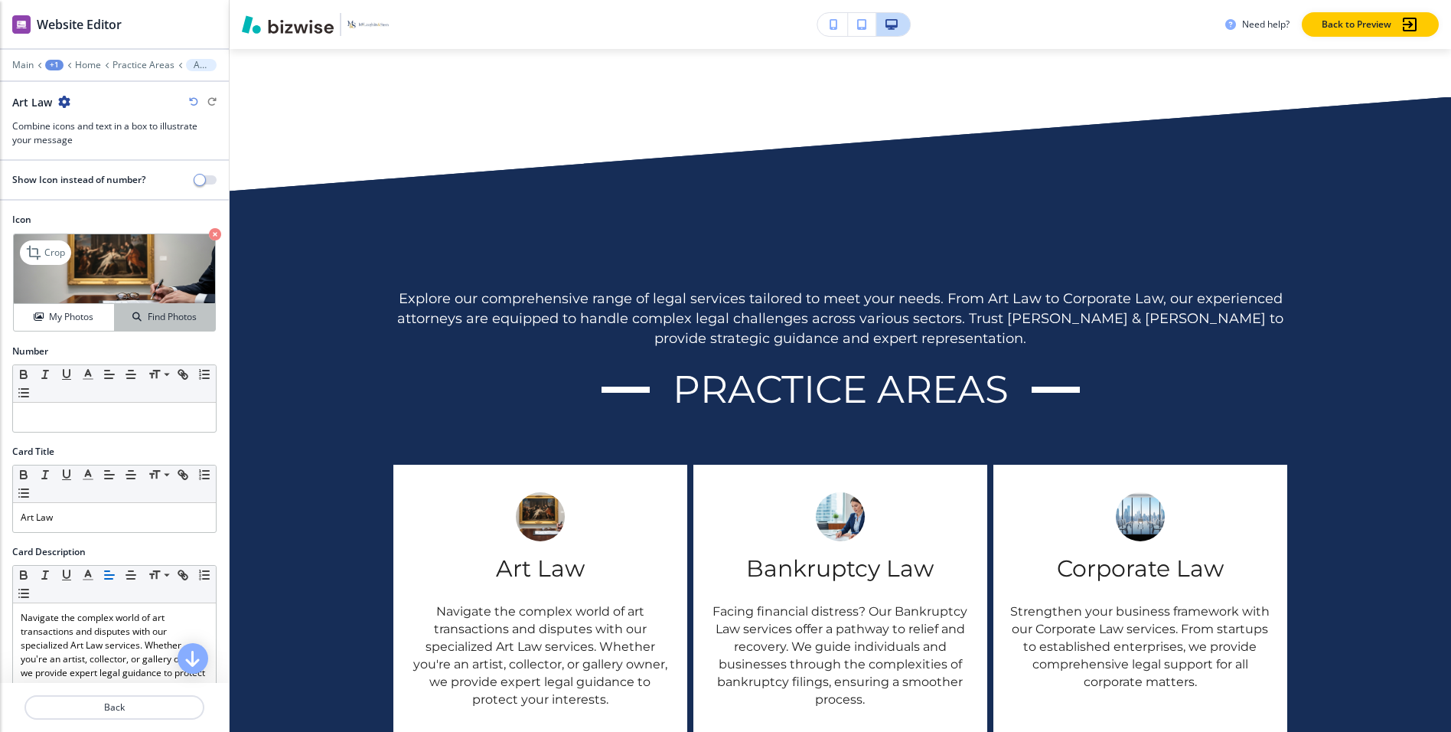
click at [127, 312] on div "Find Photos" at bounding box center [165, 317] width 100 height 14
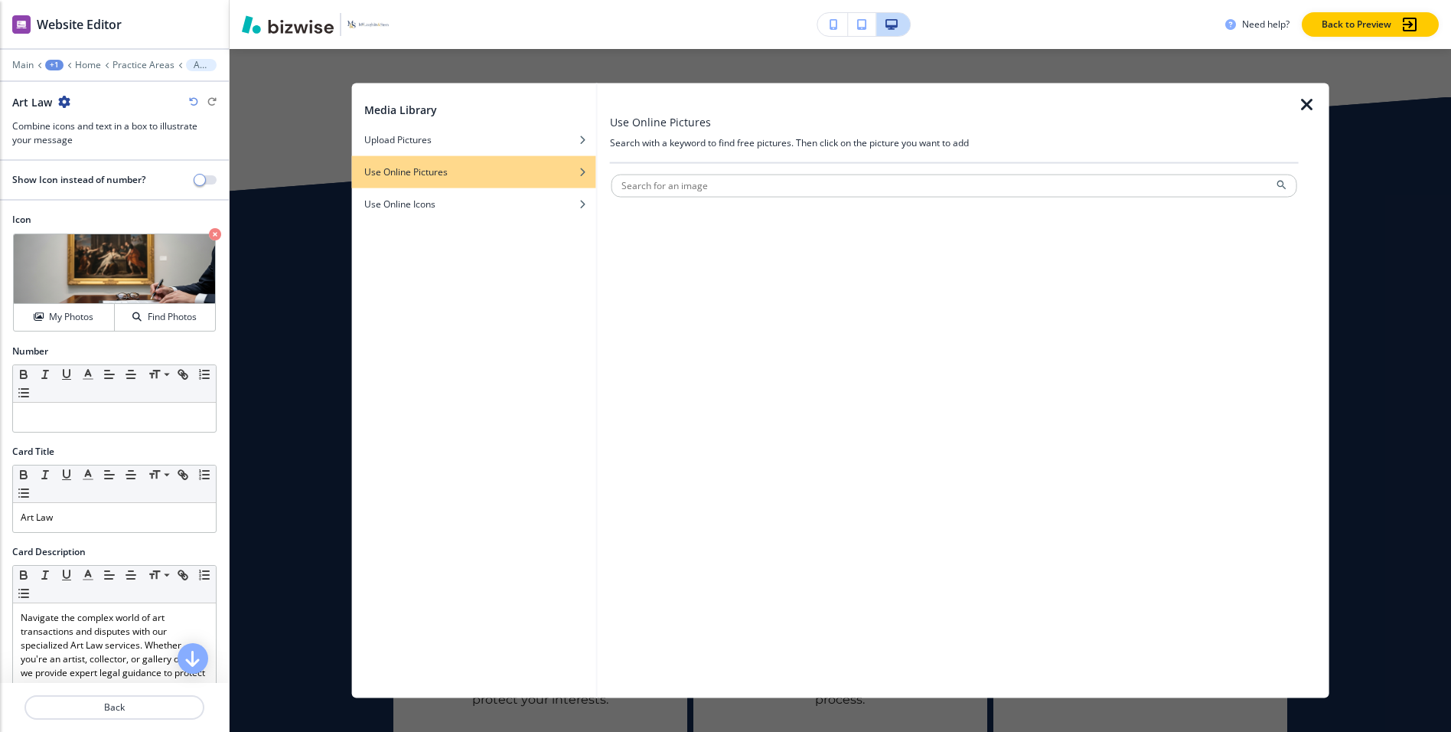
click at [1309, 110] on icon "button" at bounding box center [1307, 105] width 18 height 18
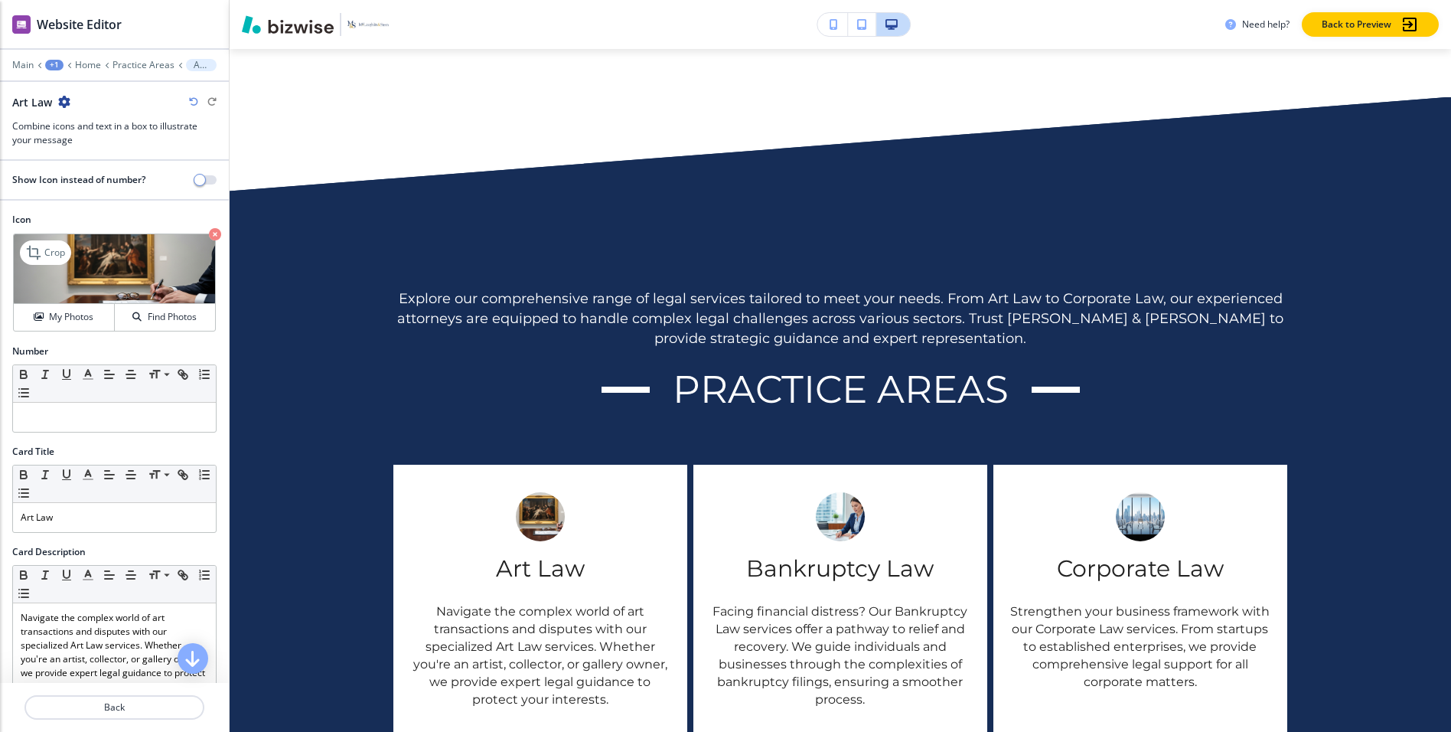
click at [73, 330] on div "Crop My Photos Find Photos" at bounding box center [114, 282] width 203 height 98
click at [73, 318] on h4 "My Photos" at bounding box center [71, 317] width 44 height 14
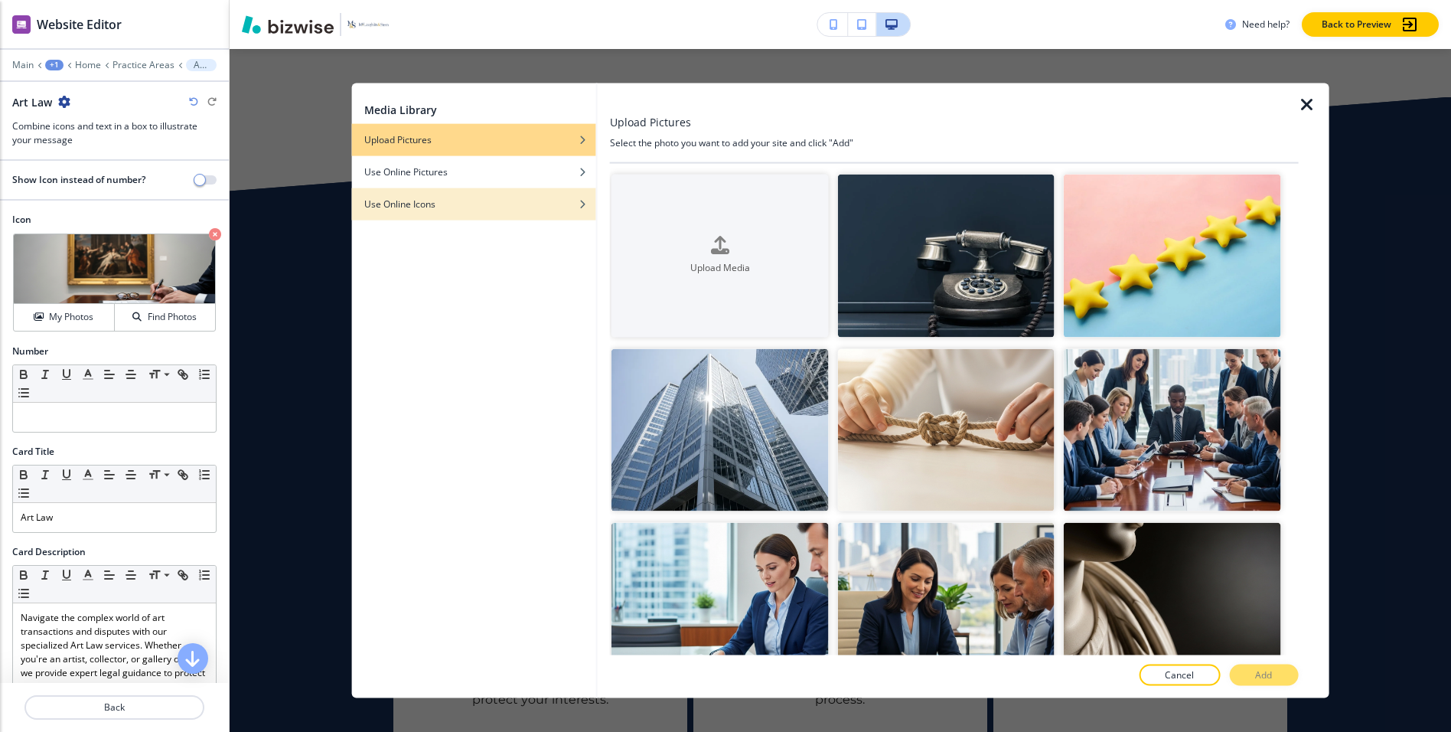
click at [489, 198] on div "Use Online Icons" at bounding box center [474, 204] width 244 height 14
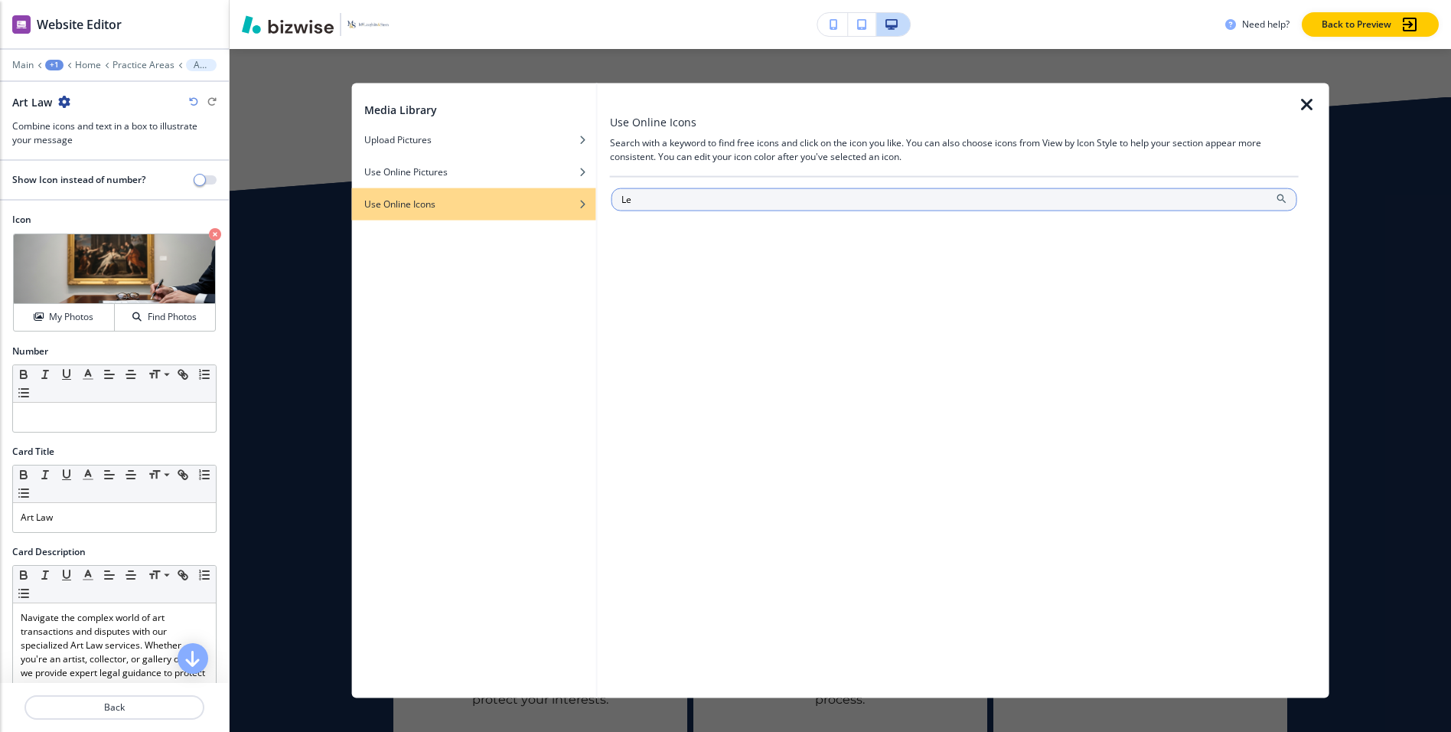
type input "L"
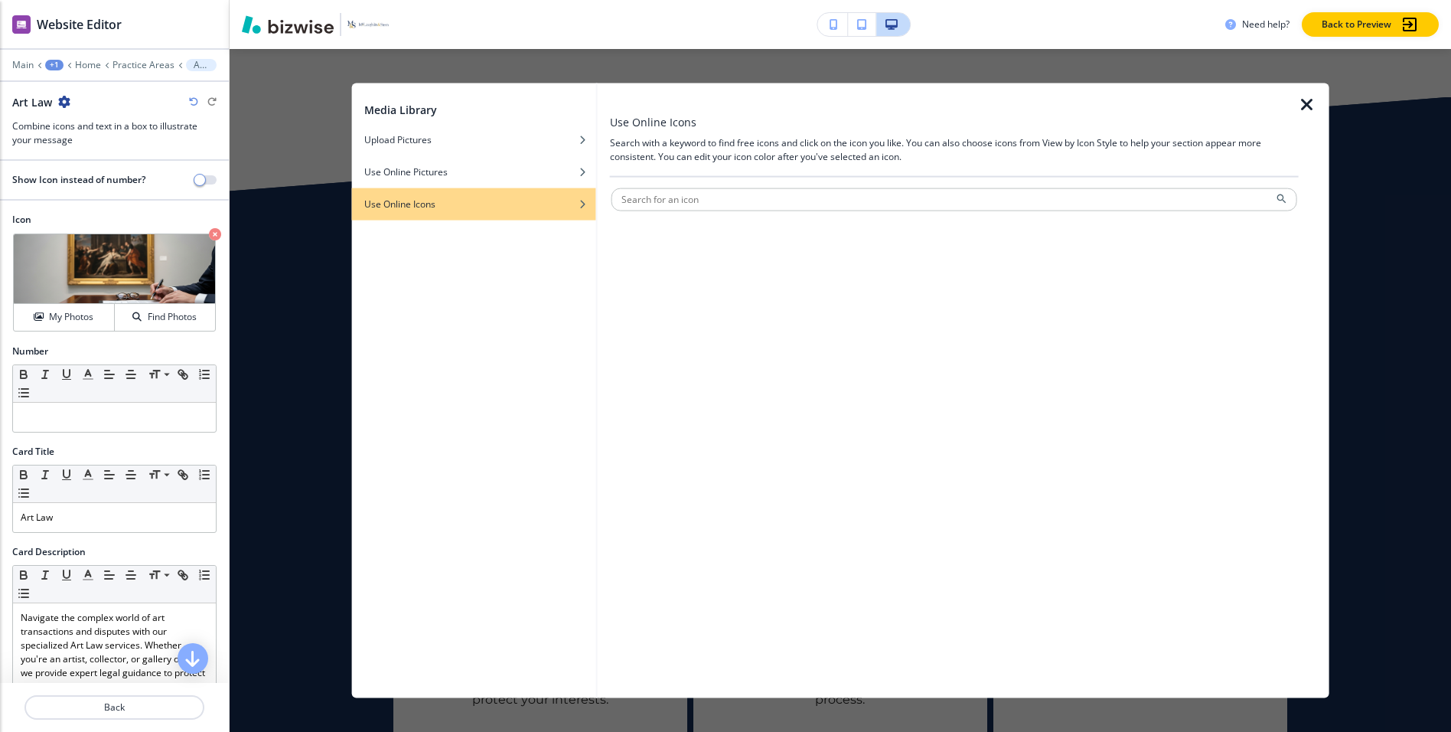
click at [1307, 105] on icon "button" at bounding box center [1307, 105] width 18 height 18
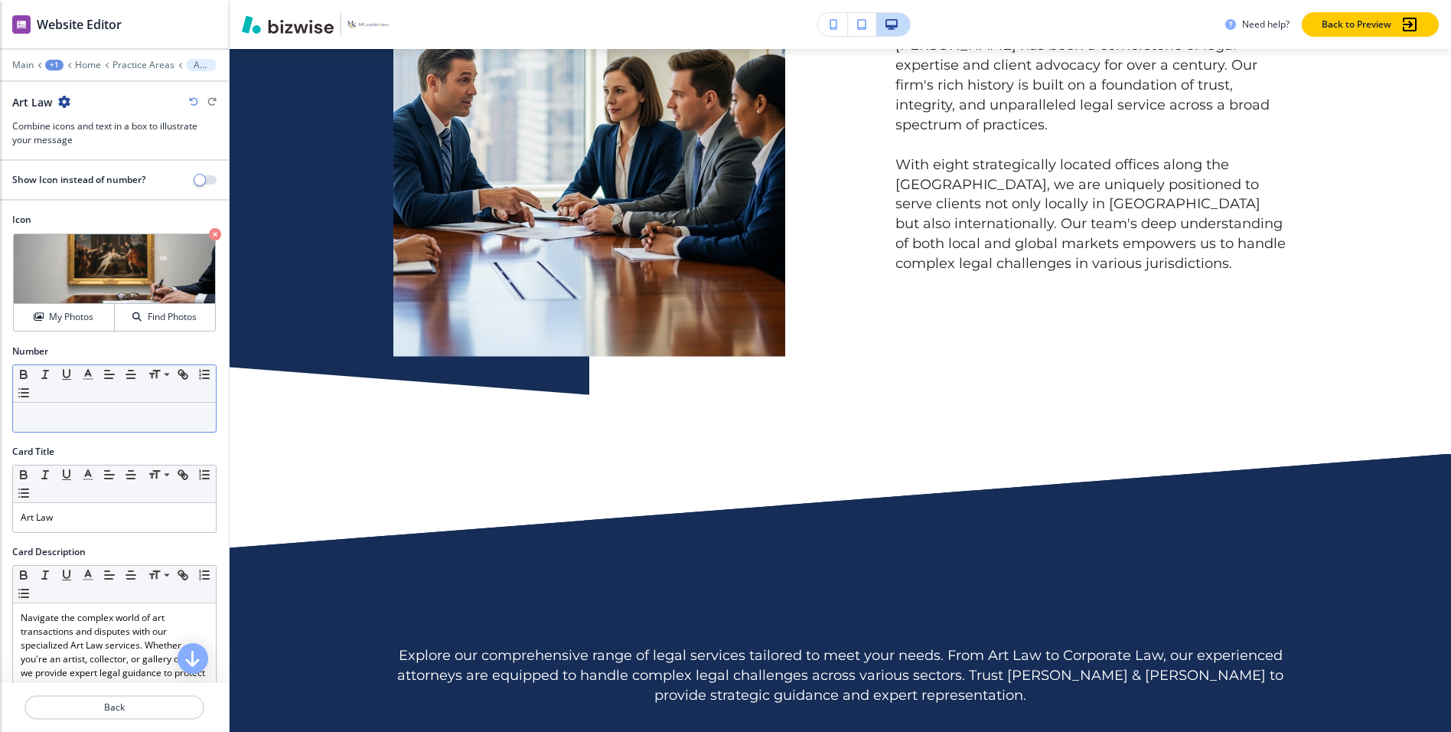
scroll to position [0, 0]
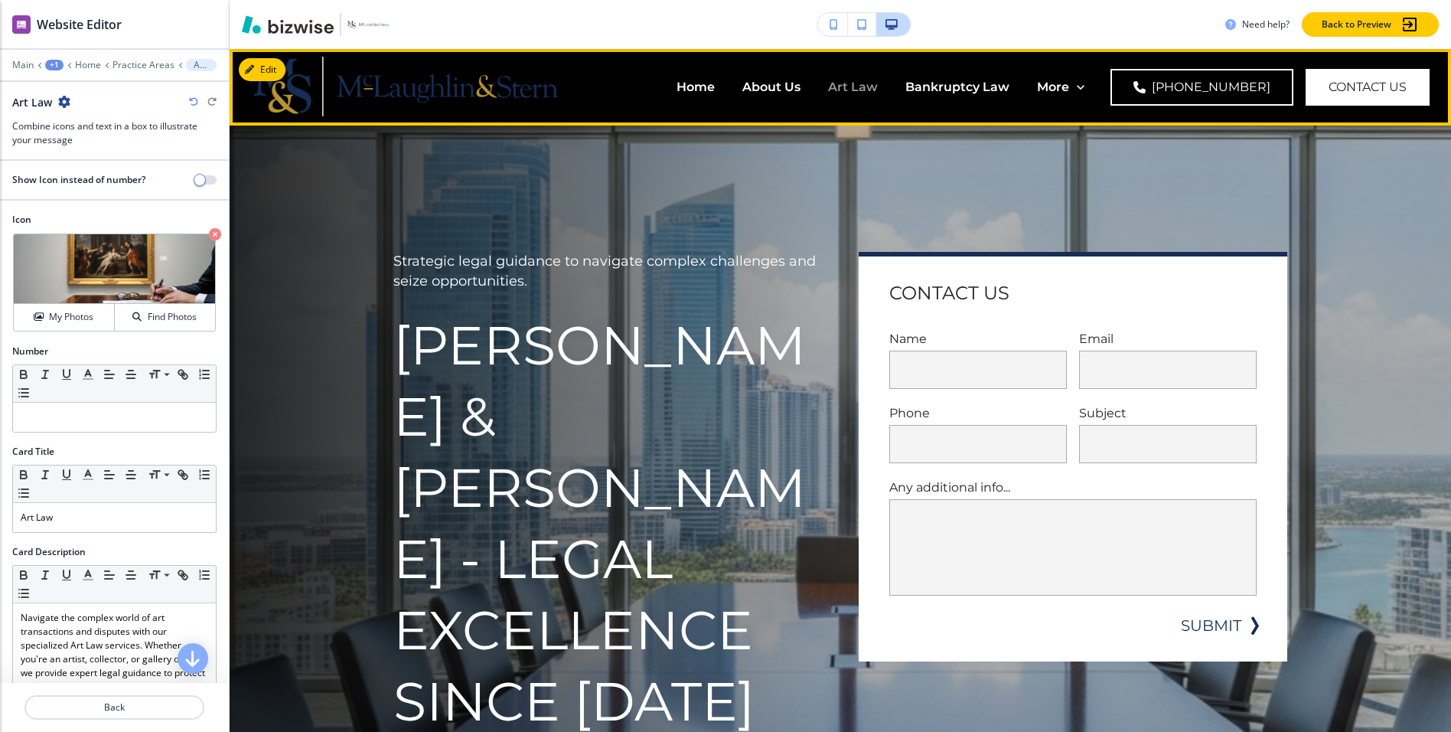
click at [828, 82] on p "Art Law" at bounding box center [853, 87] width 50 height 18
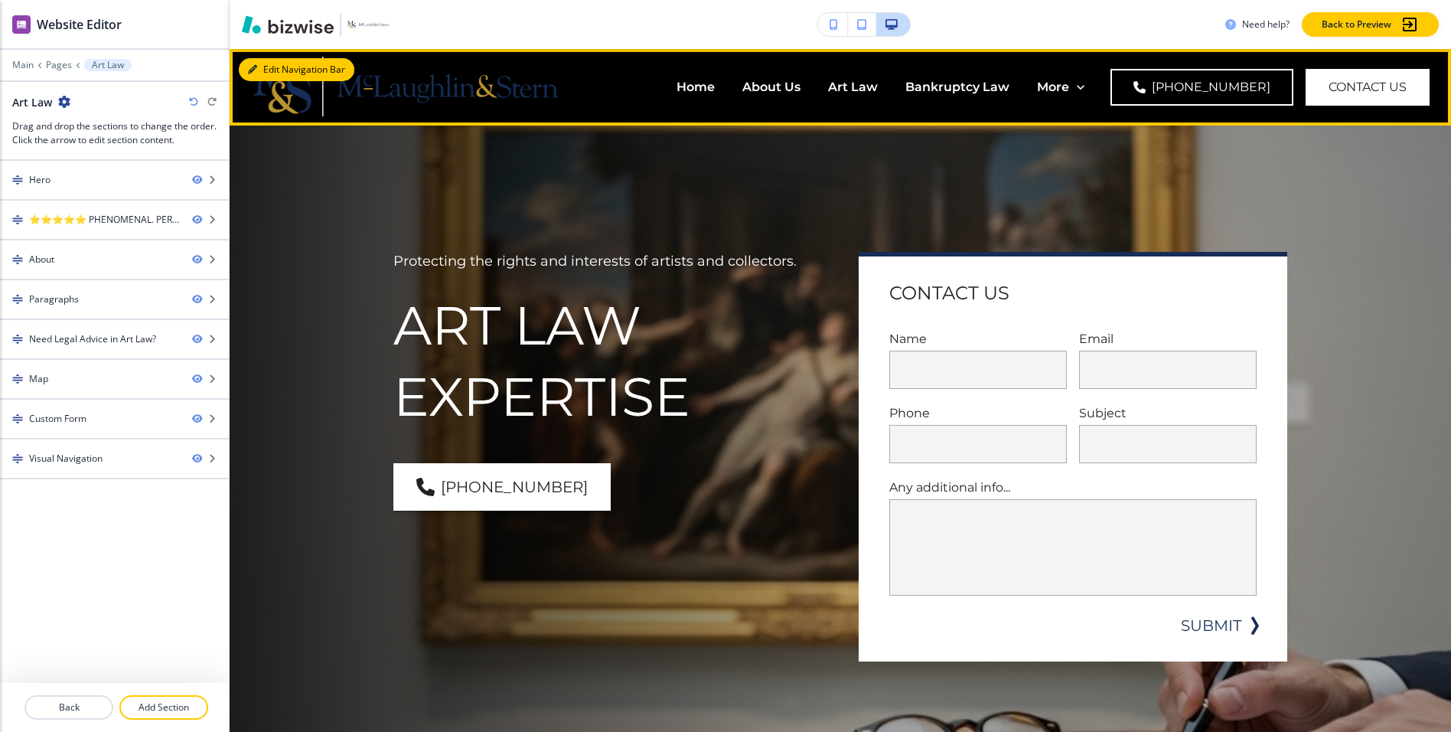
click at [270, 67] on button "Edit Navigation Bar" at bounding box center [297, 69] width 116 height 23
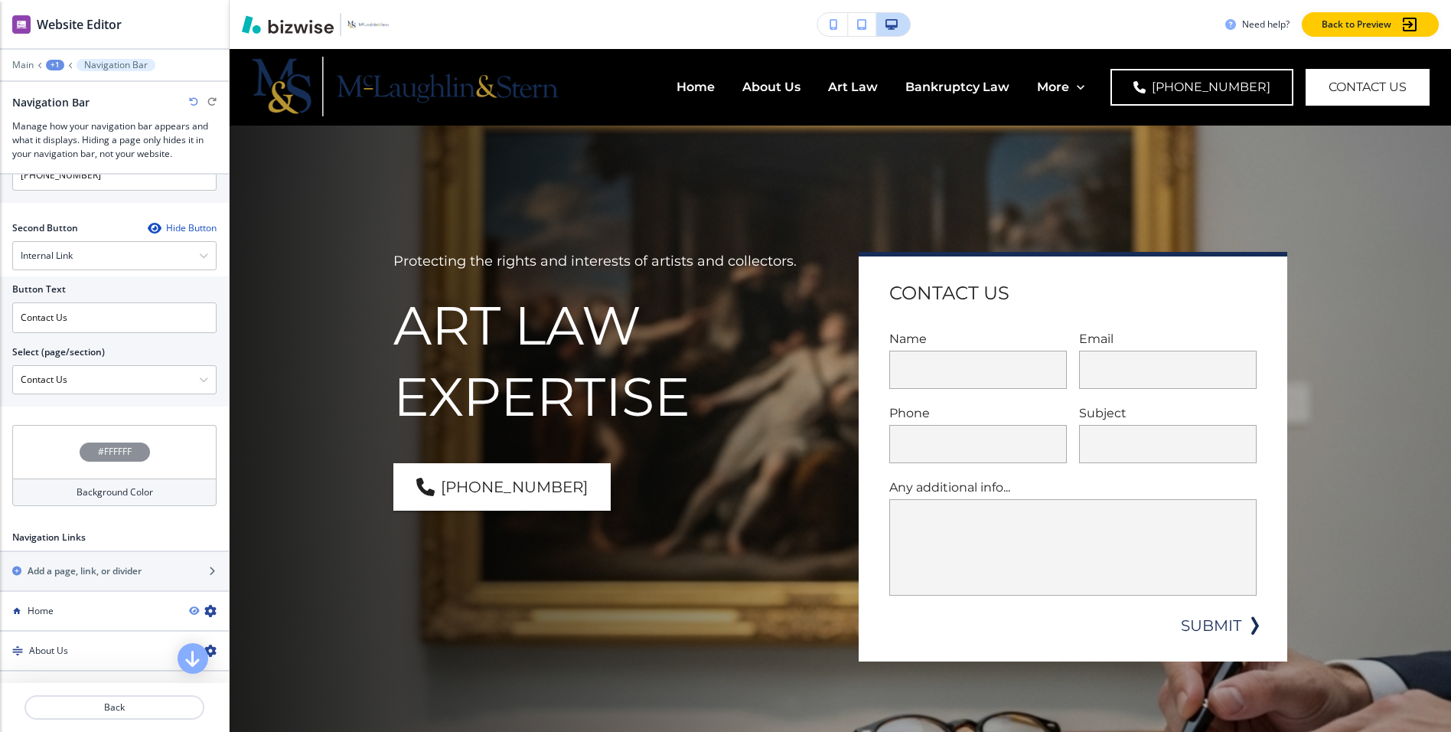
scroll to position [395, 0]
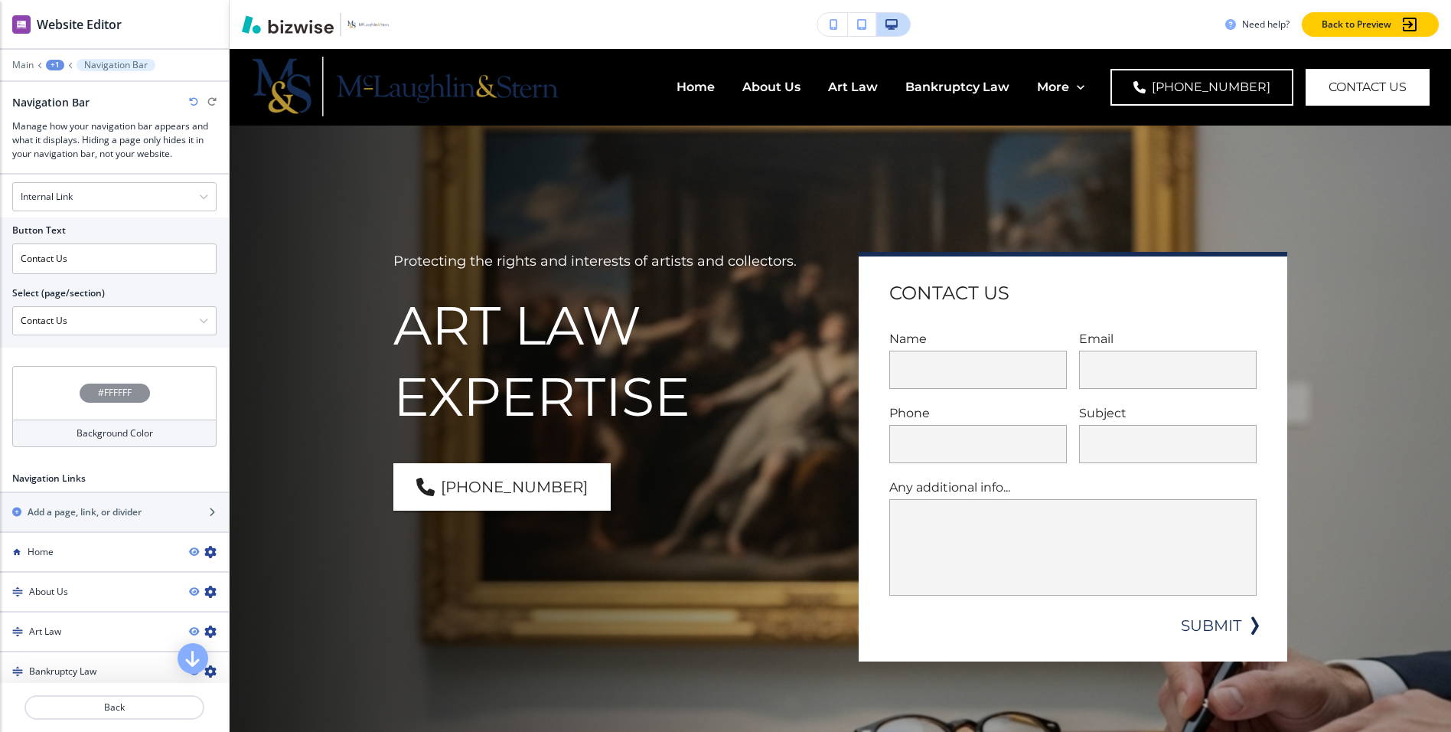
click at [134, 393] on div "#FFFFFF" at bounding box center [115, 392] width 70 height 19
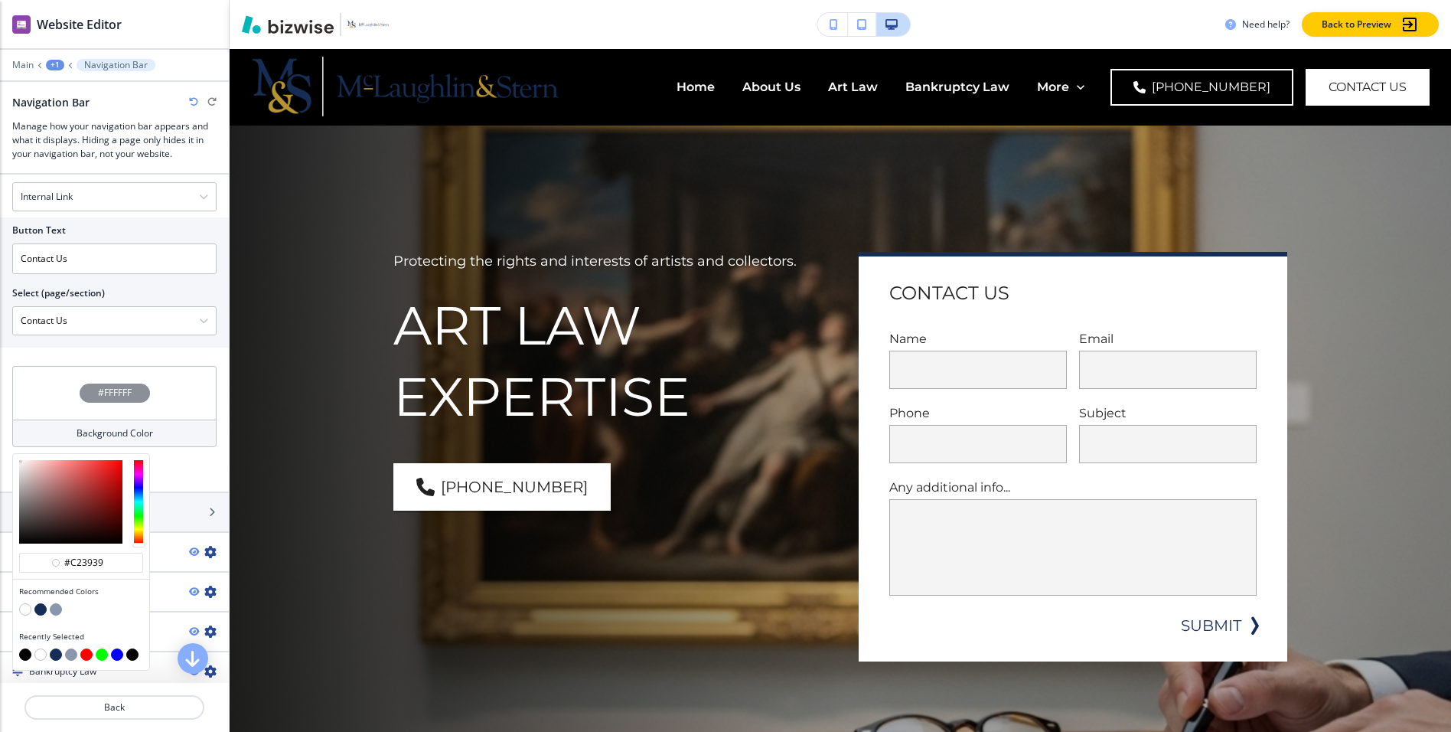
click at [92, 480] on div at bounding box center [70, 501] width 103 height 83
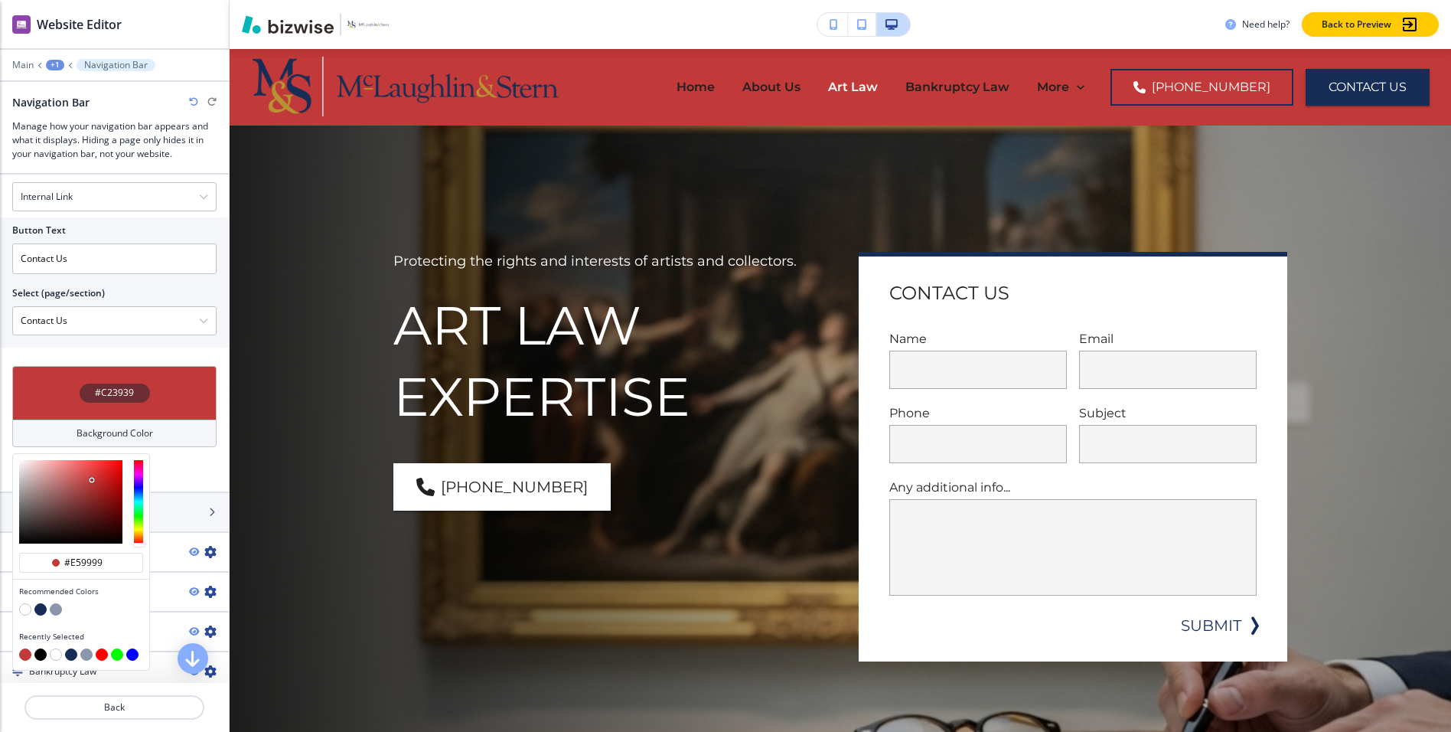
click at [54, 468] on div at bounding box center [70, 501] width 103 height 83
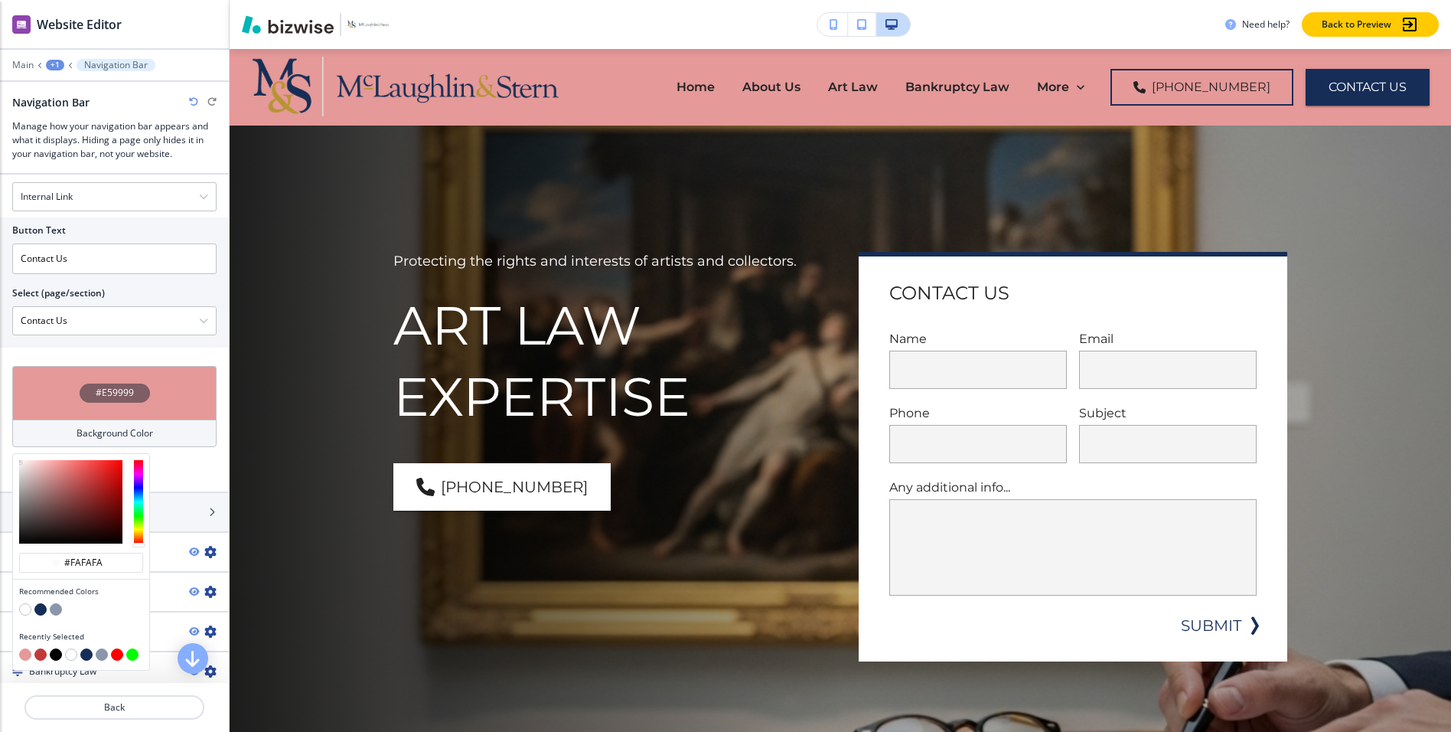
drag, startPoint x: 31, startPoint y: 467, endPoint x: 11, endPoint y: 455, distance: 23.0
click at [12, 455] on div "#fafafa Recommended Colors Recently Selected" at bounding box center [81, 561] width 138 height 217
click at [23, 462] on div at bounding box center [70, 501] width 103 height 83
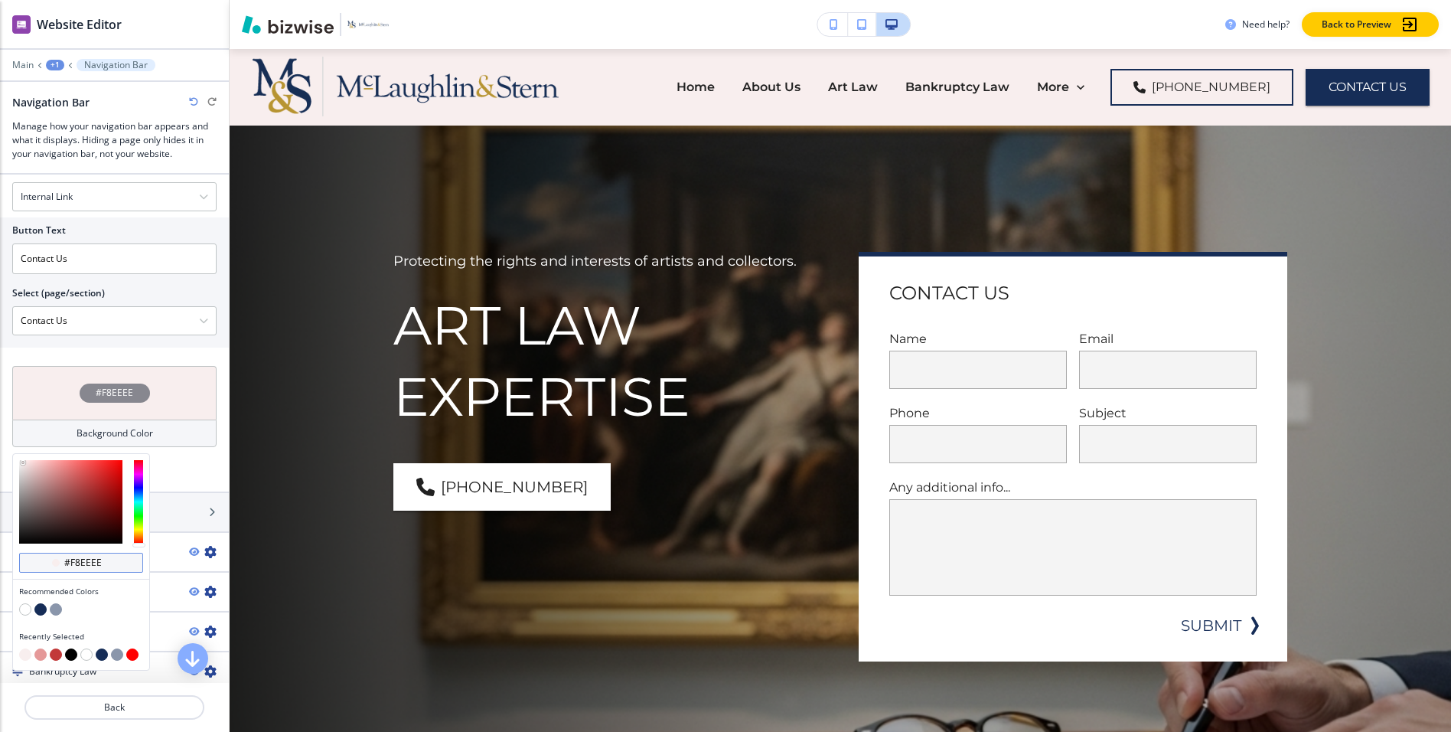
click at [93, 560] on input "#f8eeee" at bounding box center [90, 562] width 54 height 12
type input "#FFFFFF"
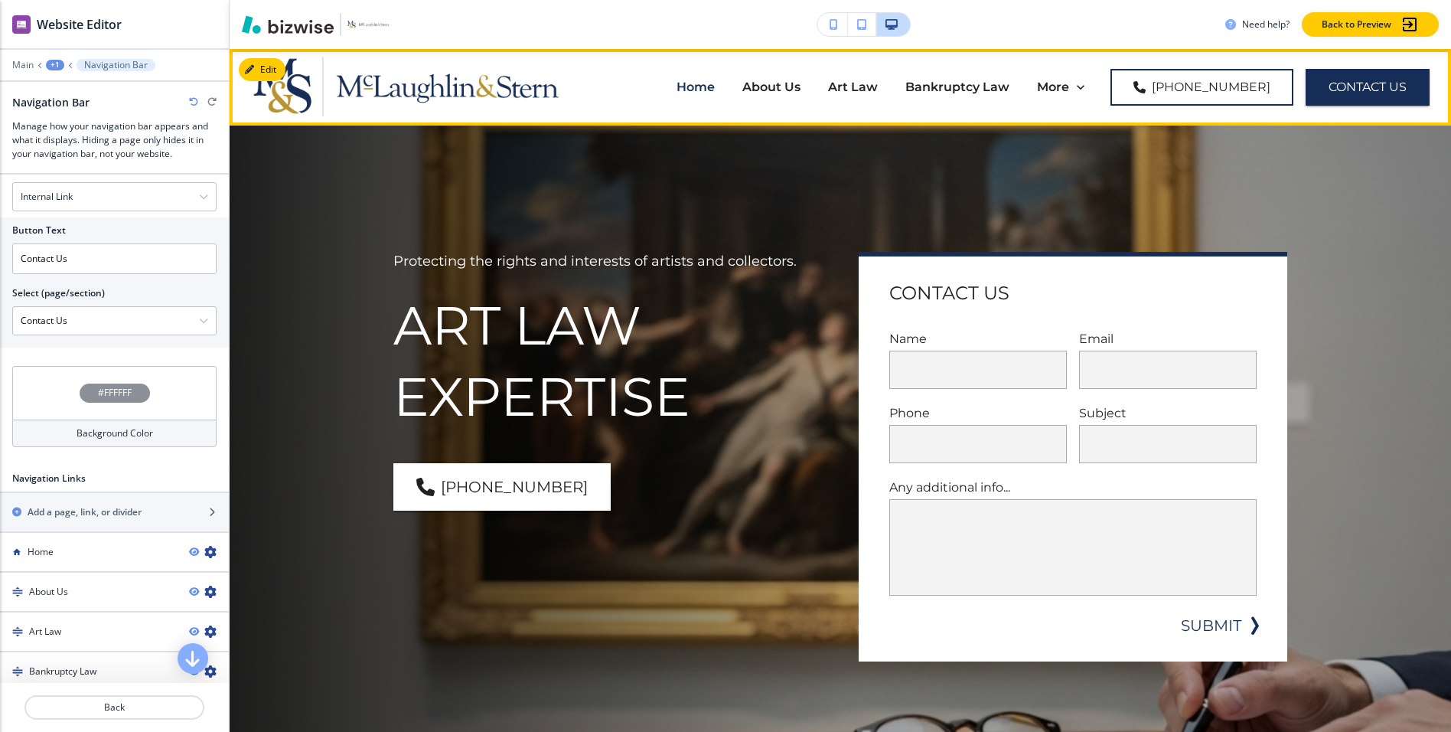
click at [676, 82] on p "Home" at bounding box center [695, 87] width 38 height 18
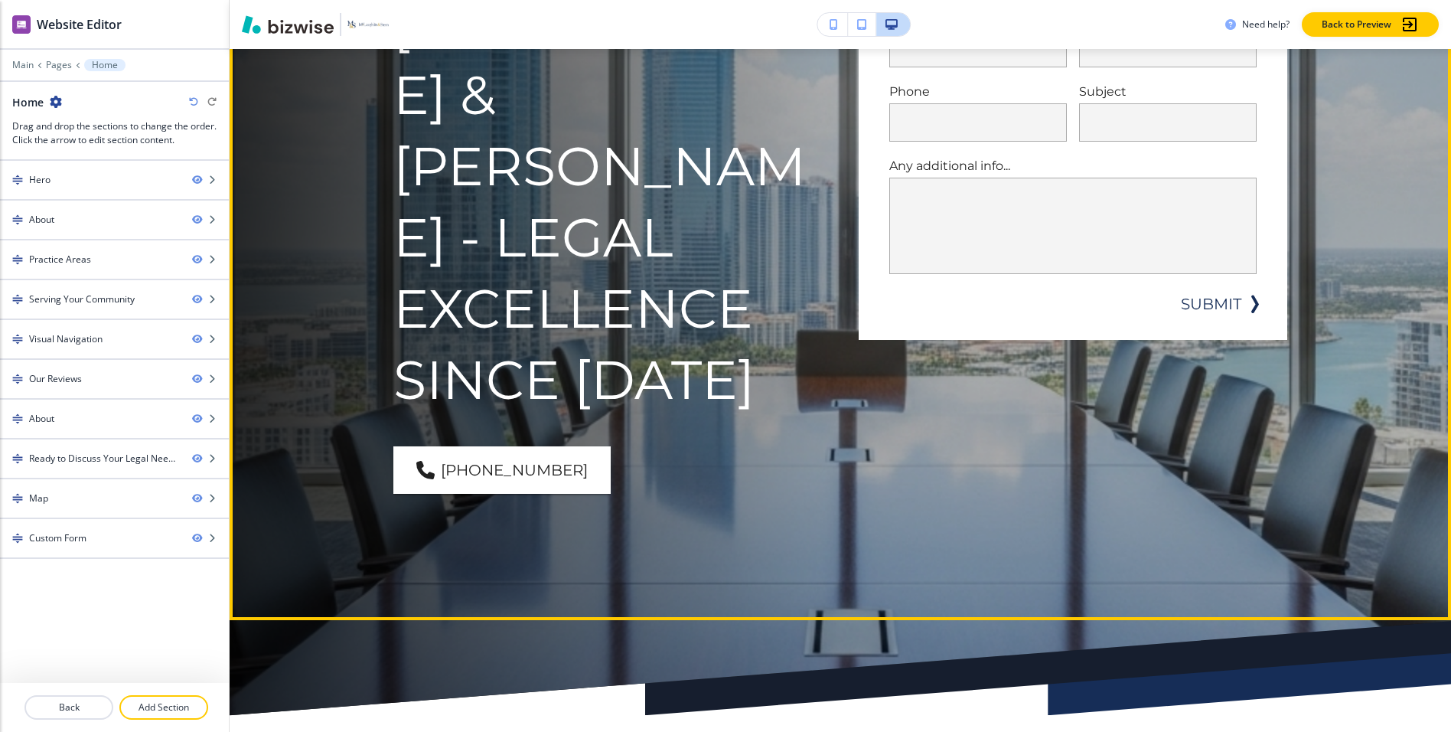
scroll to position [0, 0]
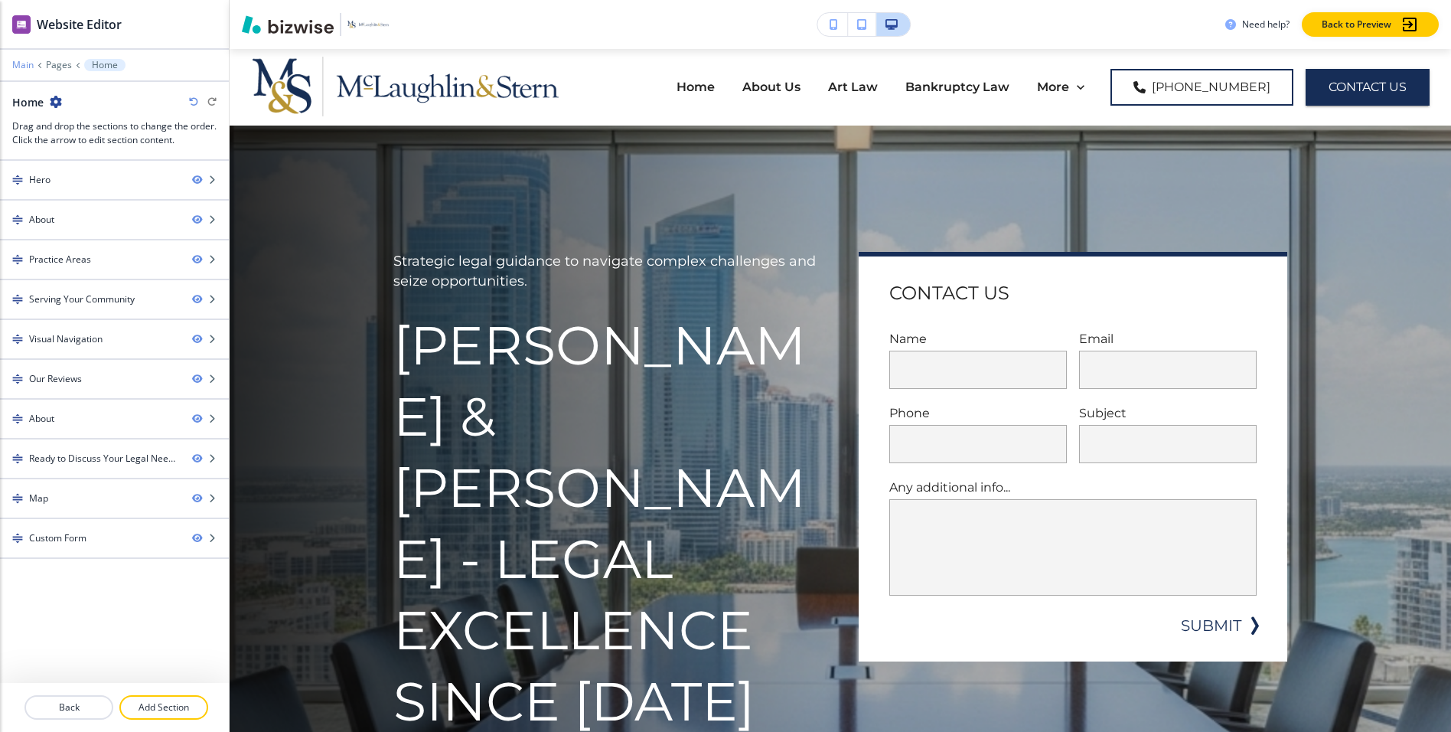
click at [13, 65] on p "Main" at bounding box center [22, 65] width 21 height 11
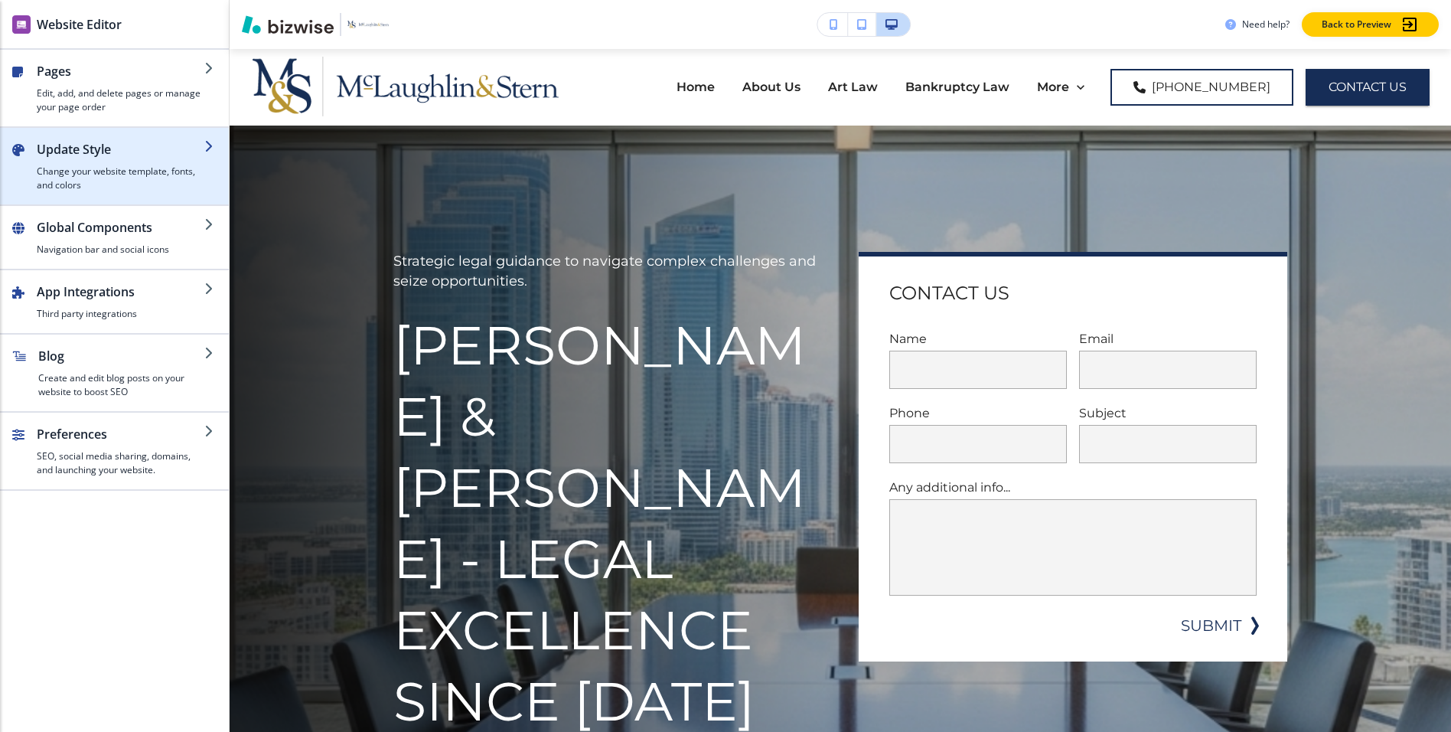
click at [80, 158] on div "button" at bounding box center [121, 161] width 168 height 6
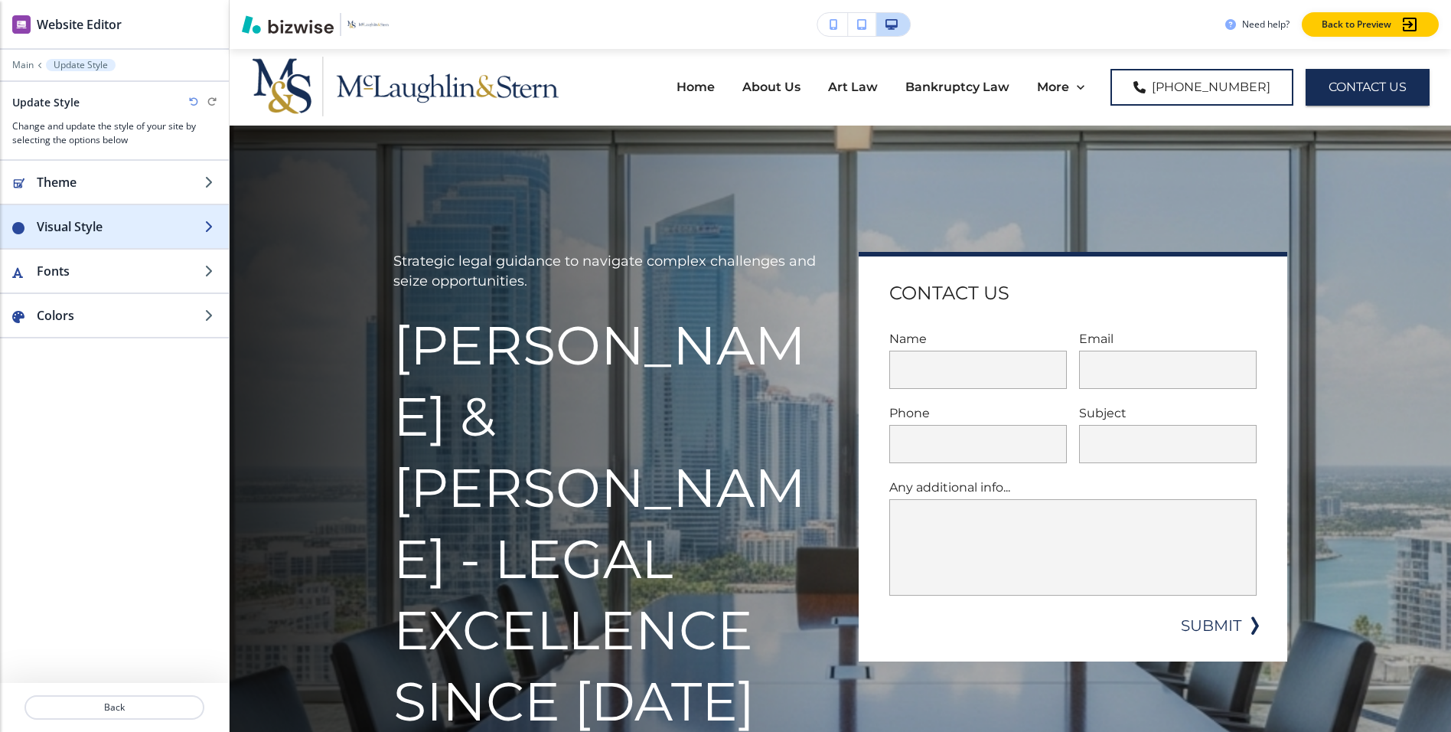
click at [104, 230] on h2 "Visual Style" at bounding box center [121, 226] width 168 height 18
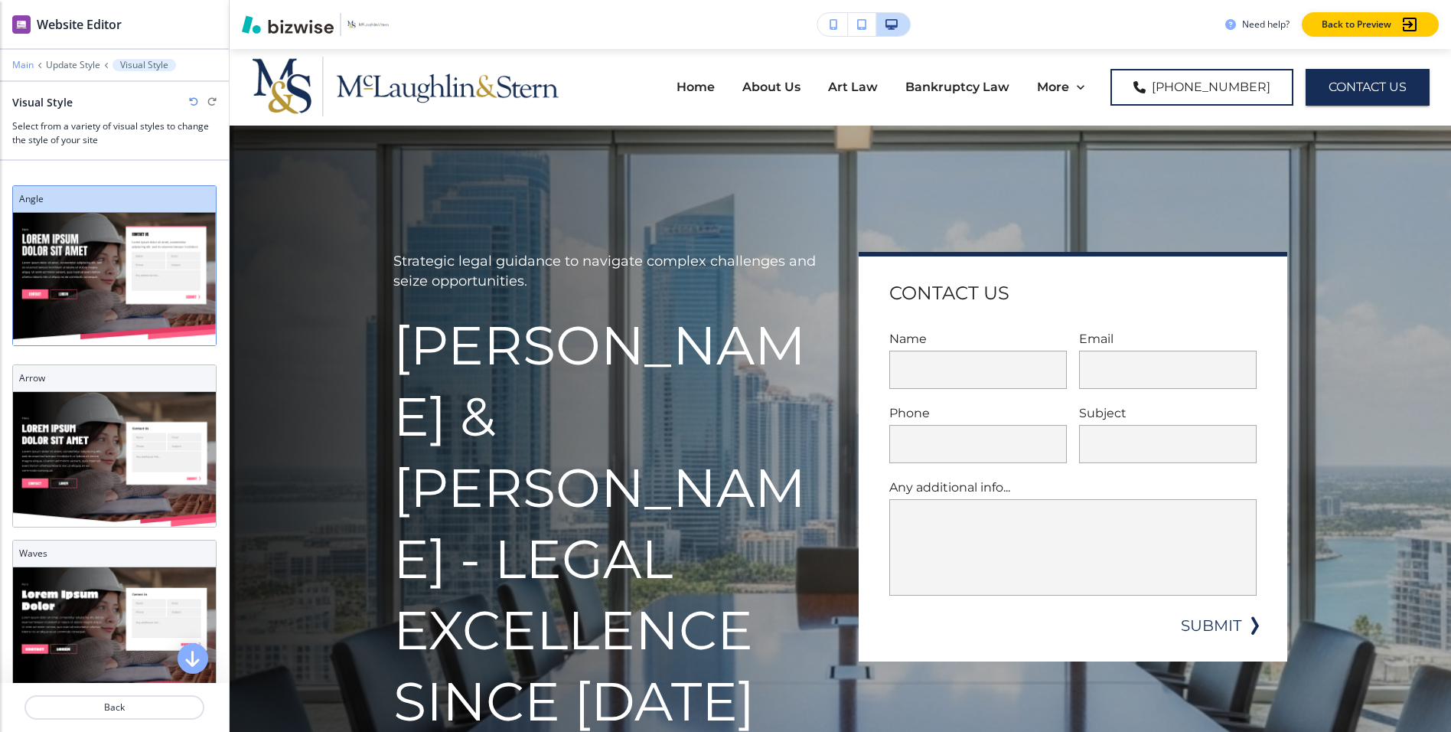
click at [30, 62] on p "Main" at bounding box center [22, 65] width 21 height 11
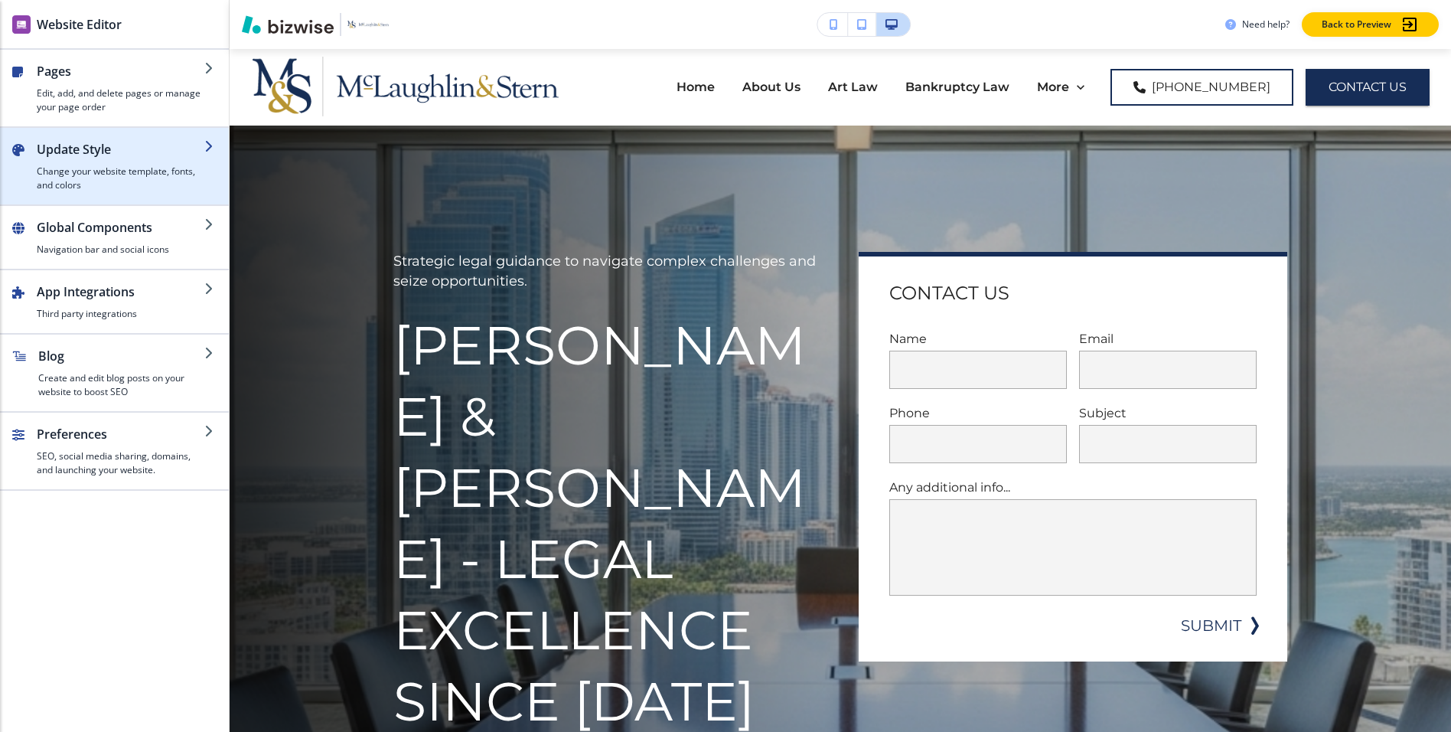
click at [124, 194] on div "button" at bounding box center [114, 198] width 229 height 12
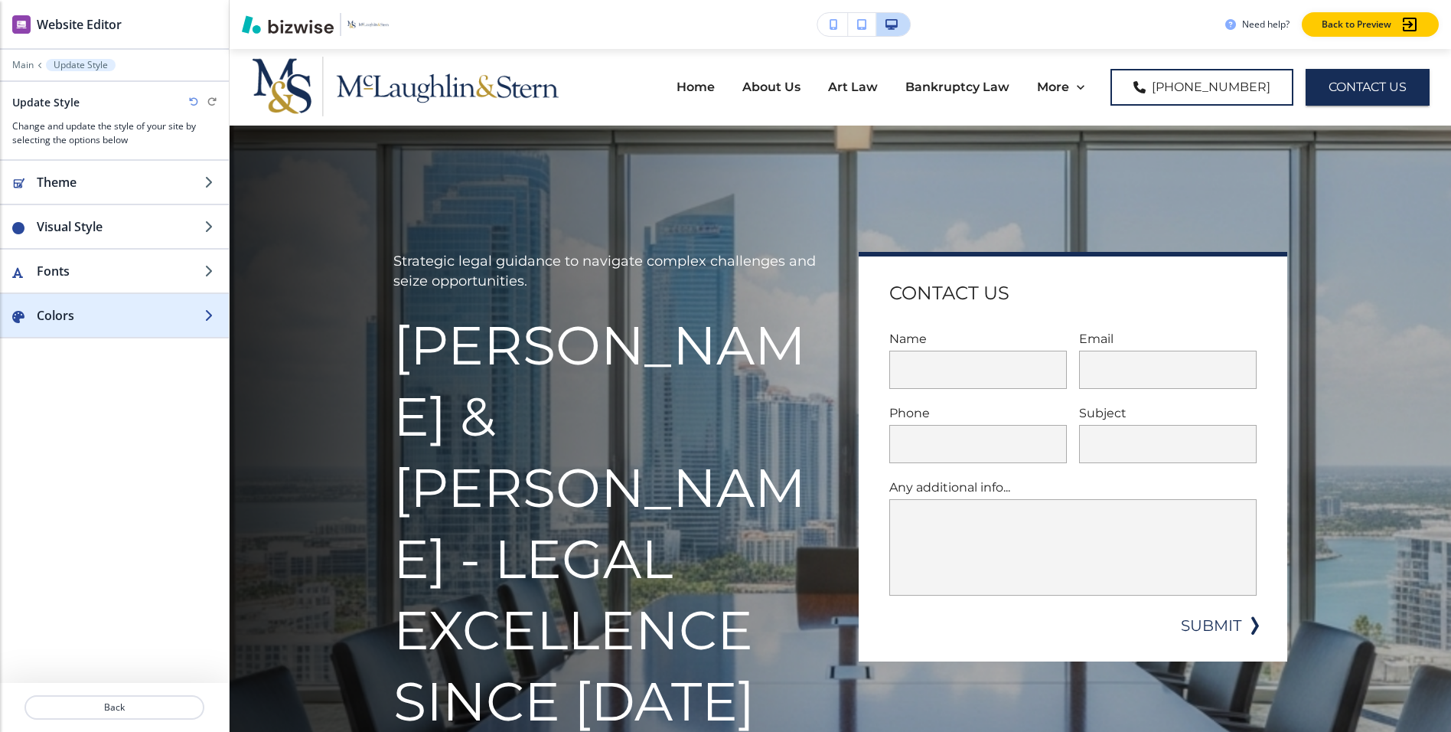
click at [64, 317] on h2 "Colors" at bounding box center [121, 315] width 168 height 18
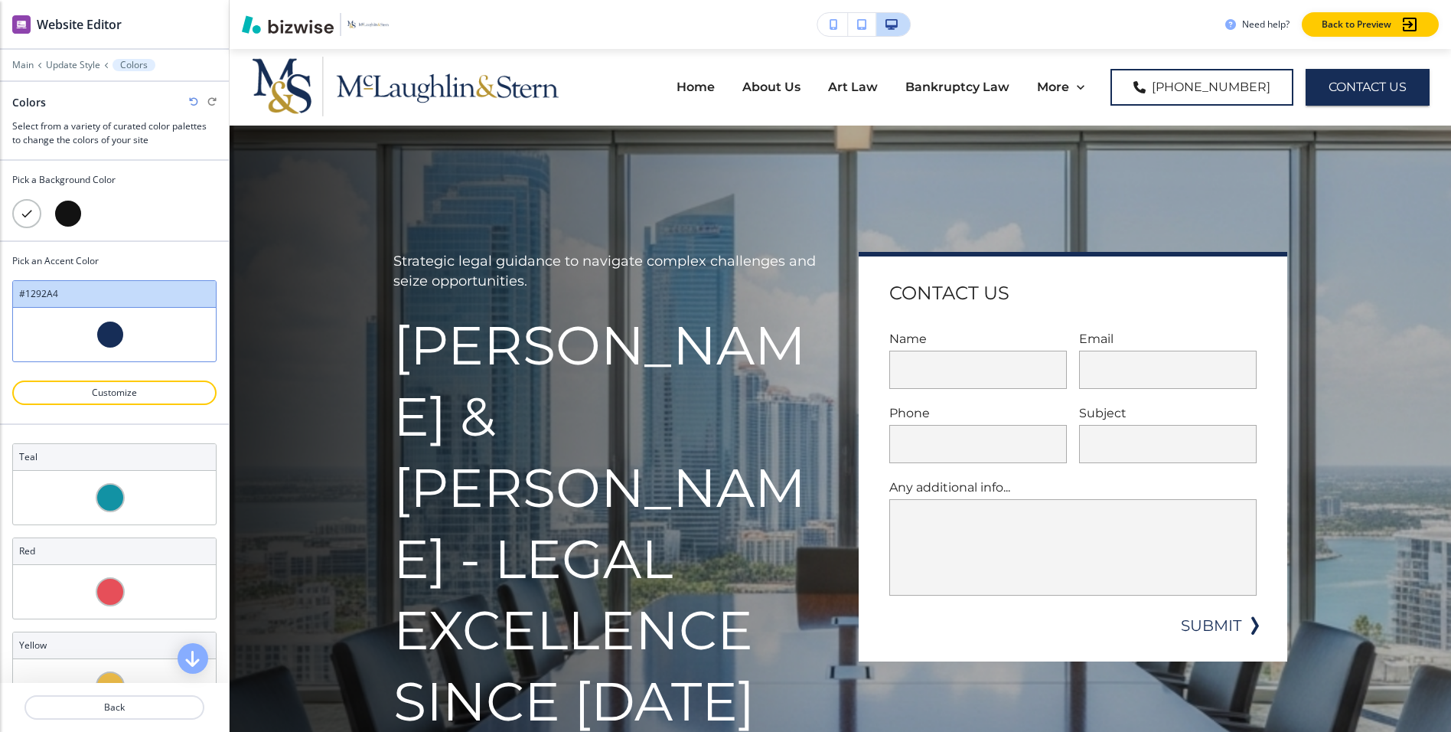
click at [60, 219] on div at bounding box center [68, 213] width 29 height 29
click at [24, 216] on div at bounding box center [26, 213] width 29 height 29
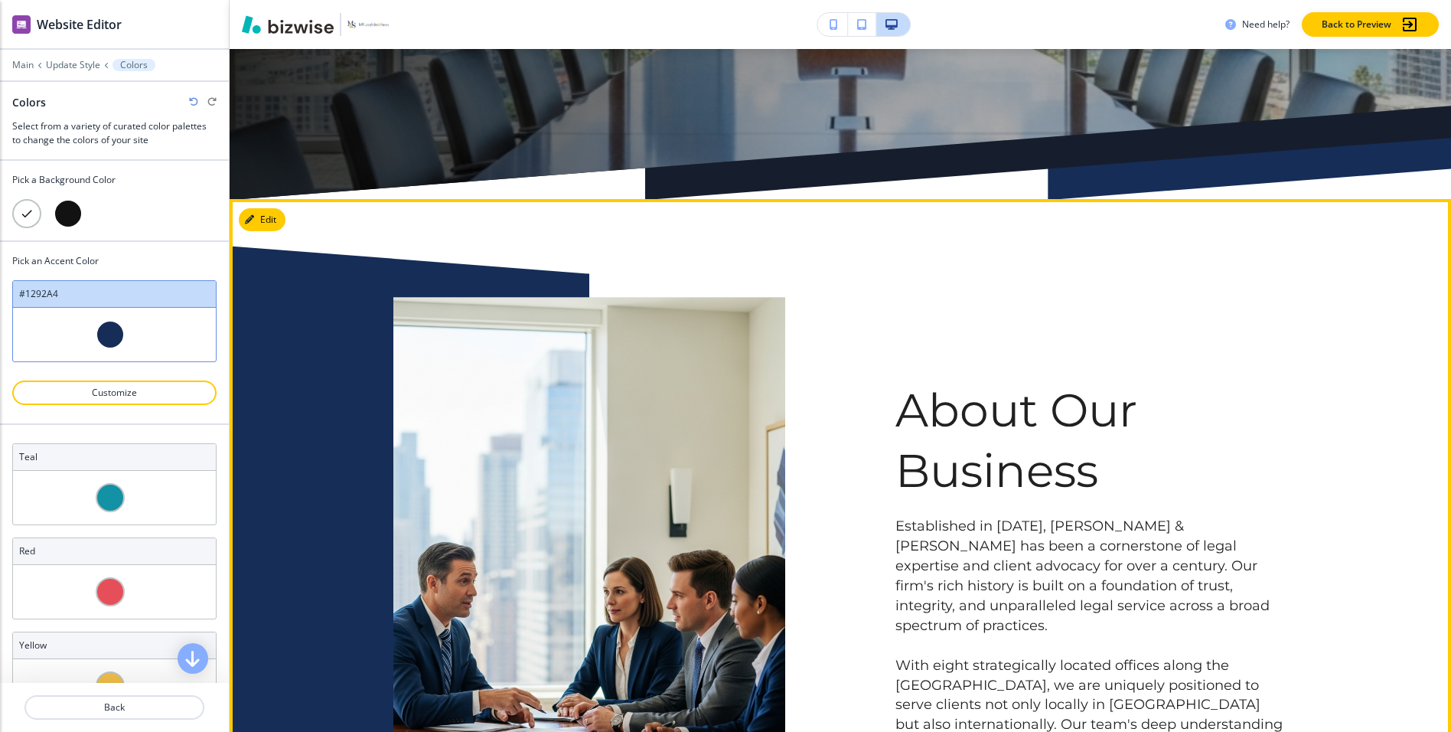
scroll to position [864, 0]
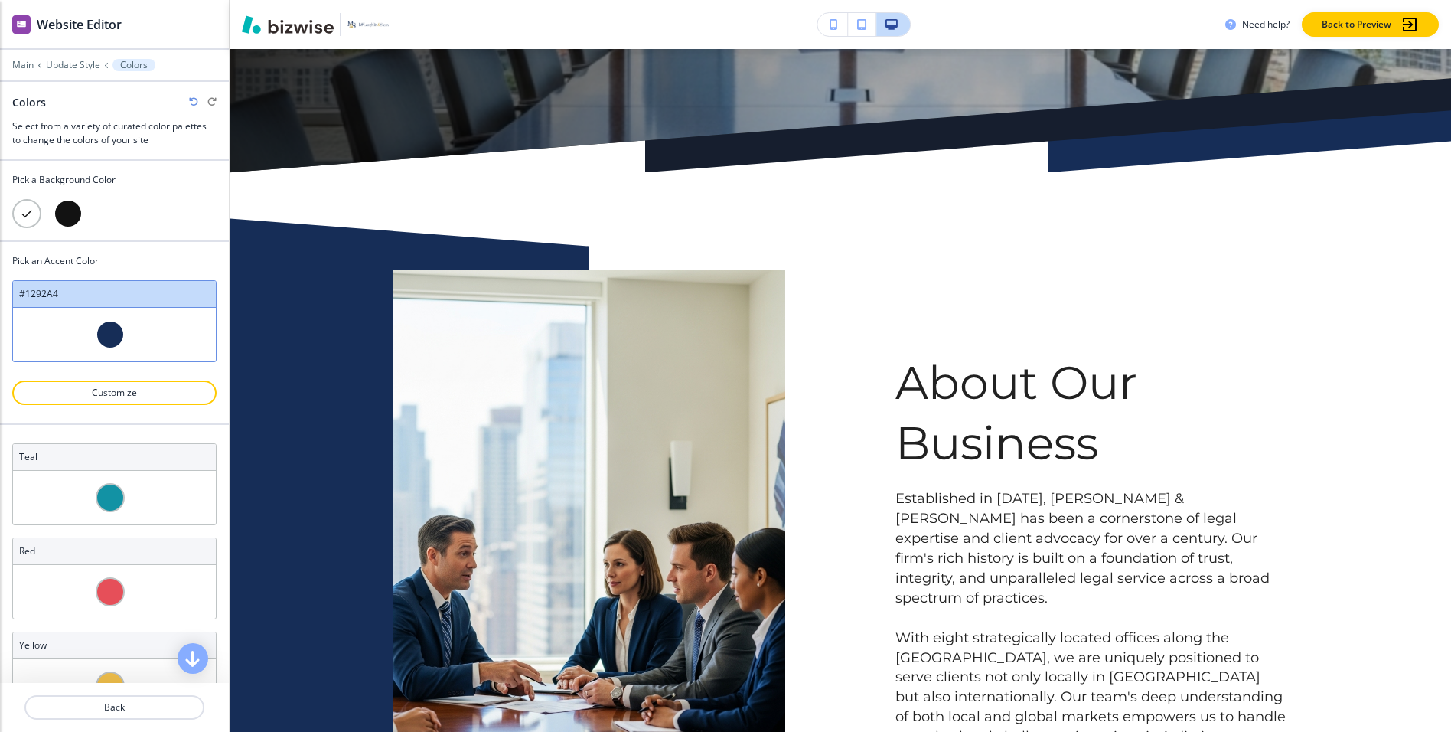
click at [73, 223] on div at bounding box center [68, 213] width 29 height 29
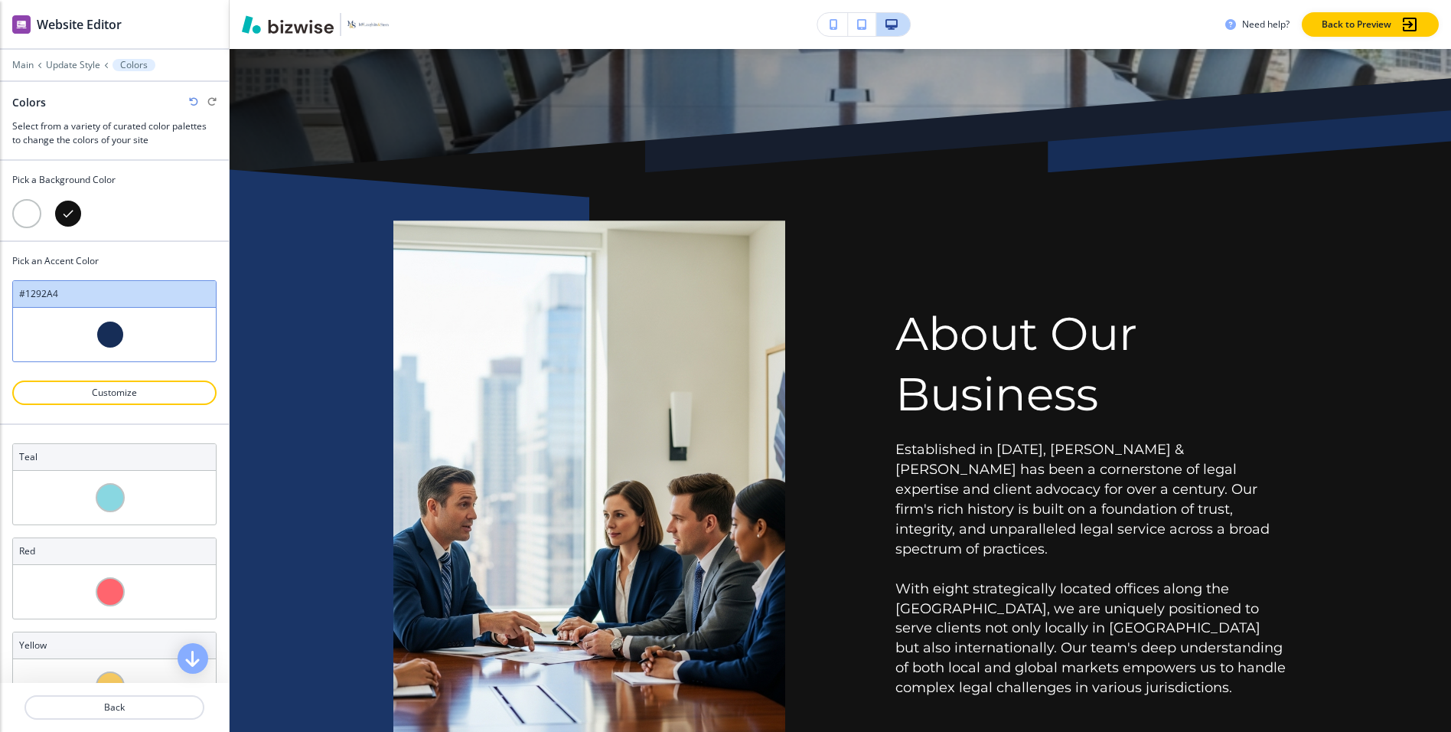
click at [20, 211] on div at bounding box center [26, 213] width 29 height 29
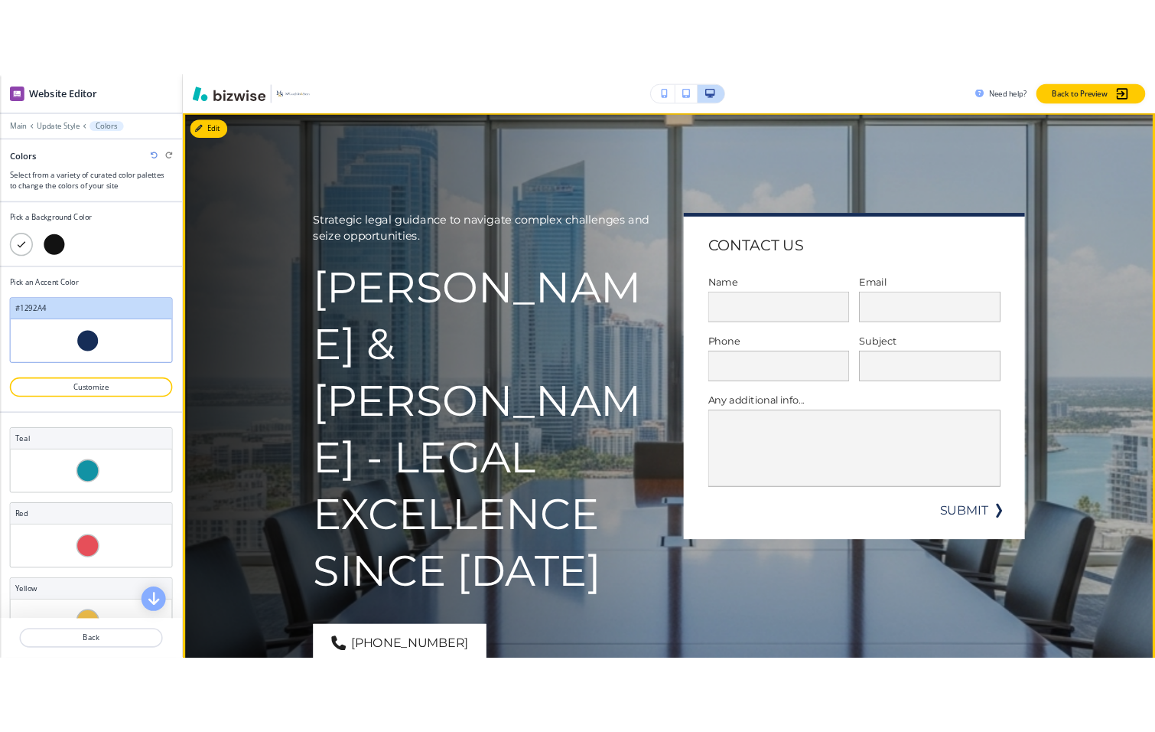
scroll to position [0, 0]
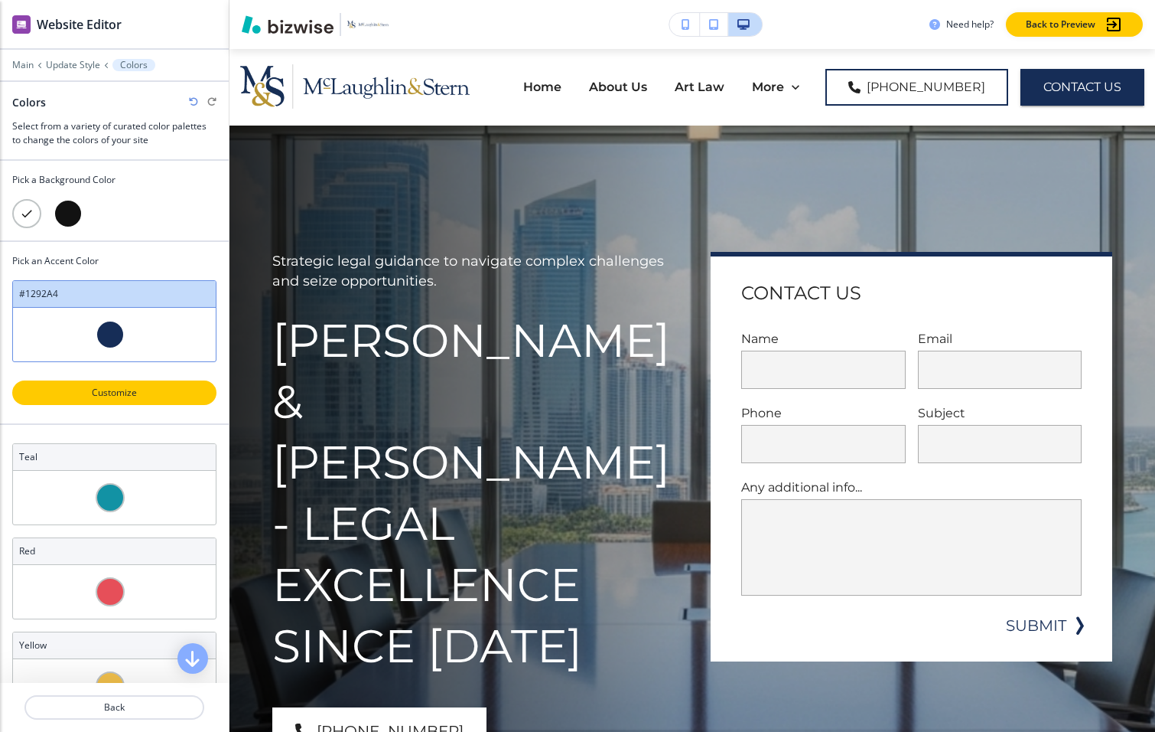
click at [83, 387] on p "Customize" at bounding box center [114, 393] width 165 height 14
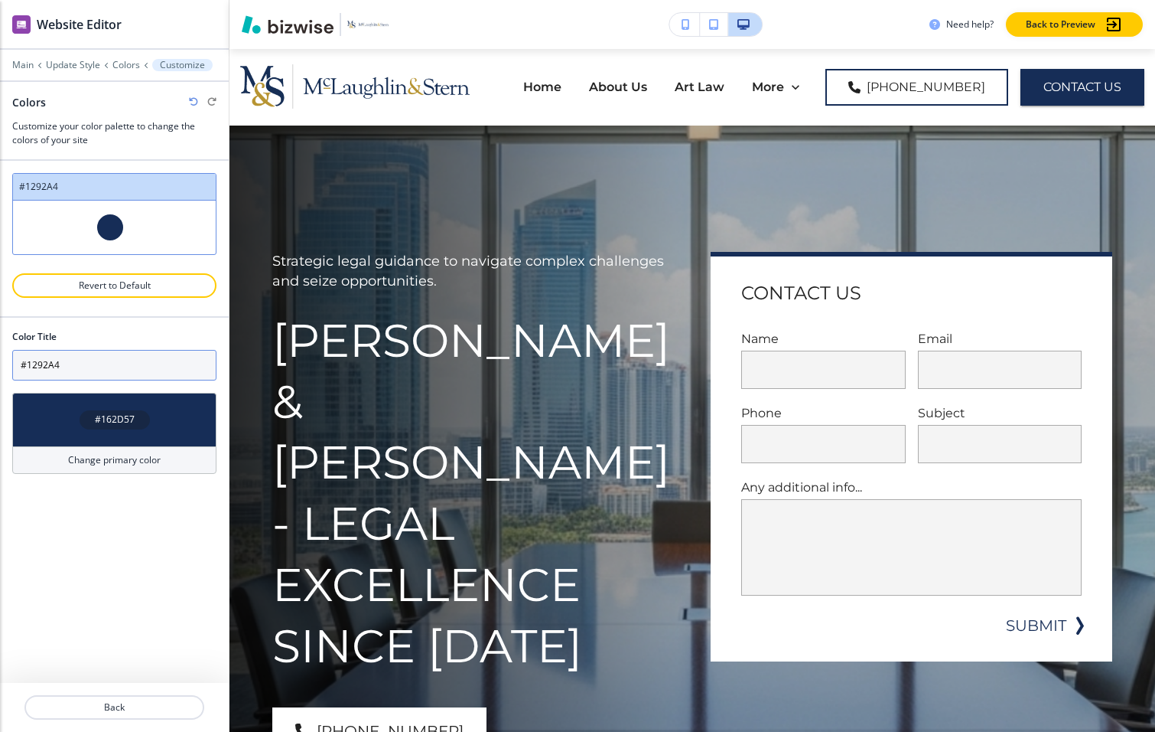
click at [178, 363] on input "#1292A4" at bounding box center [114, 365] width 204 height 31
type input "#1292A4"
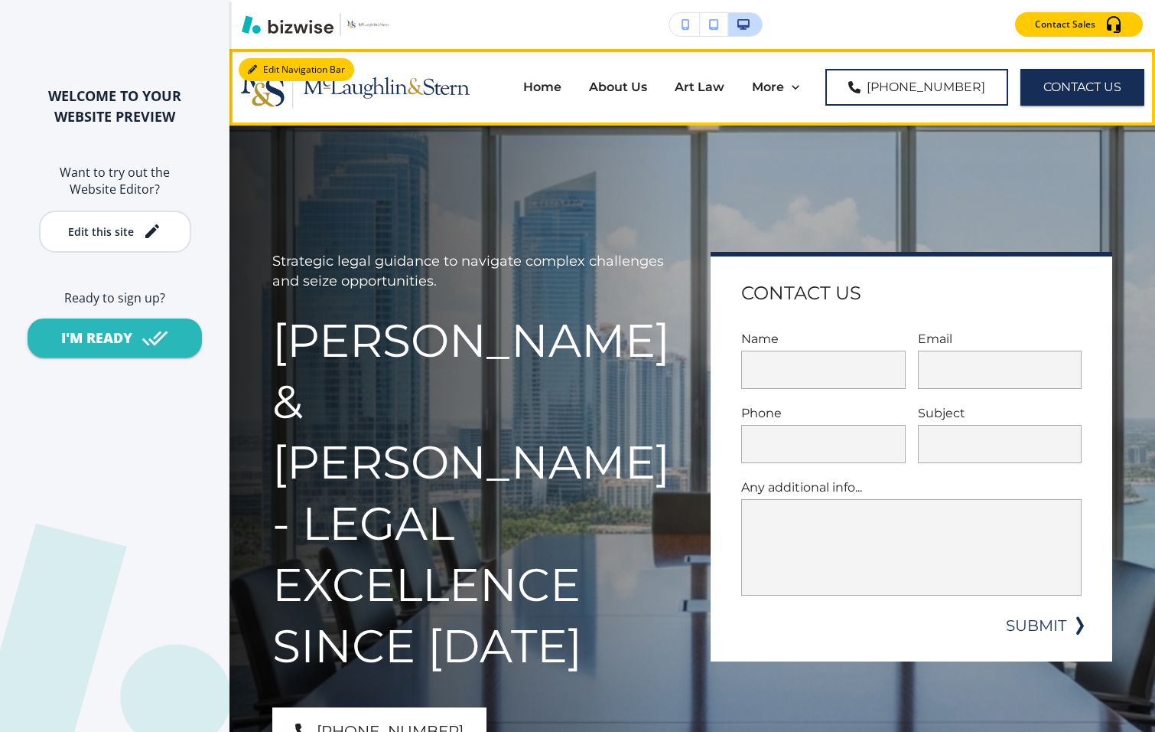
click at [283, 66] on button "Edit Navigation Bar" at bounding box center [297, 69] width 116 height 23
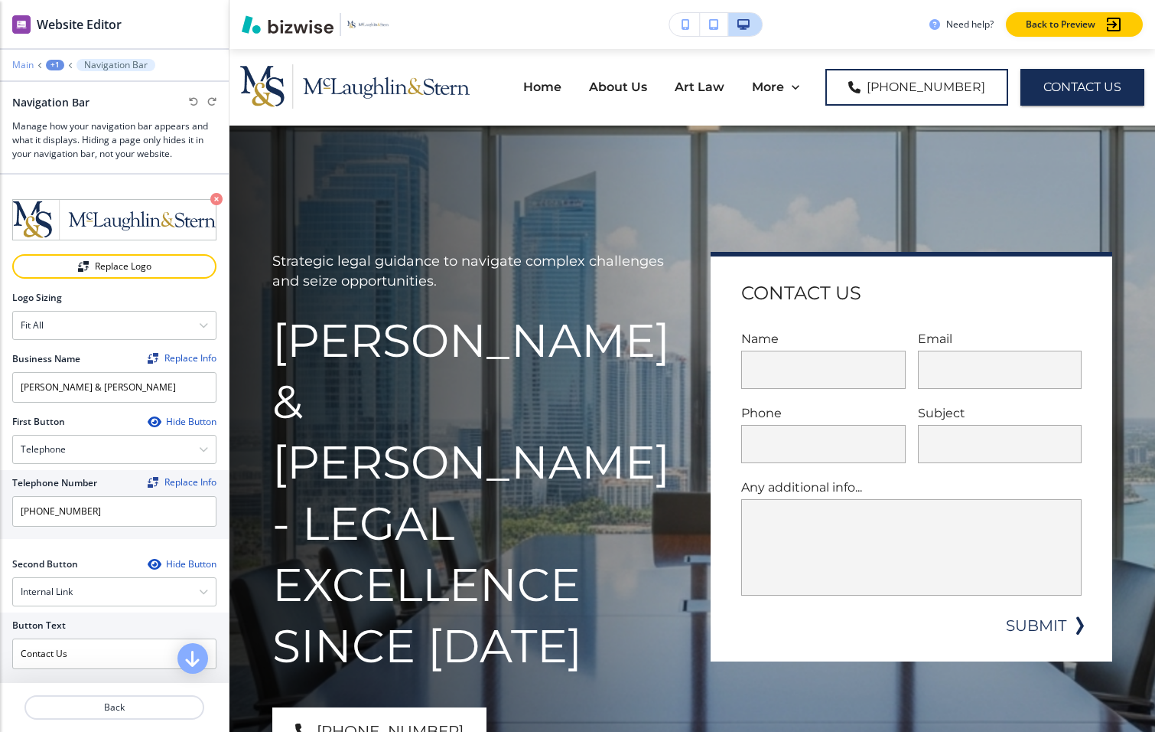
click at [20, 60] on div "Main +1 Navigation Bar" at bounding box center [114, 65] width 204 height 12
click at [22, 62] on p "Main" at bounding box center [22, 65] width 21 height 11
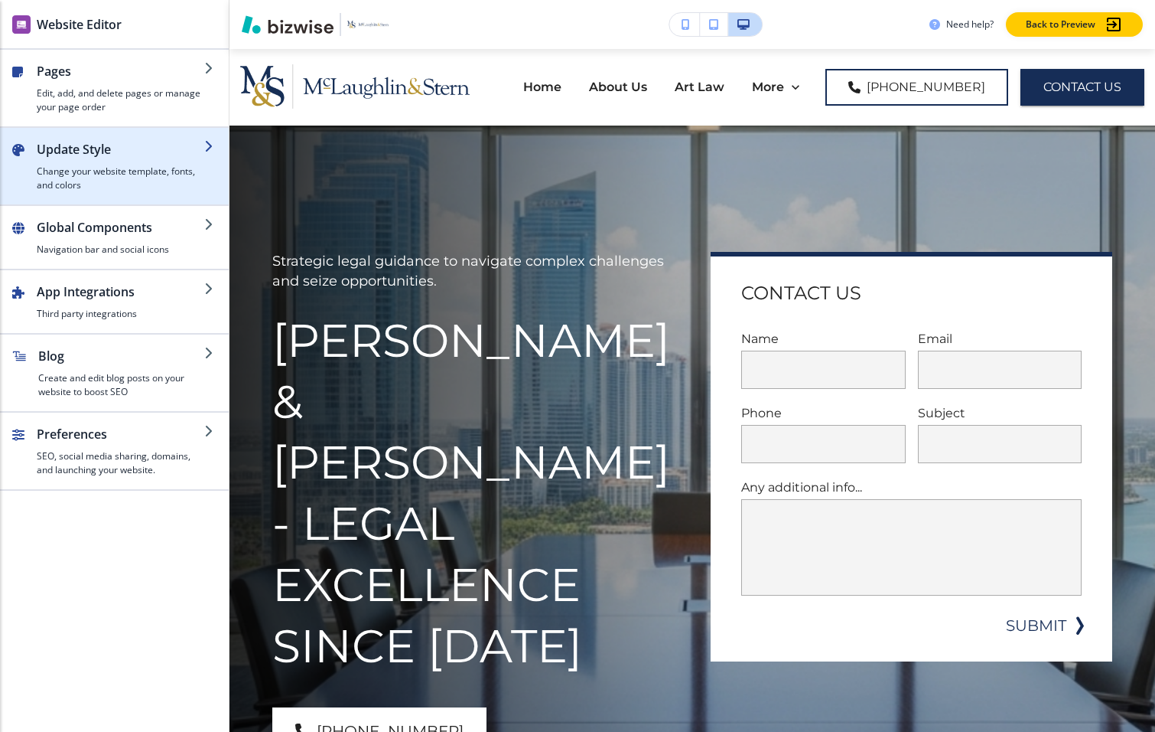
click at [83, 152] on h2 "Update Style" at bounding box center [121, 149] width 168 height 18
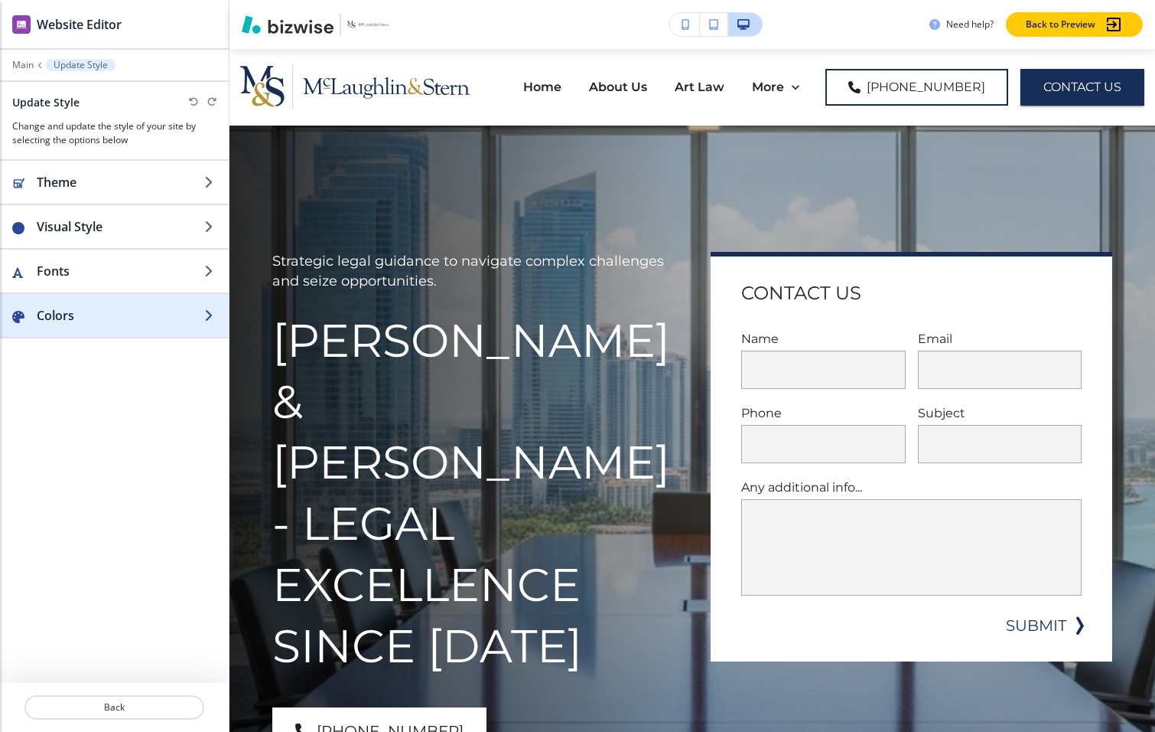
click at [91, 323] on h2 "Colors" at bounding box center [121, 315] width 168 height 18
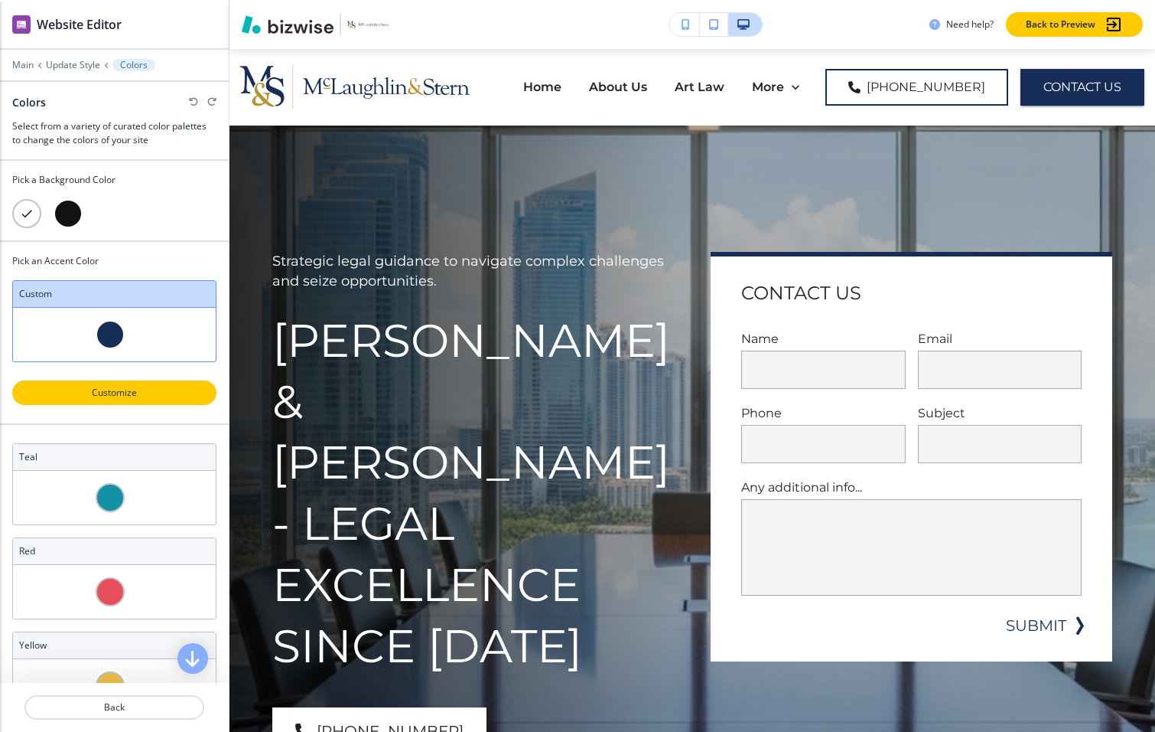
click at [90, 389] on p "Customize" at bounding box center [114, 393] width 165 height 14
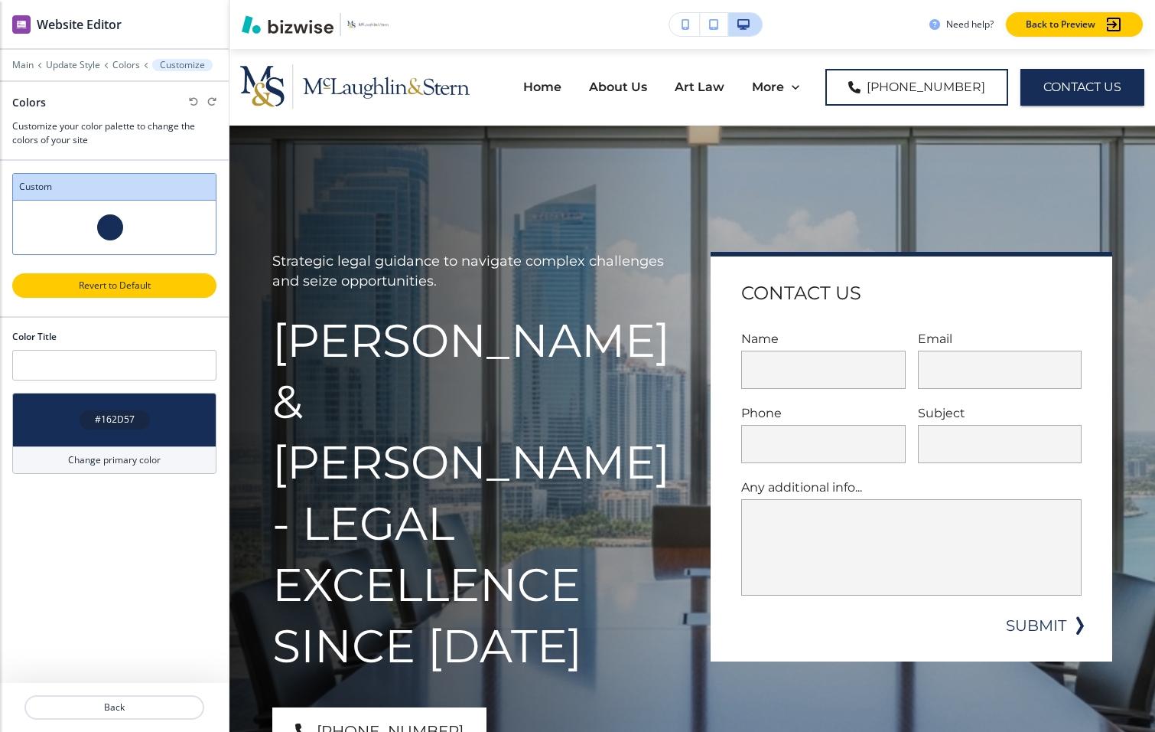
click at [125, 285] on p "Revert to Default" at bounding box center [114, 286] width 165 height 14
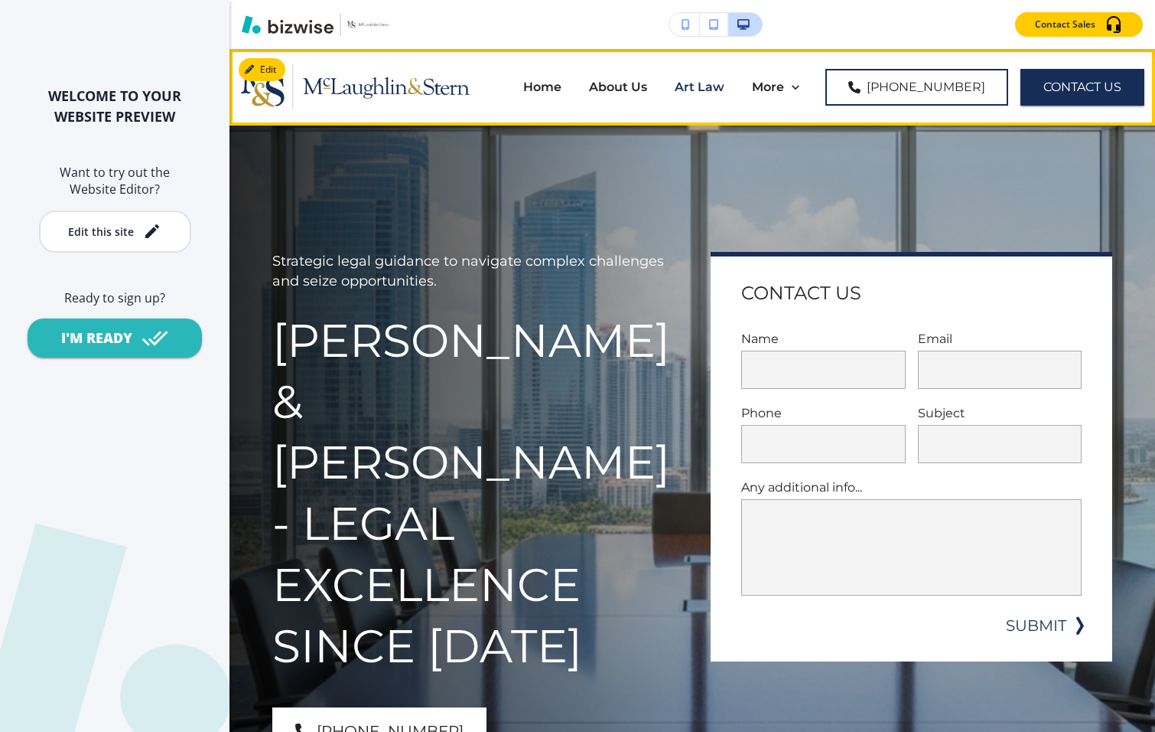
click at [725, 85] on p "Art Law" at bounding box center [700, 87] width 50 height 18
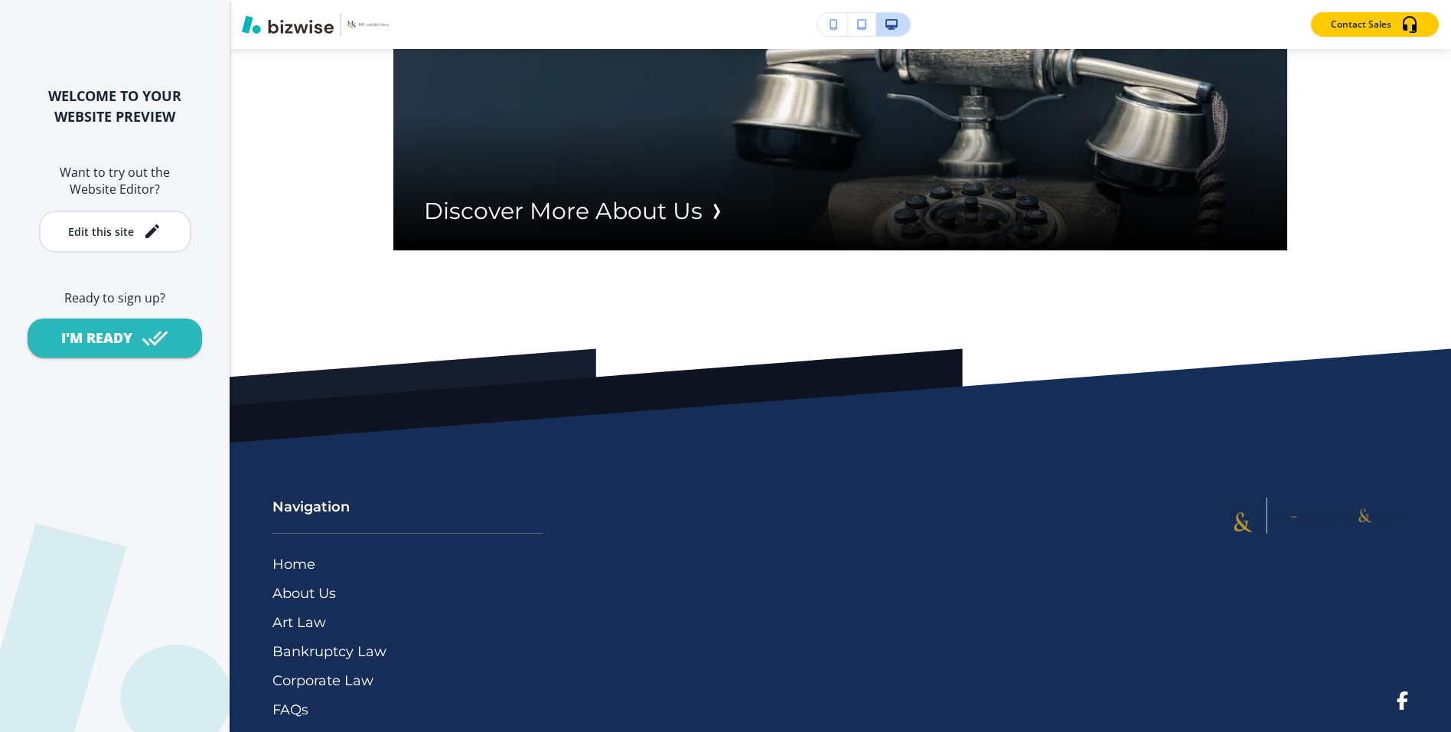
scroll to position [5714, 0]
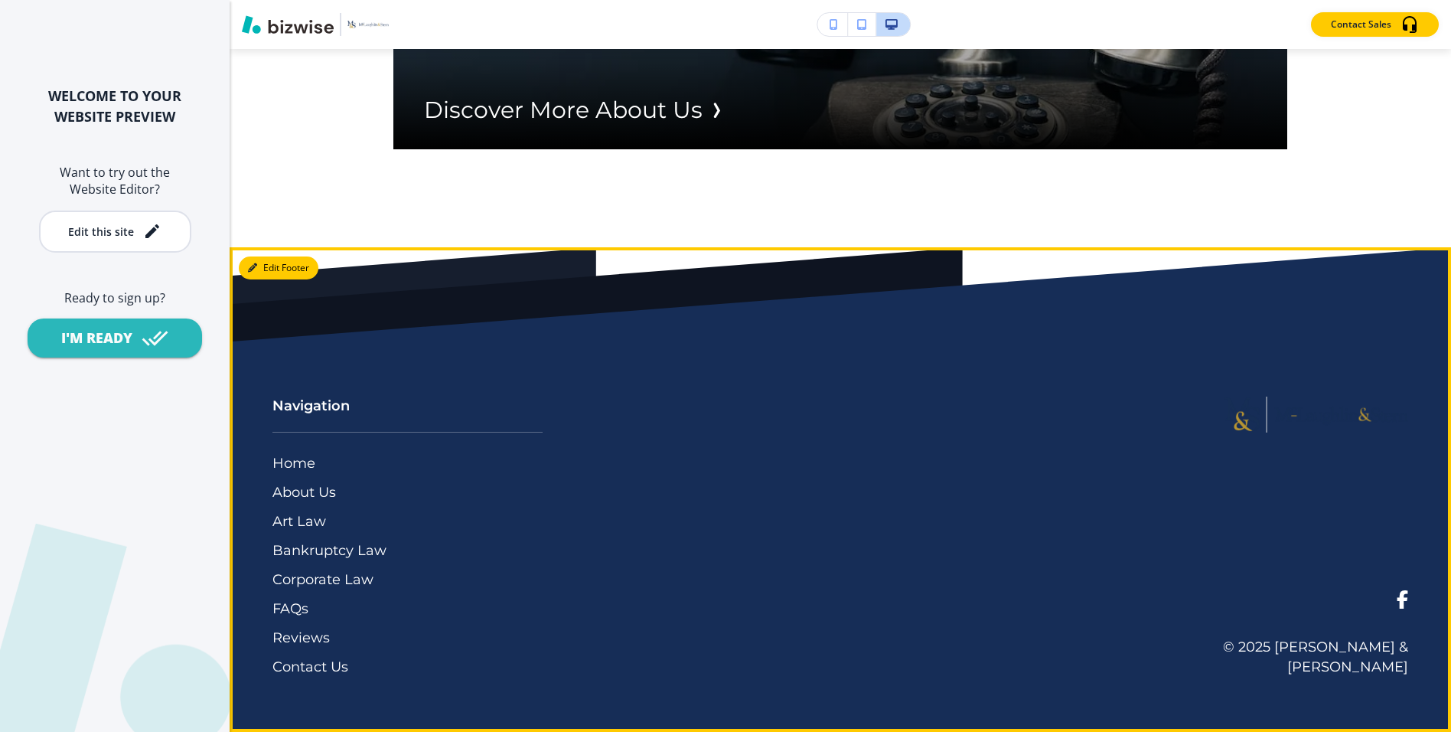
click at [259, 269] on button "Edit Footer" at bounding box center [279, 267] width 80 height 23
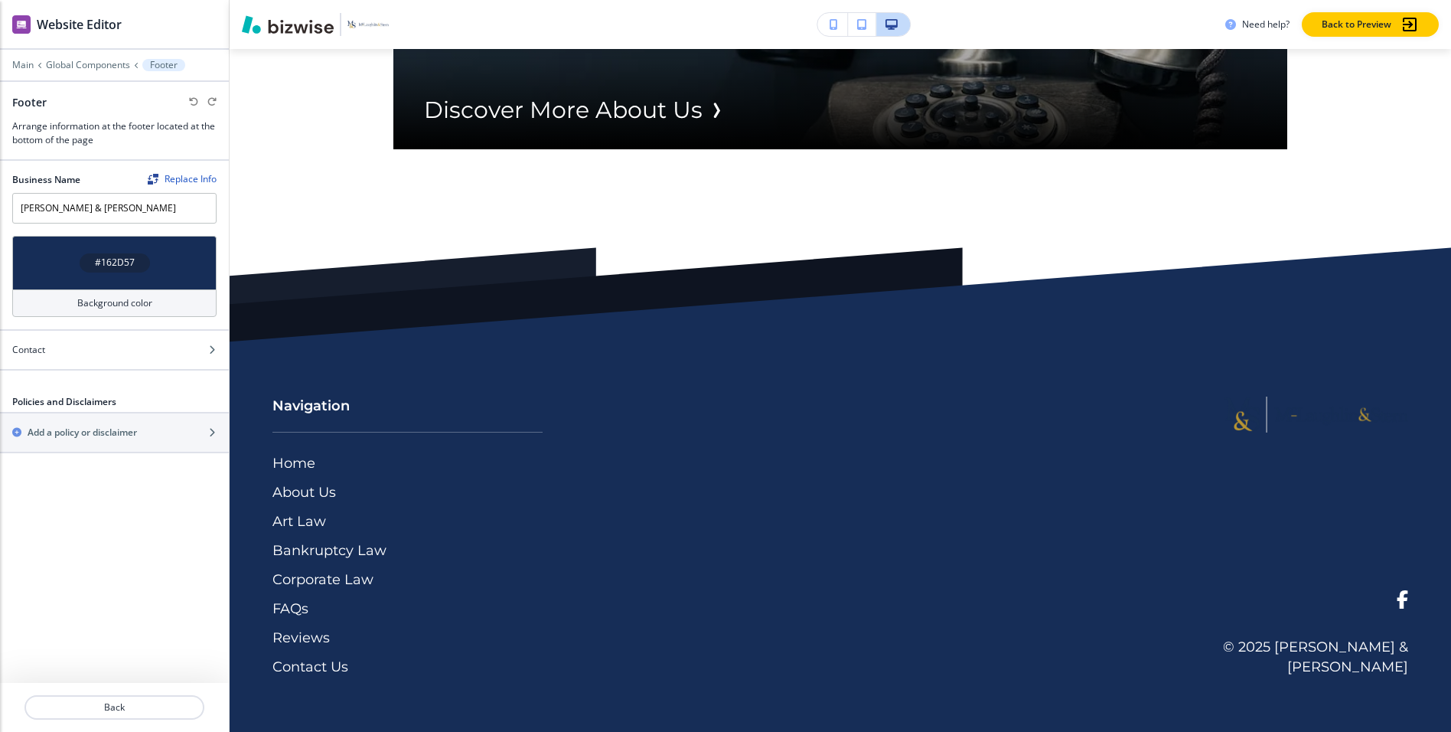
click at [140, 275] on div "#162D57" at bounding box center [114, 263] width 204 height 54
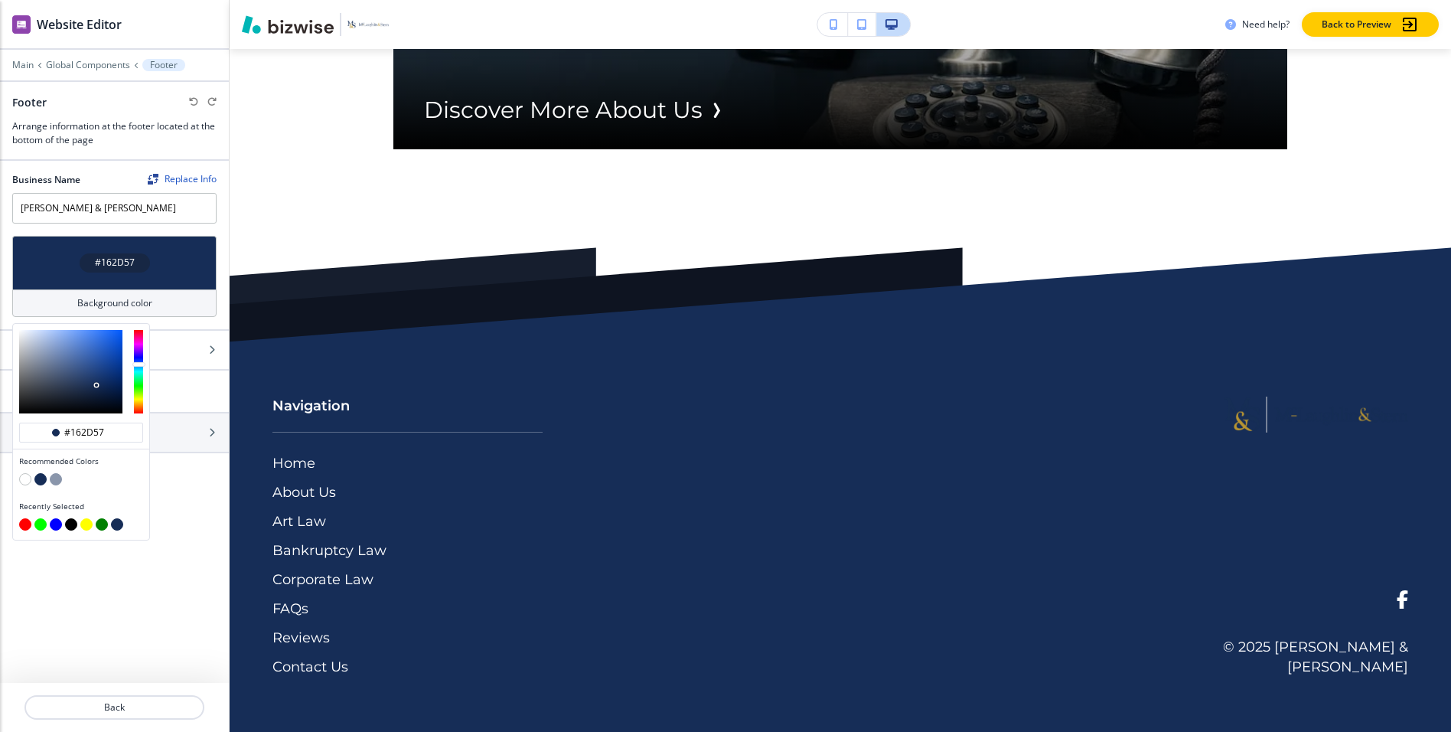
drag, startPoint x: 47, startPoint y: 324, endPoint x: 7, endPoint y: 324, distance: 40.6
click at [7, 324] on div "#162D57 Background color #162d57 Recommended Colors Recently Selected" at bounding box center [114, 282] width 229 height 93
click at [25, 338] on div at bounding box center [70, 371] width 103 height 83
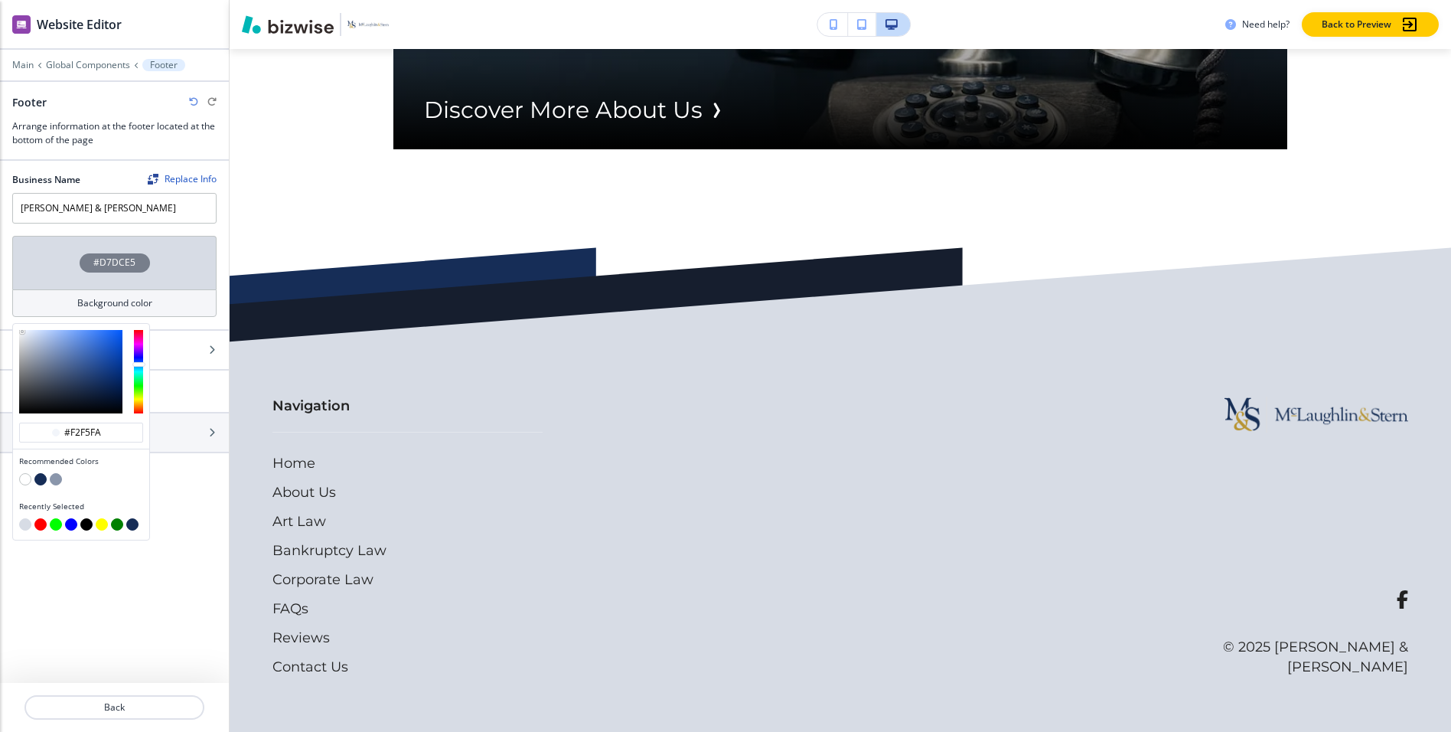
drag, startPoint x: 25, startPoint y: 338, endPoint x: 15, endPoint y: 321, distance: 20.2
click at [15, 321] on div "#D7DCE5 Background color #f2f5fa Recommended Colors Recently Selected" at bounding box center [114, 282] width 229 height 93
click at [93, 436] on input "#f2f5fa" at bounding box center [90, 432] width 54 height 12
type input "#FFFFFF"
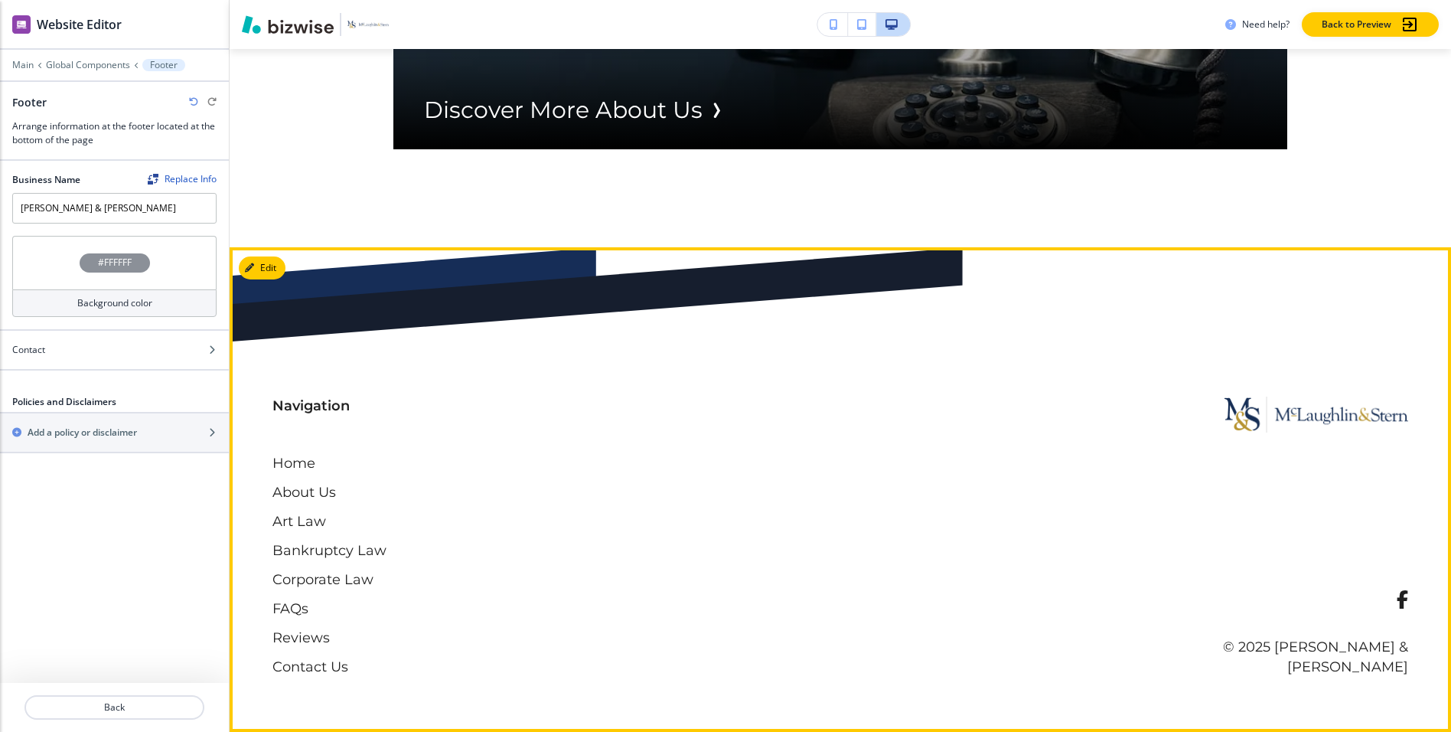
click at [1155, 486] on div "© 2025 [PERSON_NAME] & [PERSON_NAME]" at bounding box center [1273, 536] width 270 height 280
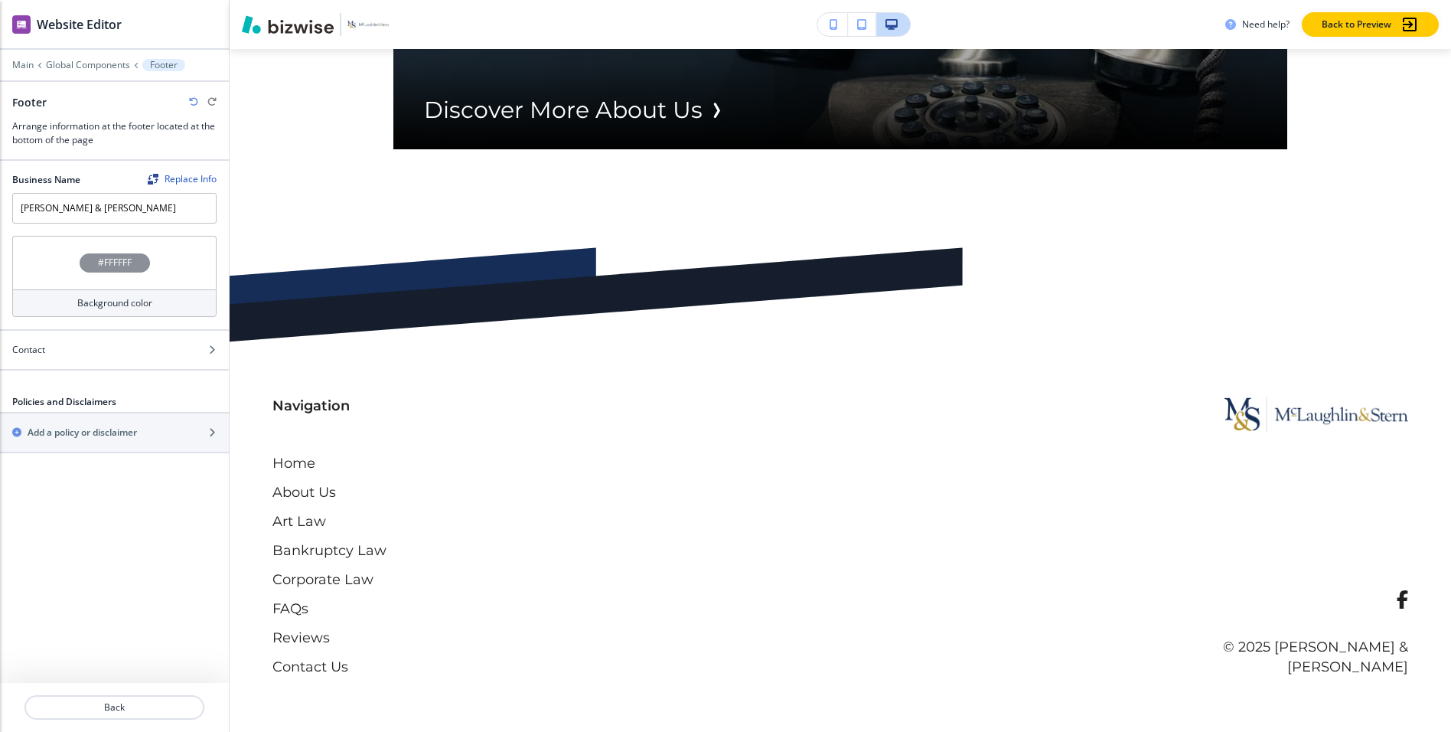
click at [57, 259] on div "#FFFFFF" at bounding box center [114, 263] width 204 height 54
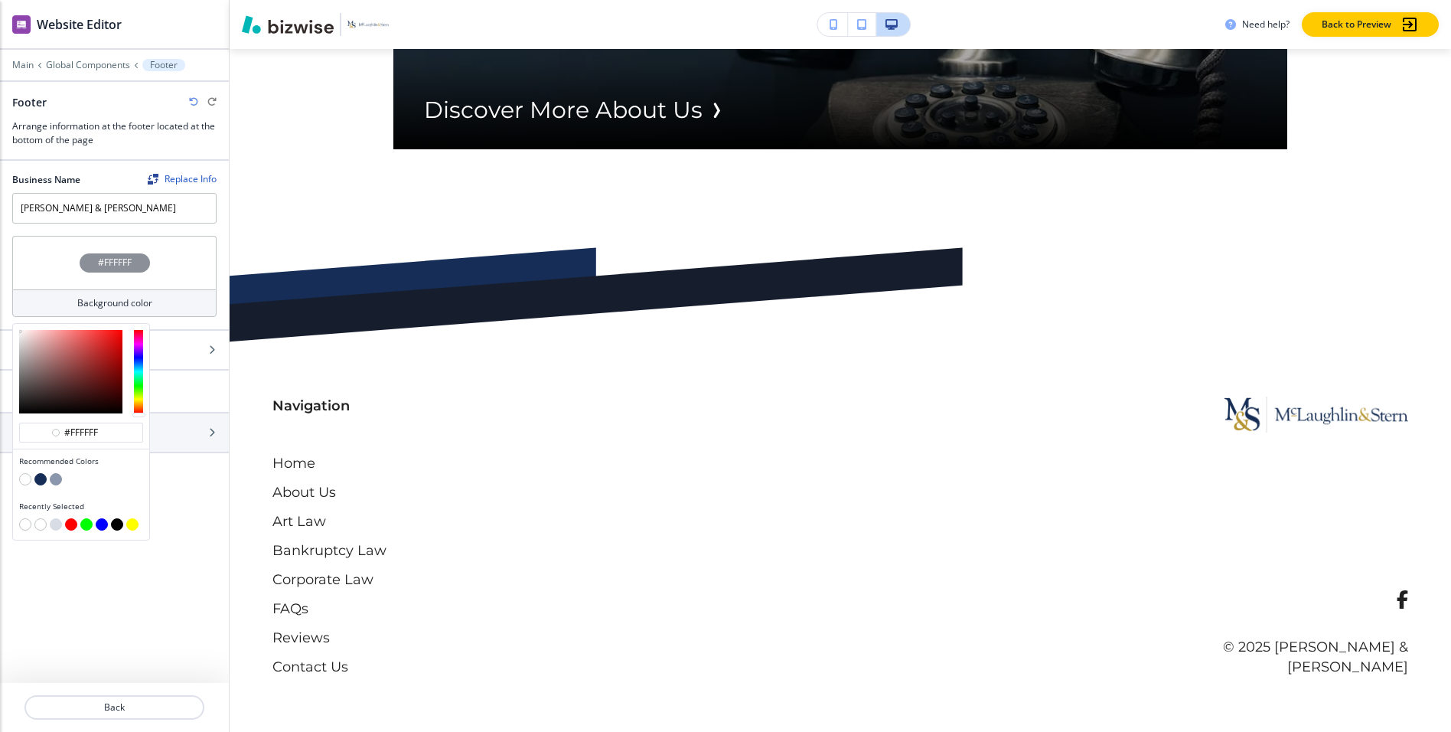
click at [58, 485] on div at bounding box center [81, 480] width 124 height 15
click at [54, 479] on button "button" at bounding box center [56, 479] width 12 height 12
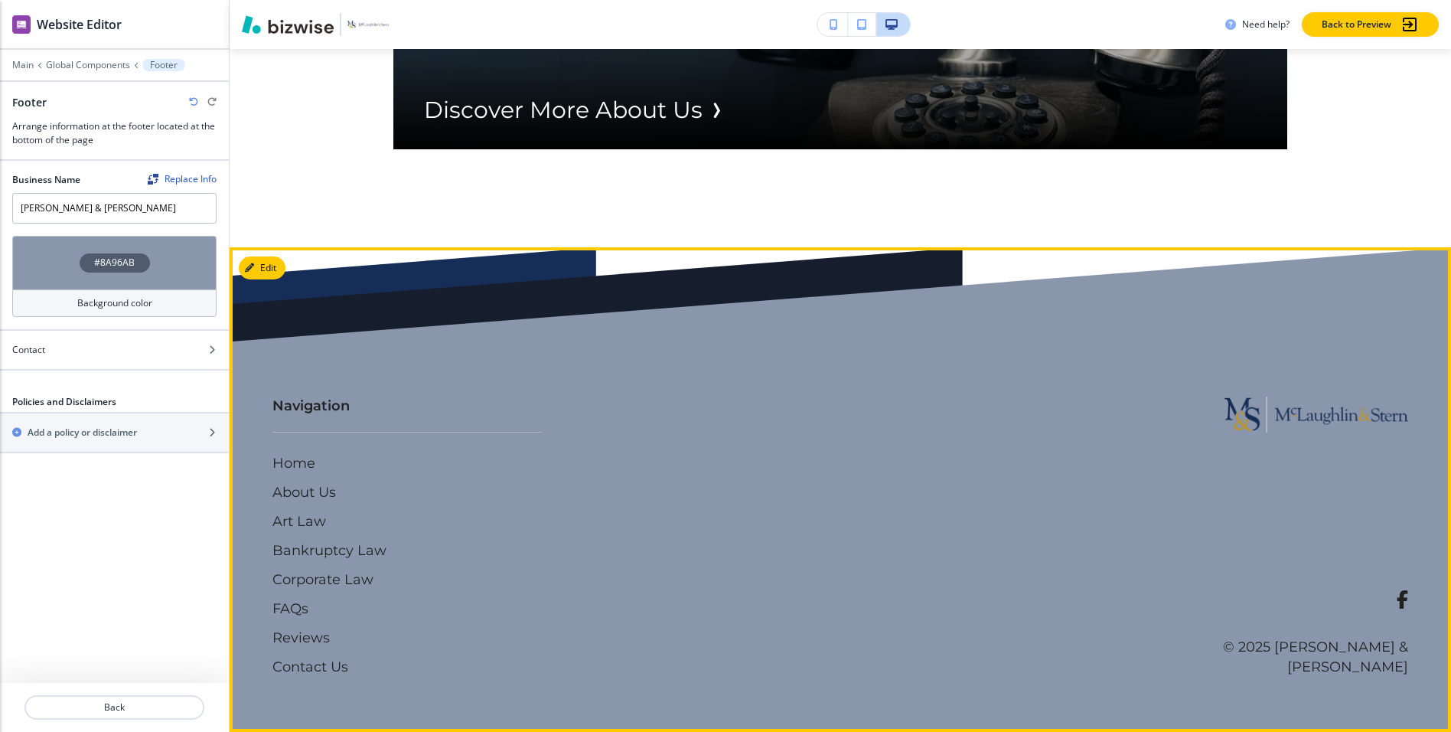
click at [1155, 399] on img at bounding box center [1316, 414] width 184 height 36
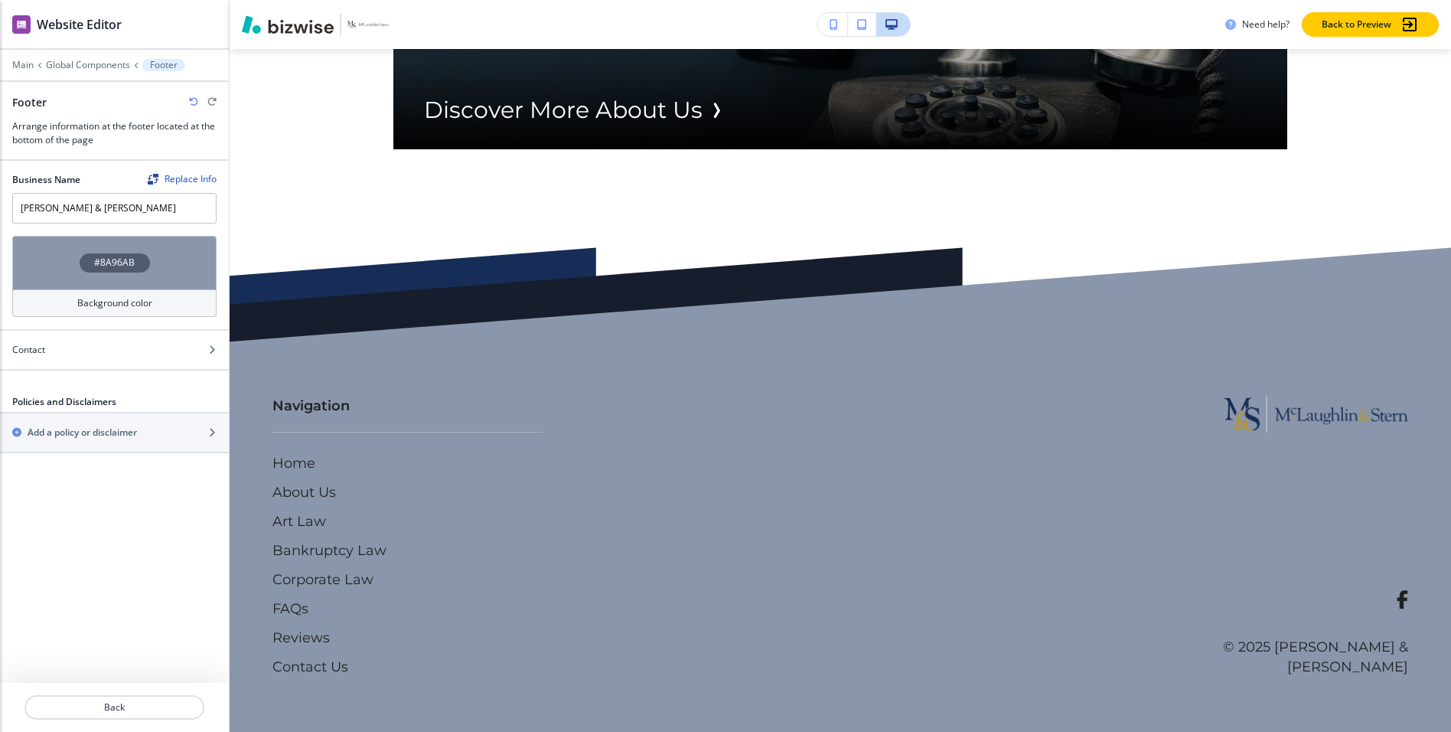
click at [60, 269] on div "#8A96AB" at bounding box center [114, 263] width 204 height 54
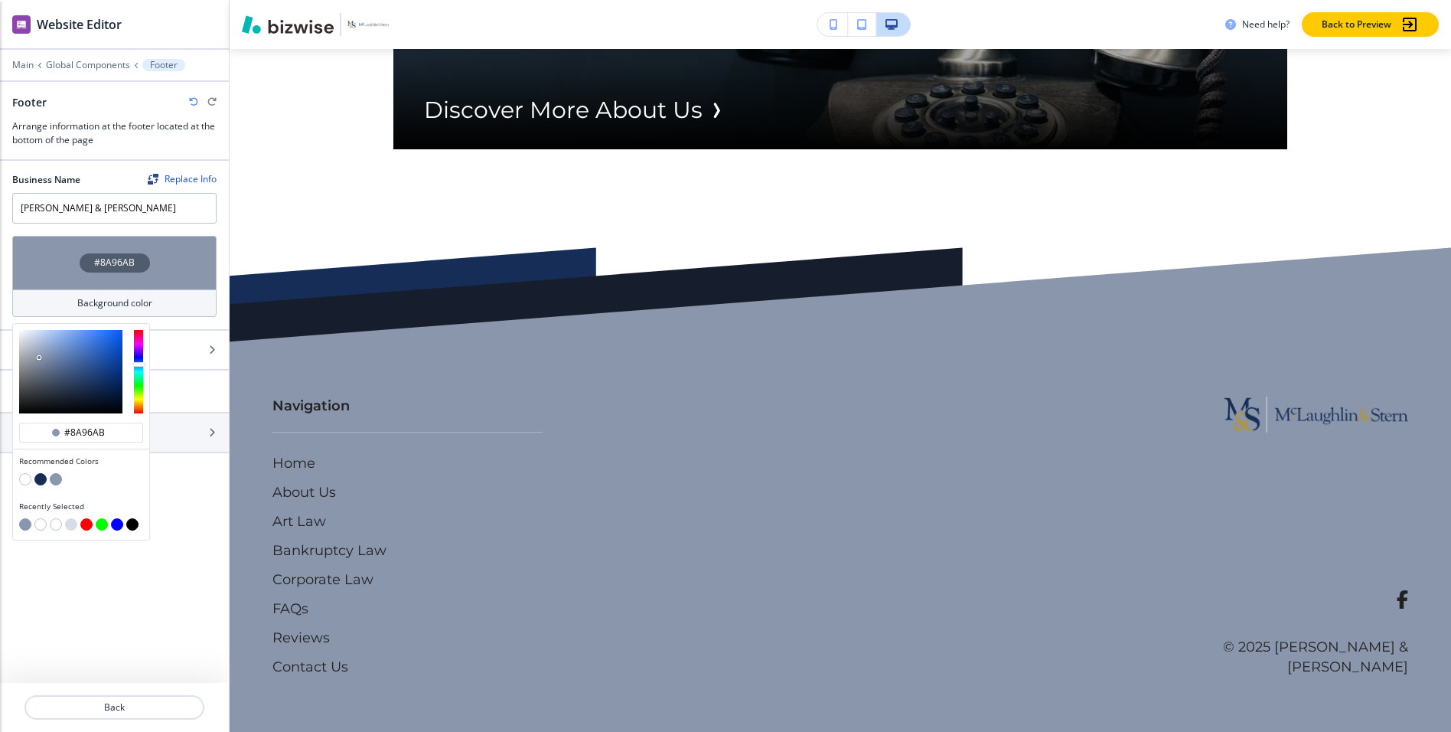
click at [39, 482] on button "button" at bounding box center [40, 479] width 12 height 12
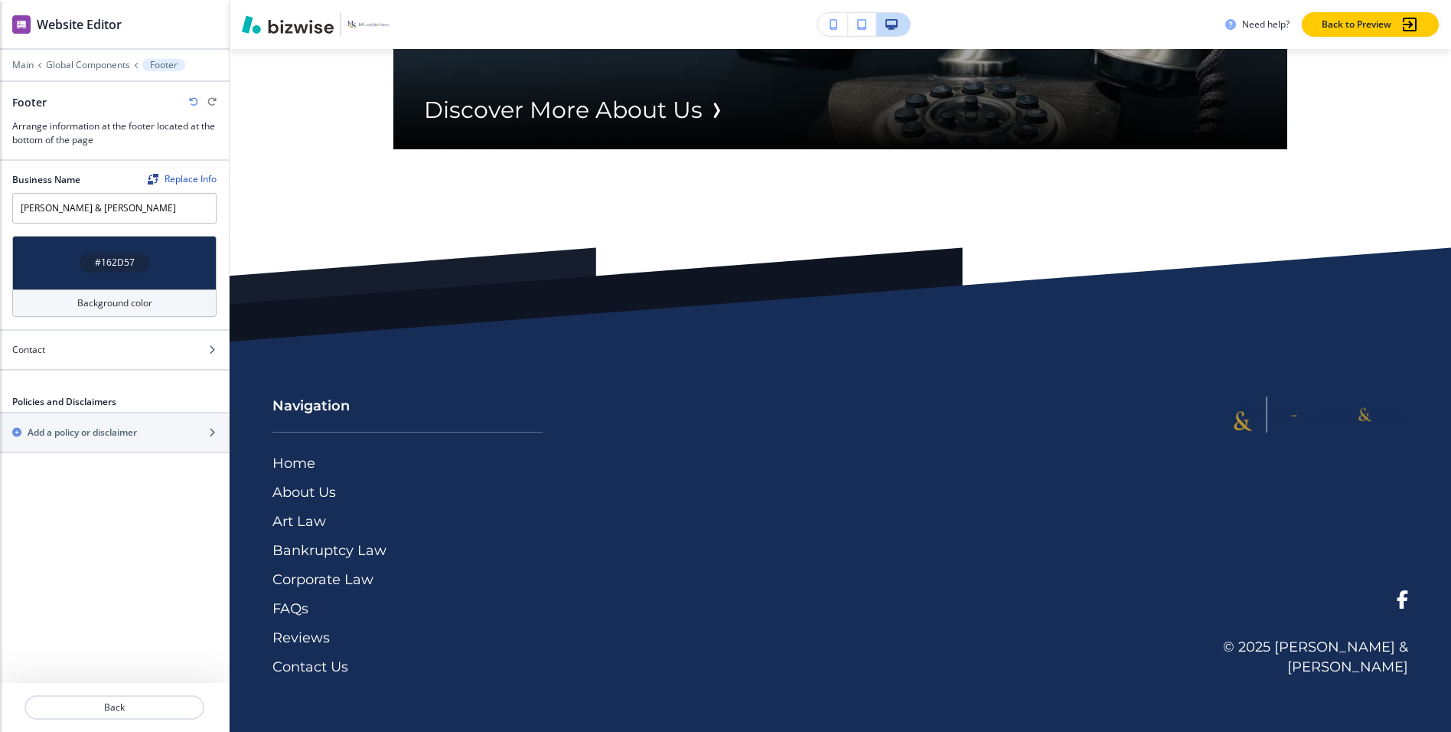
click at [54, 280] on div "#162D57" at bounding box center [114, 263] width 204 height 54
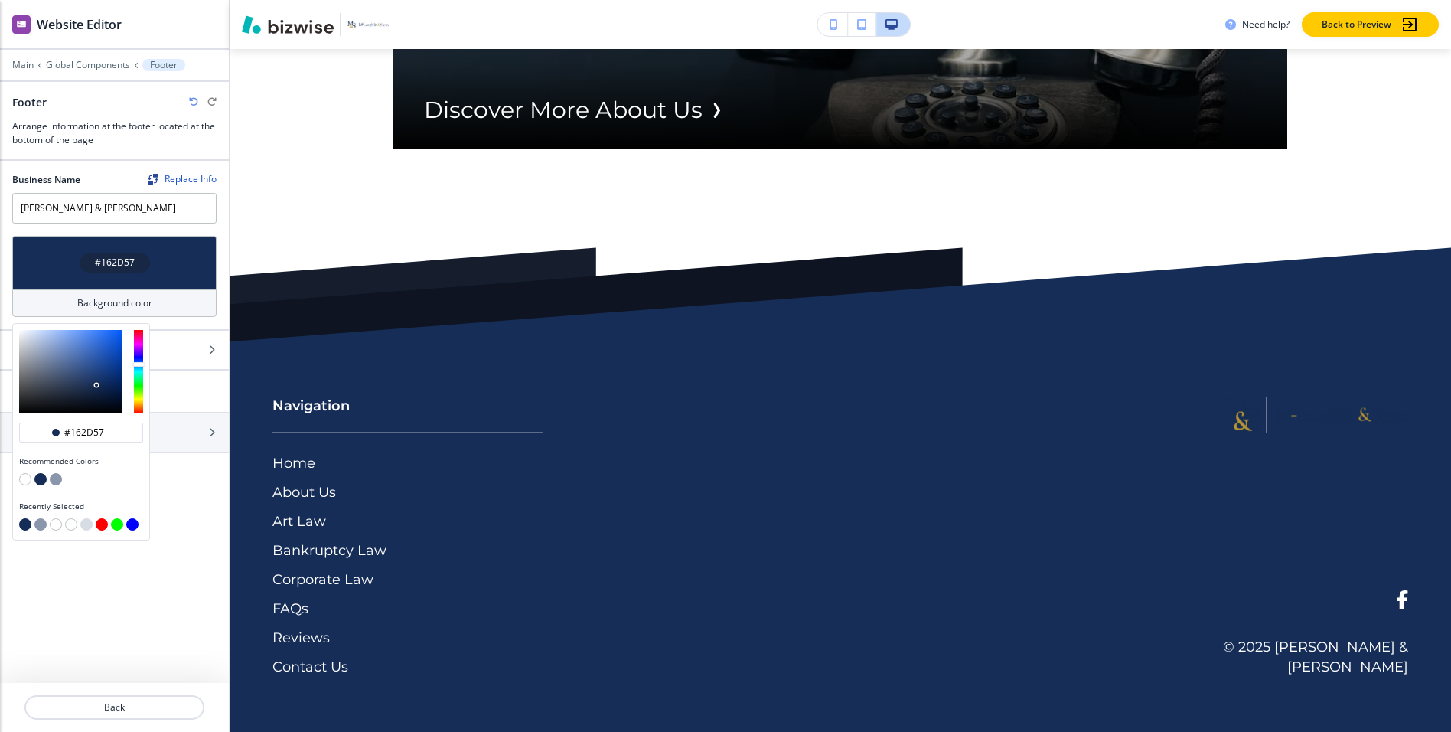
click at [54, 474] on button "button" at bounding box center [56, 479] width 12 height 12
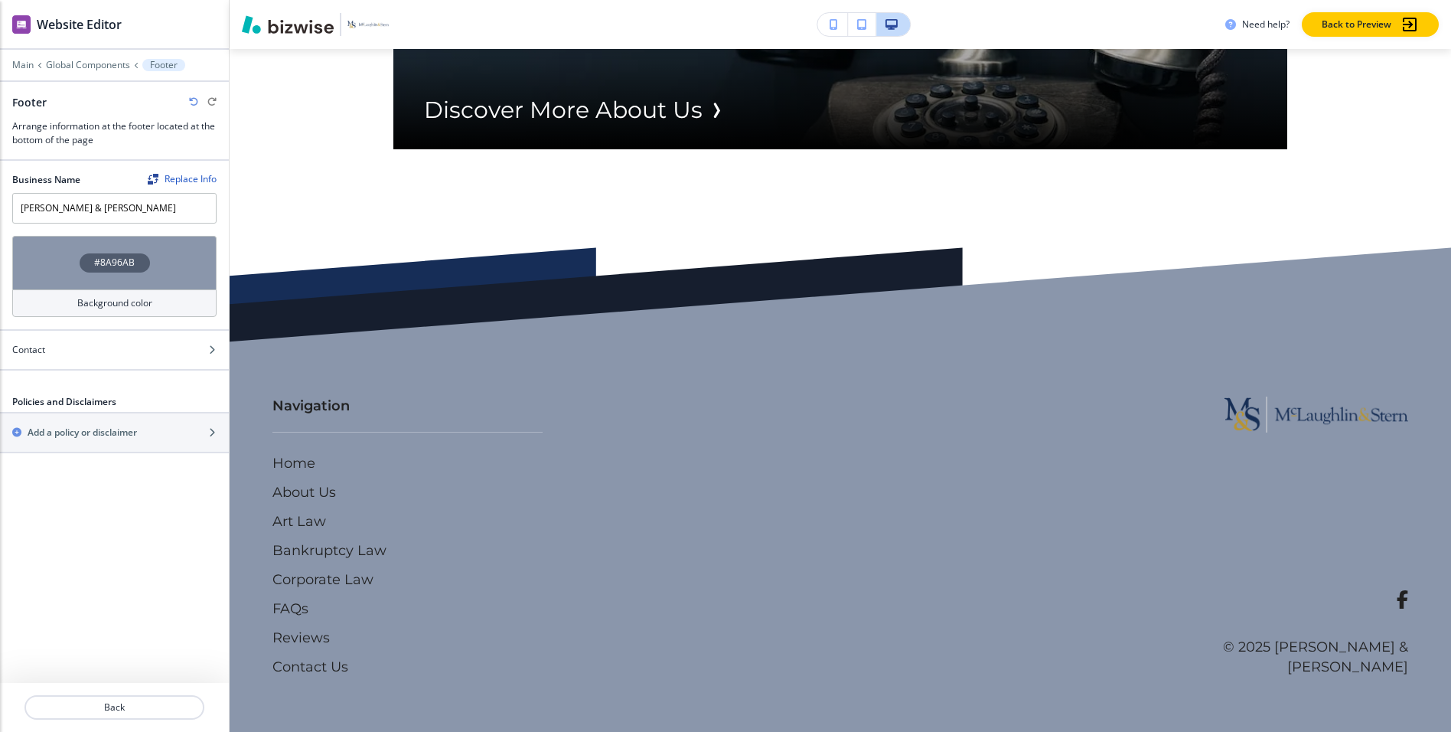
click at [65, 285] on div "#8A96AB" at bounding box center [114, 263] width 204 height 54
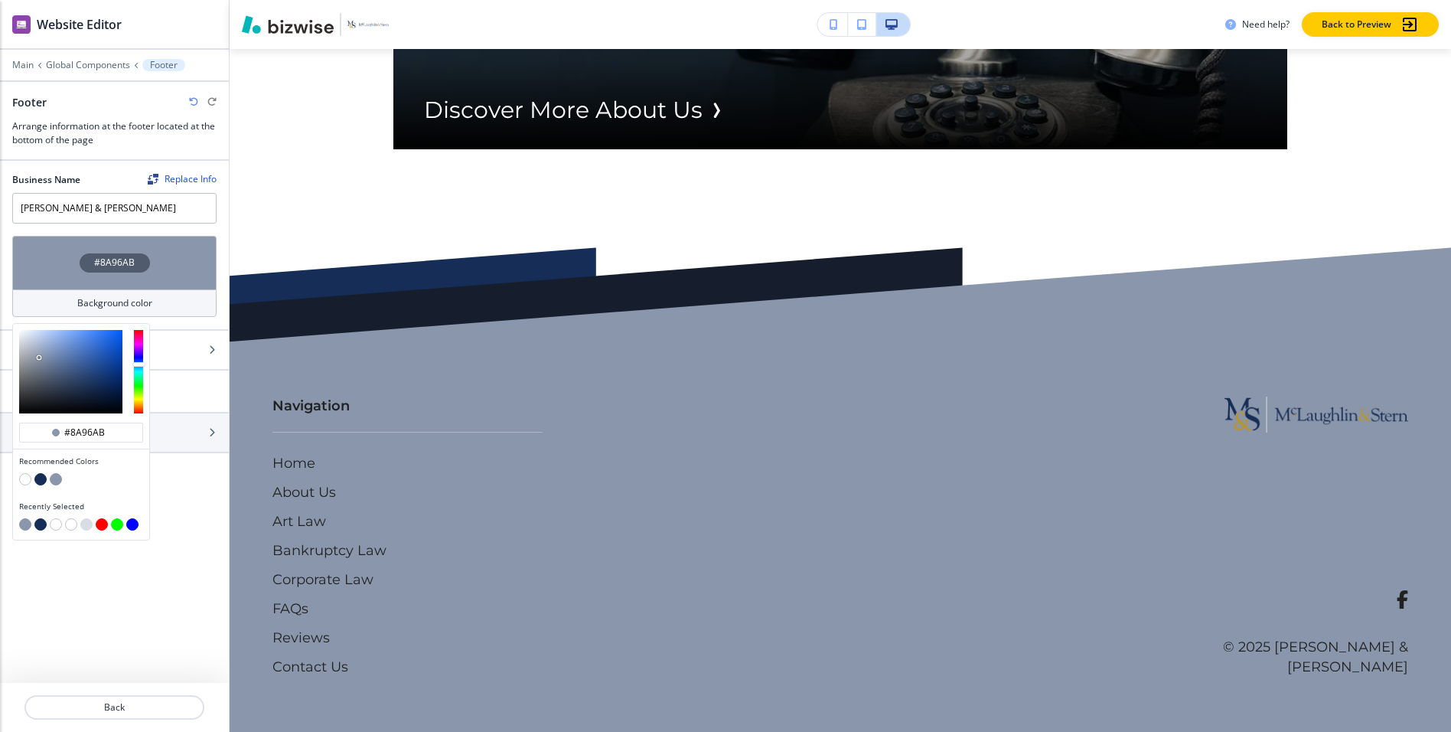
click at [25, 477] on button "button" at bounding box center [25, 479] width 12 height 12
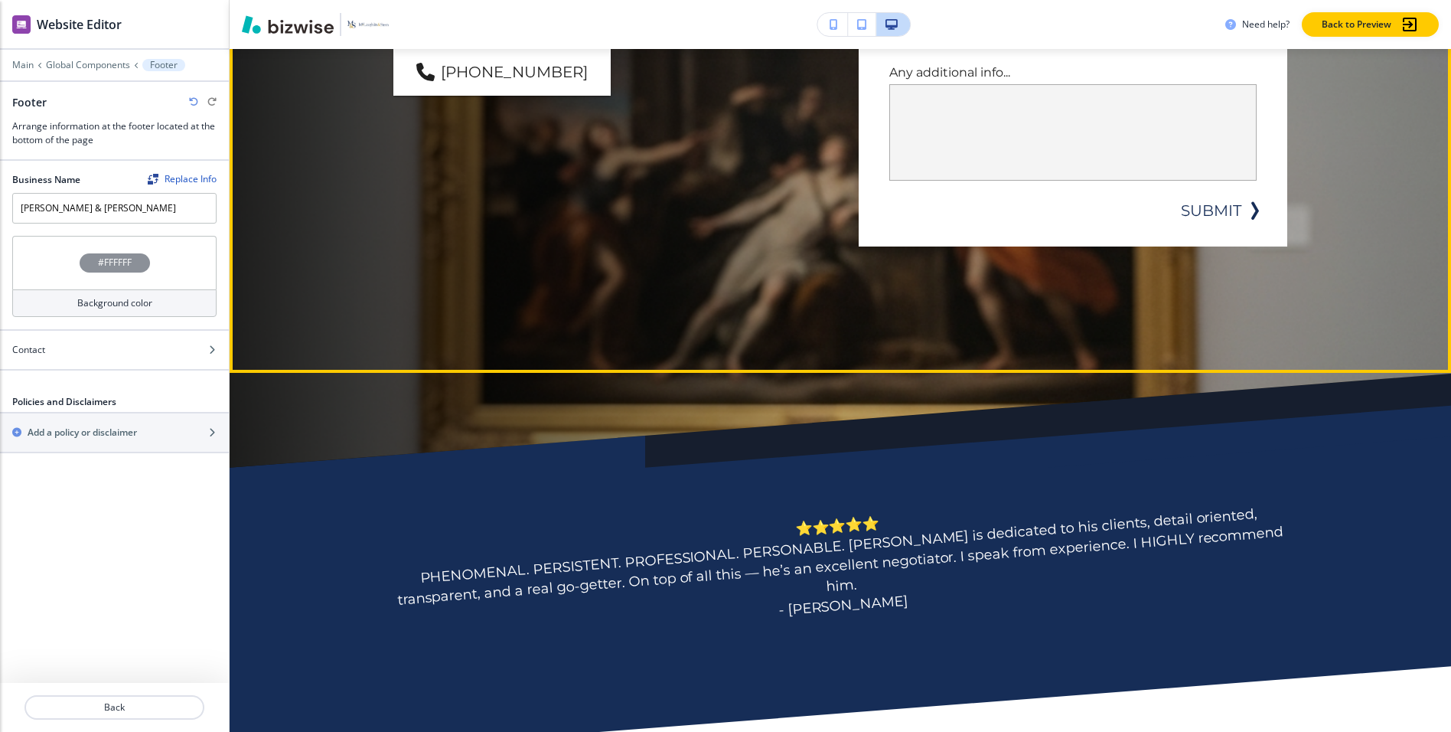
scroll to position [1034, 0]
